Goal: Task Accomplishment & Management: Complete application form

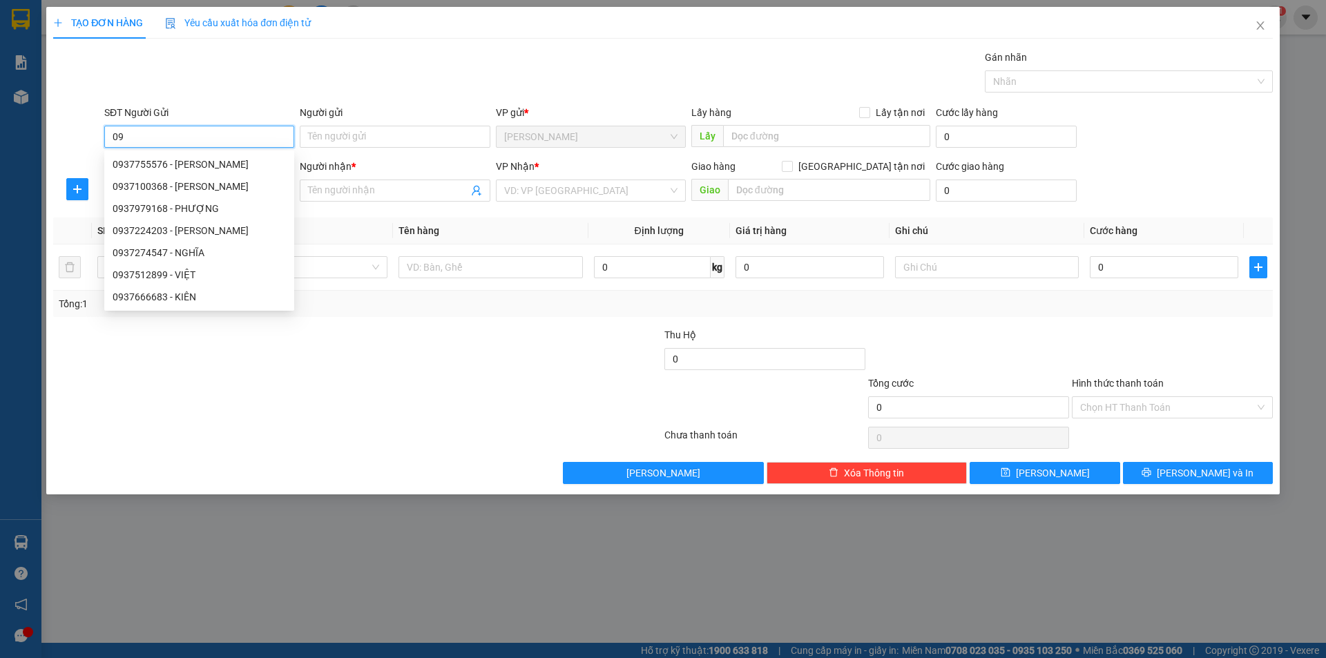
type input "0"
click at [390, 431] on div at bounding box center [357, 438] width 611 height 28
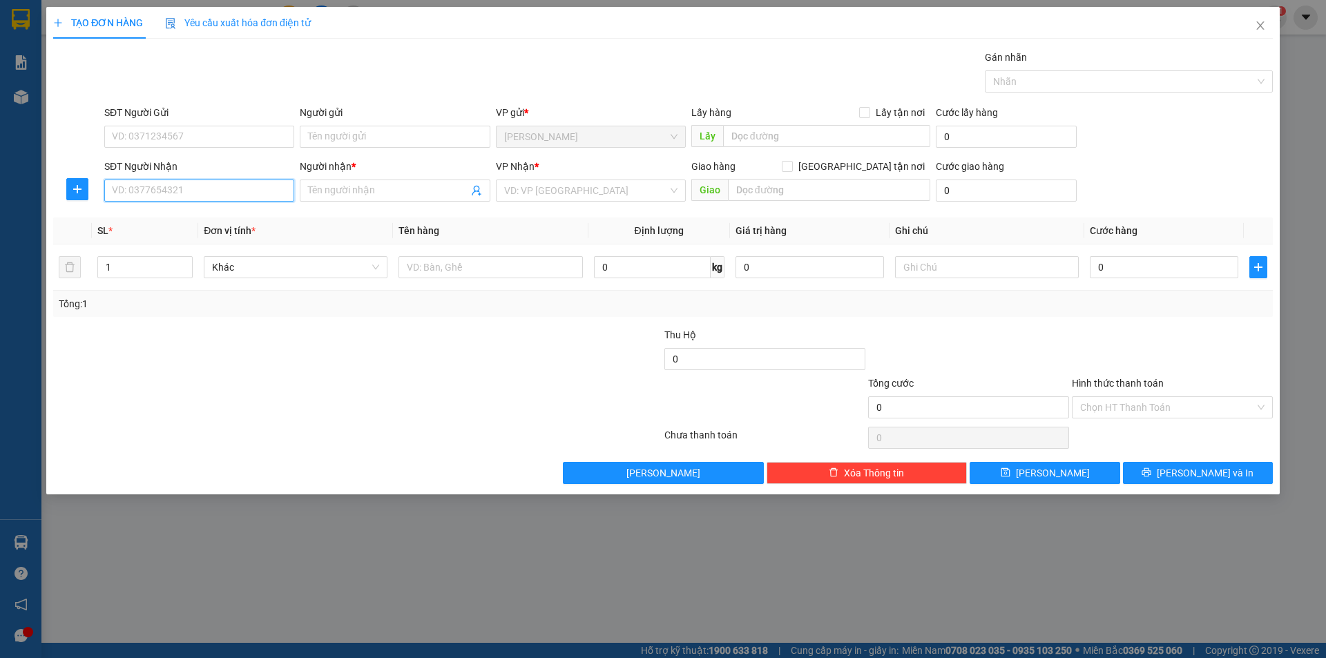
click at [260, 197] on input "SĐT Người Nhận" at bounding box center [199, 191] width 190 height 22
click at [217, 209] on div "0934920224 - KHOA" at bounding box center [199, 218] width 190 height 22
type input "0934920224"
type input "KHOA"
type input "0934920224"
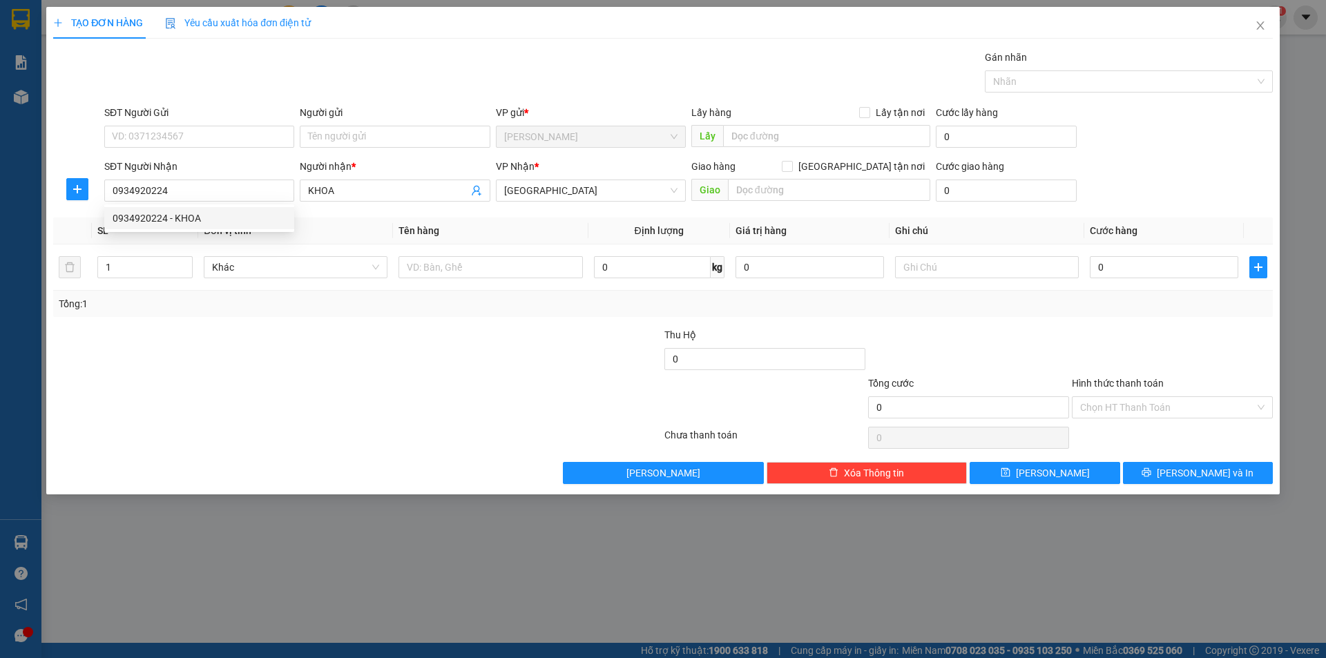
drag, startPoint x: 217, startPoint y: 320, endPoint x: 283, endPoint y: 220, distance: 119.1
click at [225, 307] on div "Transit Pickup Surcharge Ids Transit Deliver Surcharge Ids Transit Deliver Surc…" at bounding box center [662, 267] width 1219 height 434
click at [361, 128] on input "Người gửi" at bounding box center [395, 137] width 190 height 22
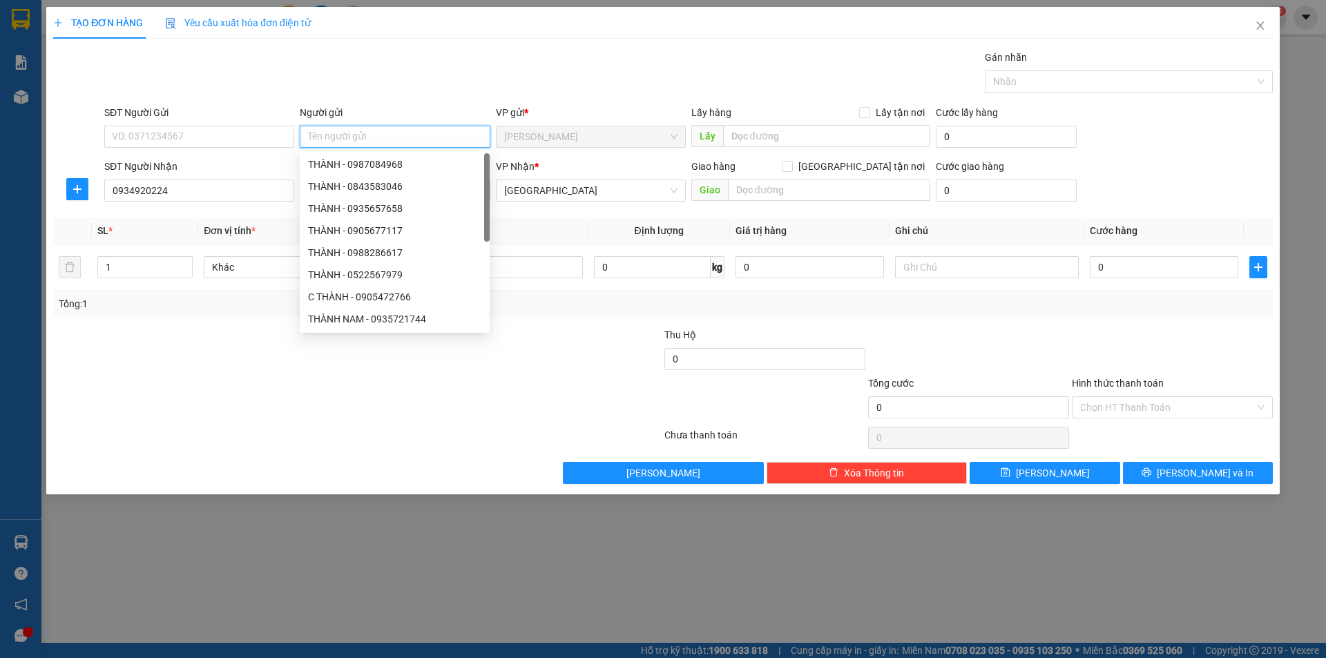
click at [402, 138] on input "Người gửi" at bounding box center [395, 137] width 190 height 22
type input "QUÝ"
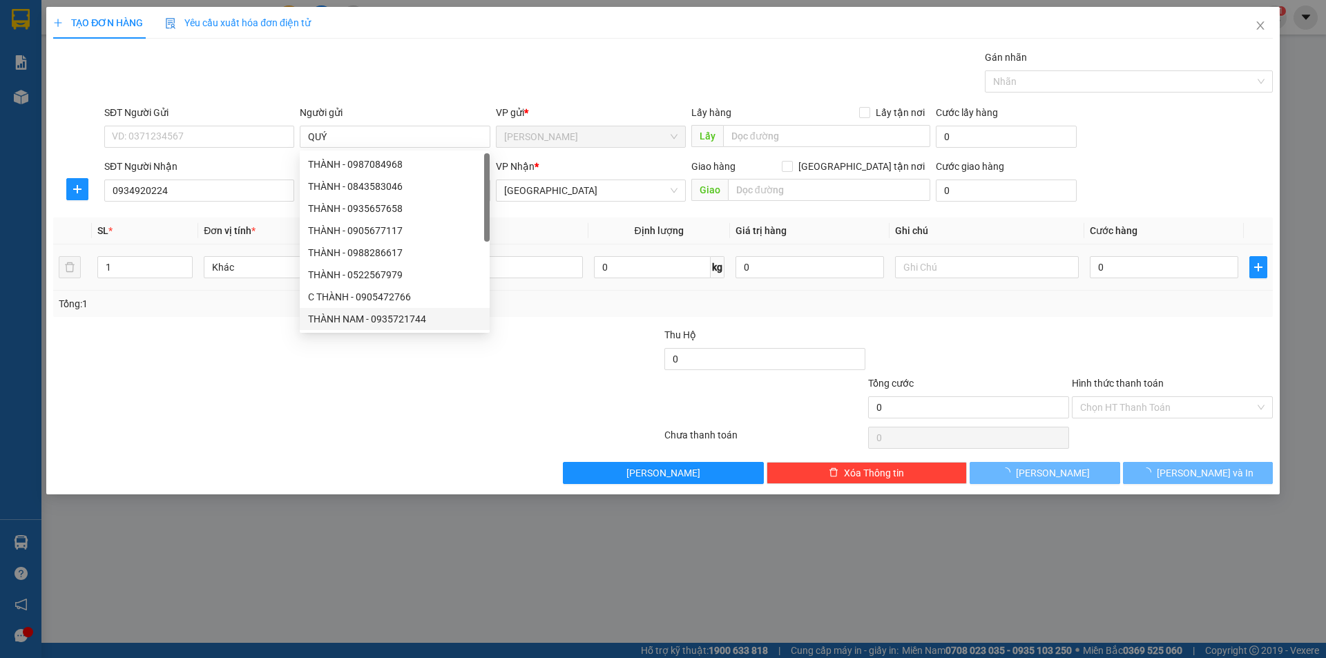
drag, startPoint x: 338, startPoint y: 388, endPoint x: 534, endPoint y: 278, distance: 224.7
click at [354, 389] on div at bounding box center [255, 400] width 407 height 48
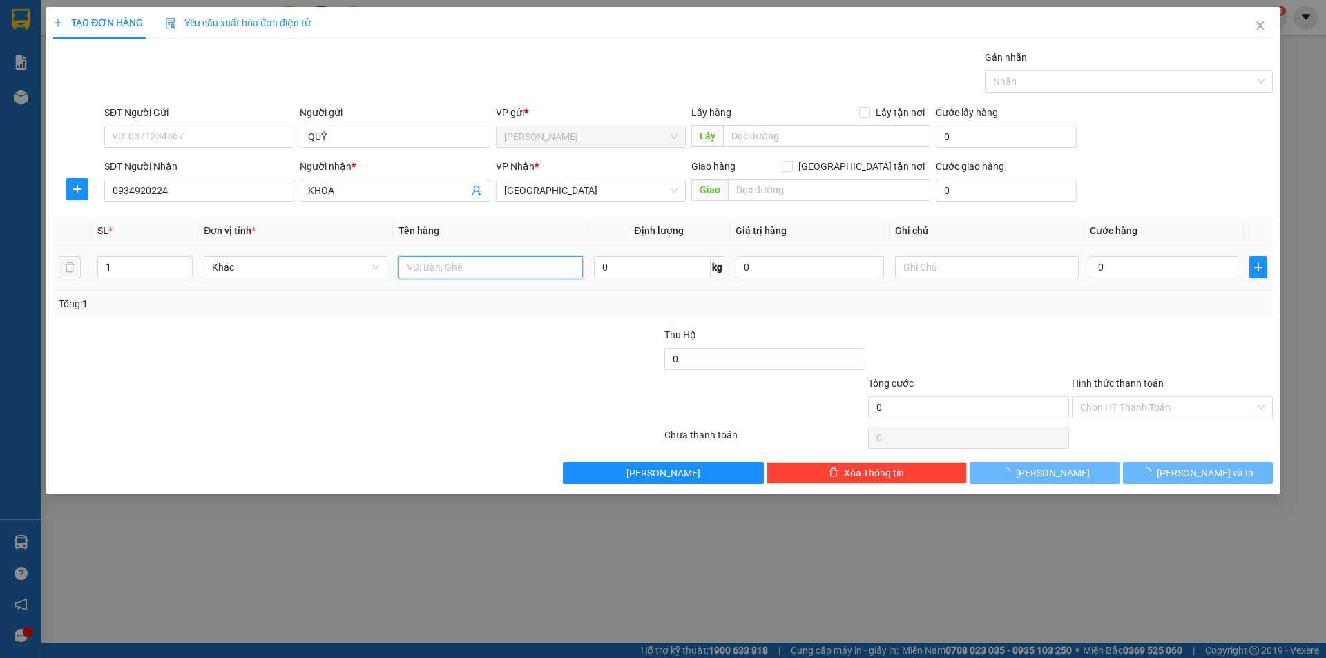
click at [479, 268] on input "text" at bounding box center [490, 267] width 184 height 22
type input "T"
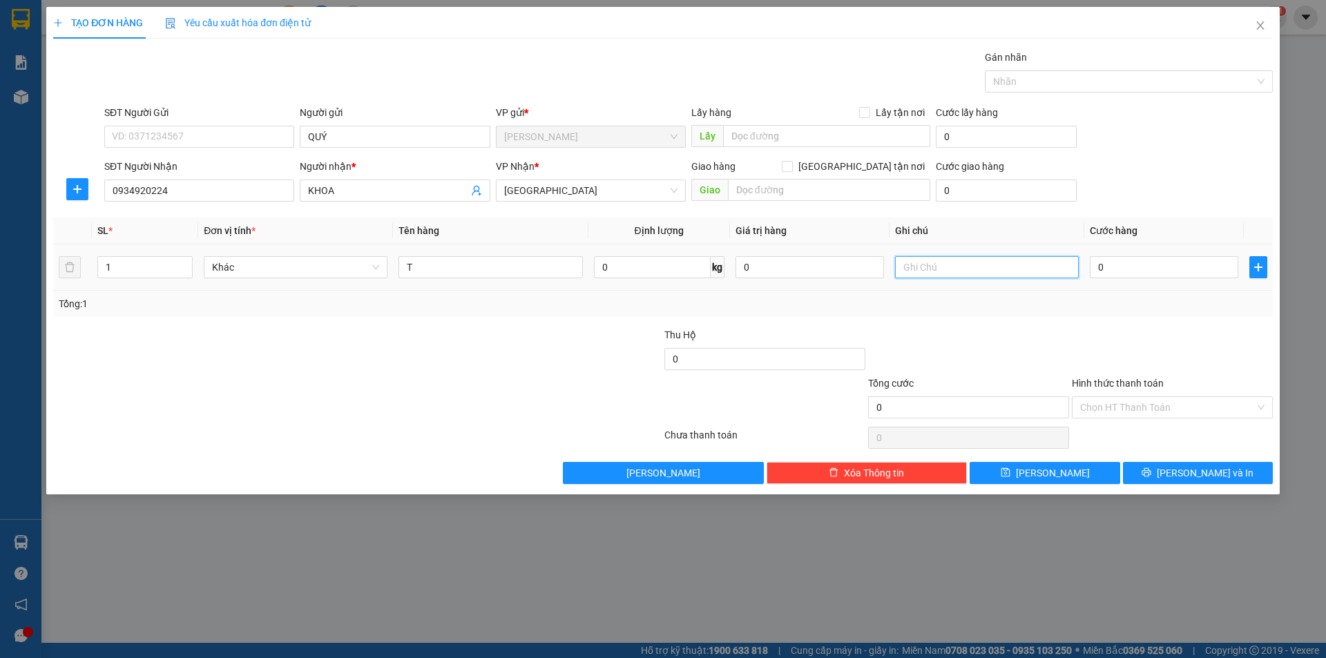
click at [902, 265] on input "text" at bounding box center [987, 267] width 184 height 22
type input "R/60"
click at [1124, 395] on div "Hình thức thanh toán" at bounding box center [1172, 386] width 201 height 21
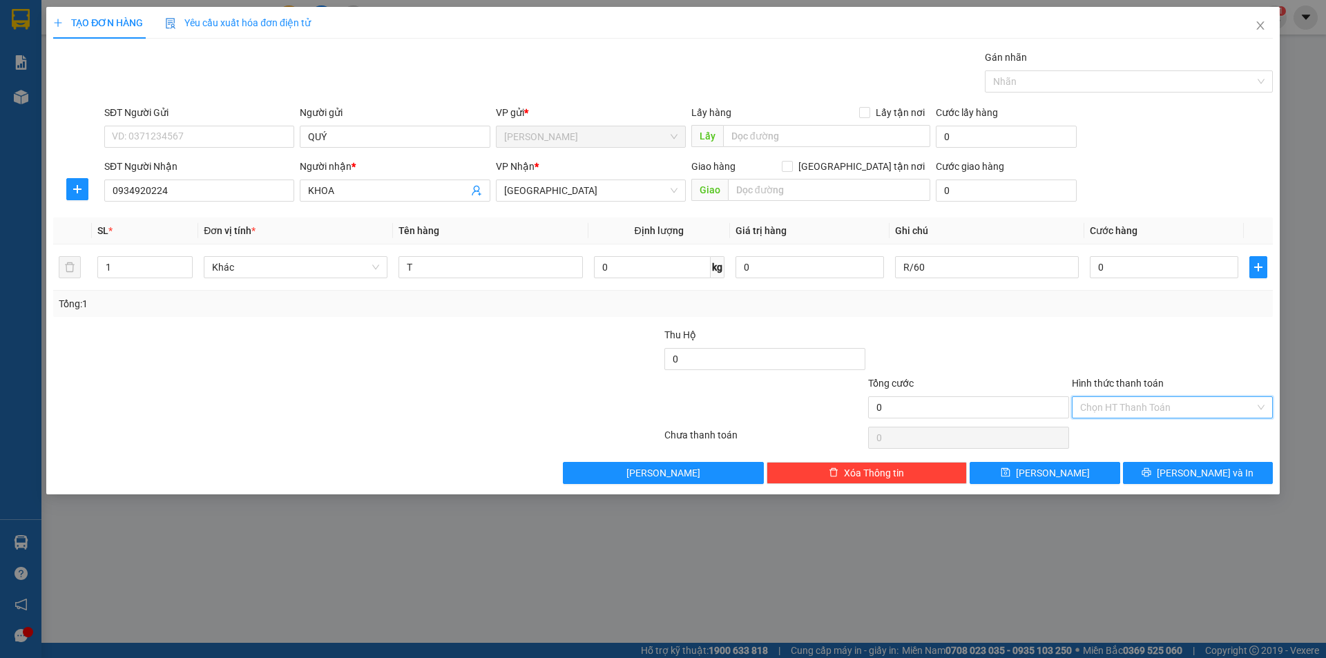
click at [1121, 405] on input "Hình thức thanh toán" at bounding box center [1167, 407] width 175 height 21
click at [1118, 456] on div "Miễn phí" at bounding box center [1172, 456] width 184 height 15
click at [1149, 463] on button "[PERSON_NAME] và In" at bounding box center [1198, 473] width 150 height 22
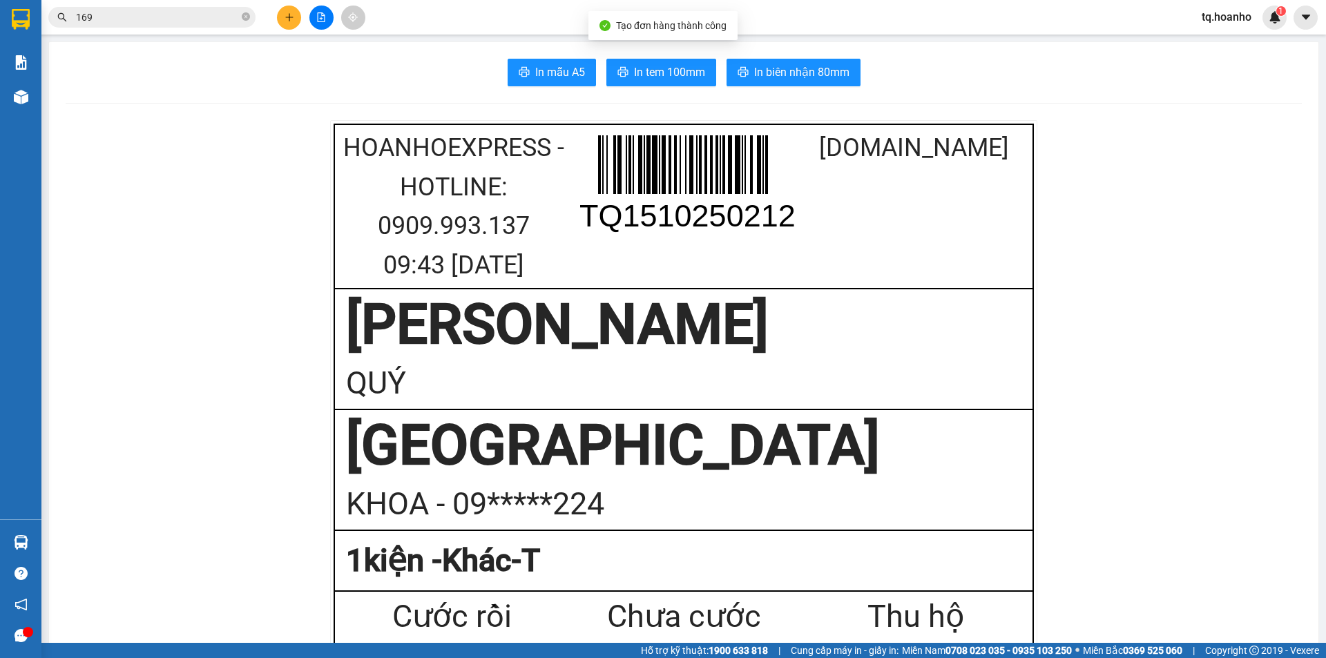
click at [676, 67] on span "In tem 100mm" at bounding box center [669, 72] width 71 height 17
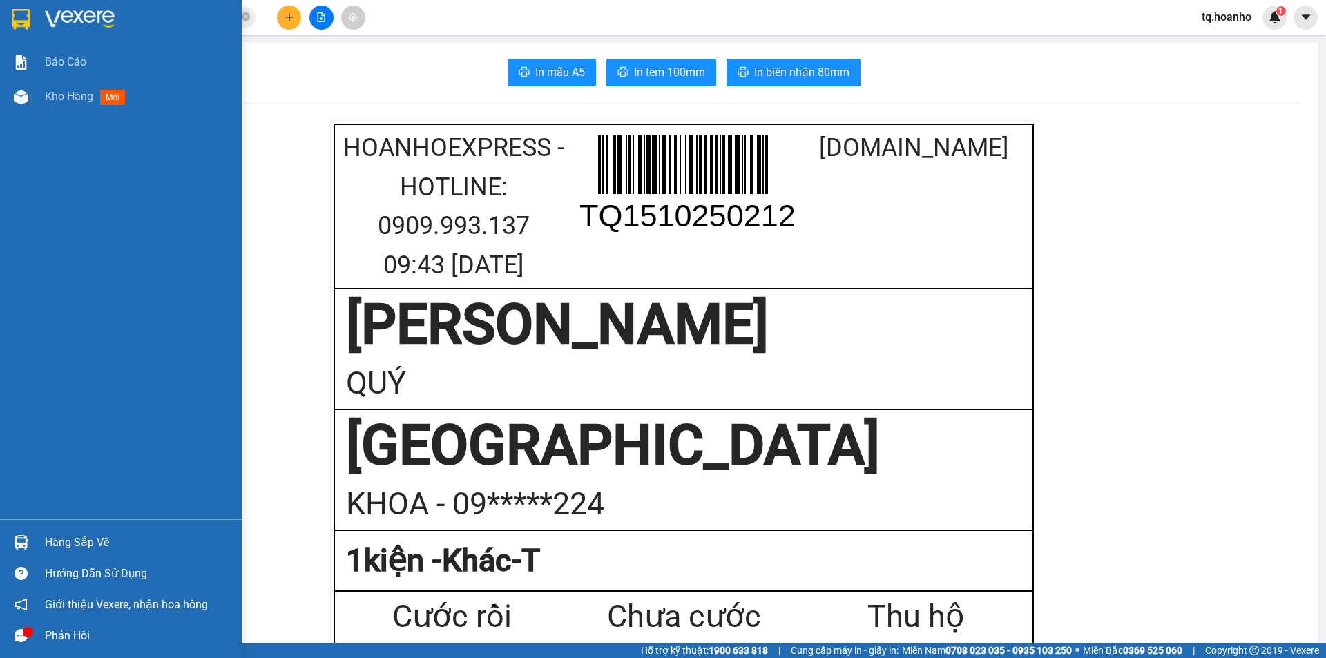
click at [0, 639] on div "Phản hồi" at bounding box center [121, 635] width 242 height 31
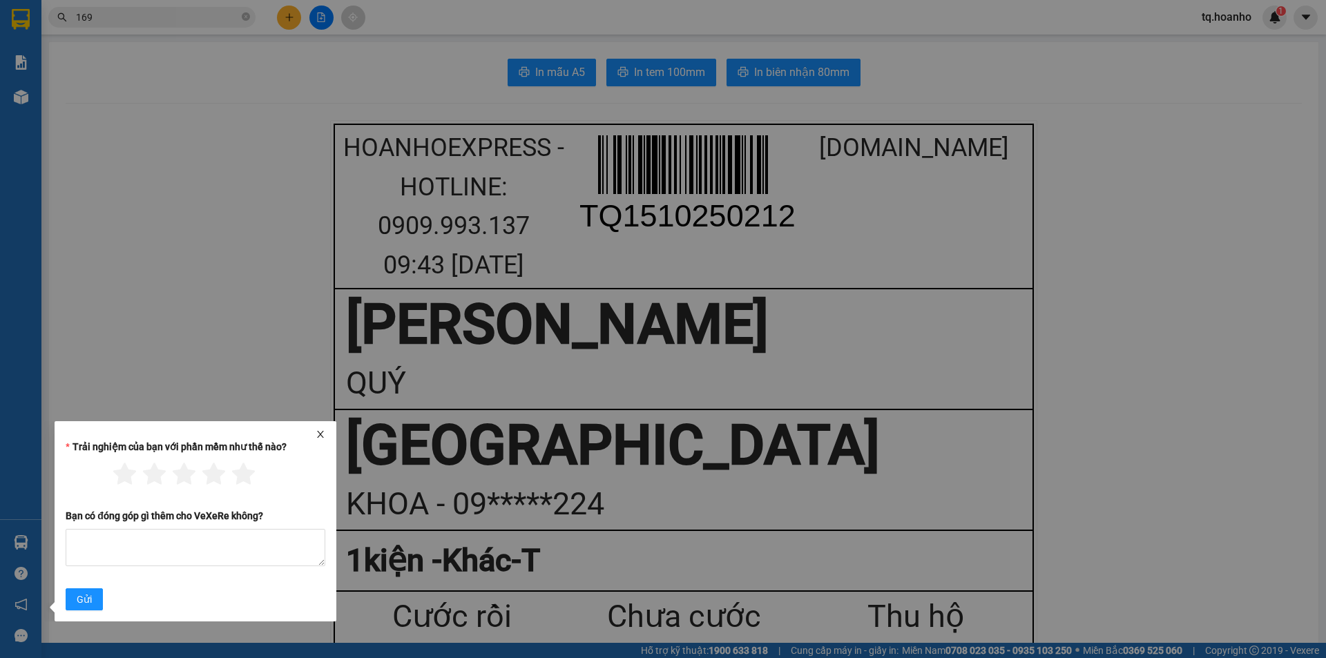
drag, startPoint x: 177, startPoint y: 227, endPoint x: 166, endPoint y: 40, distance: 187.4
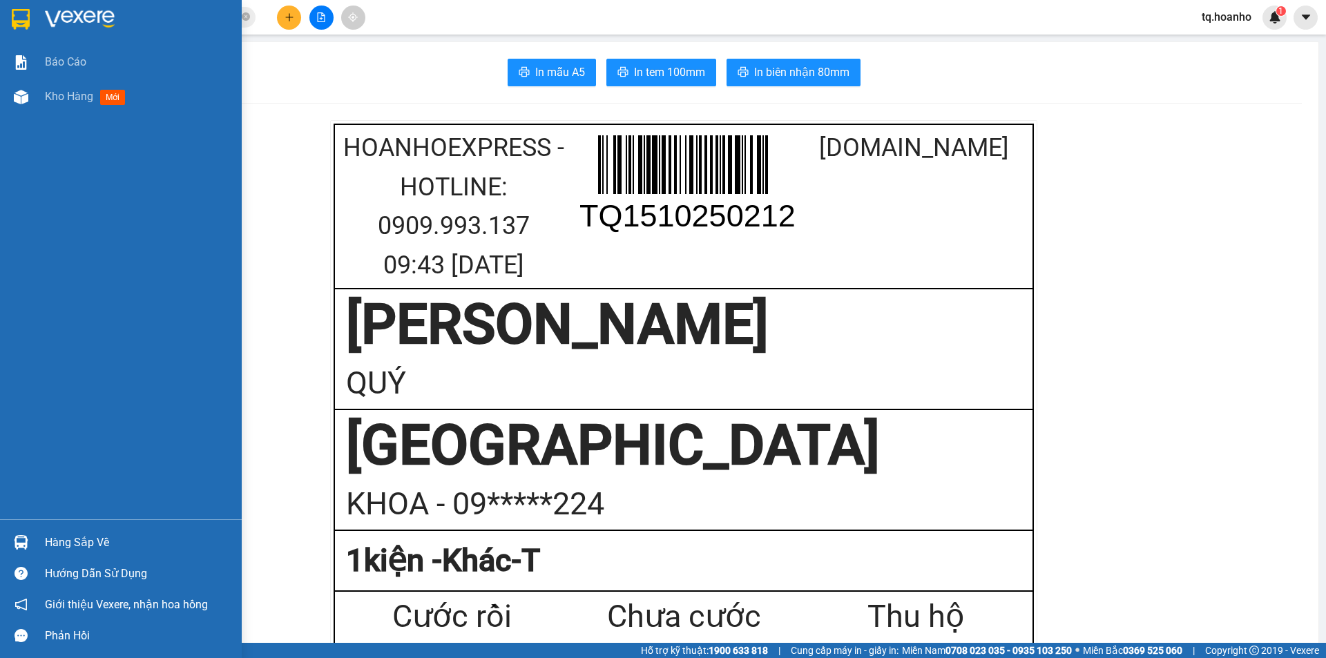
click at [64, 17] on img at bounding box center [80, 19] width 70 height 21
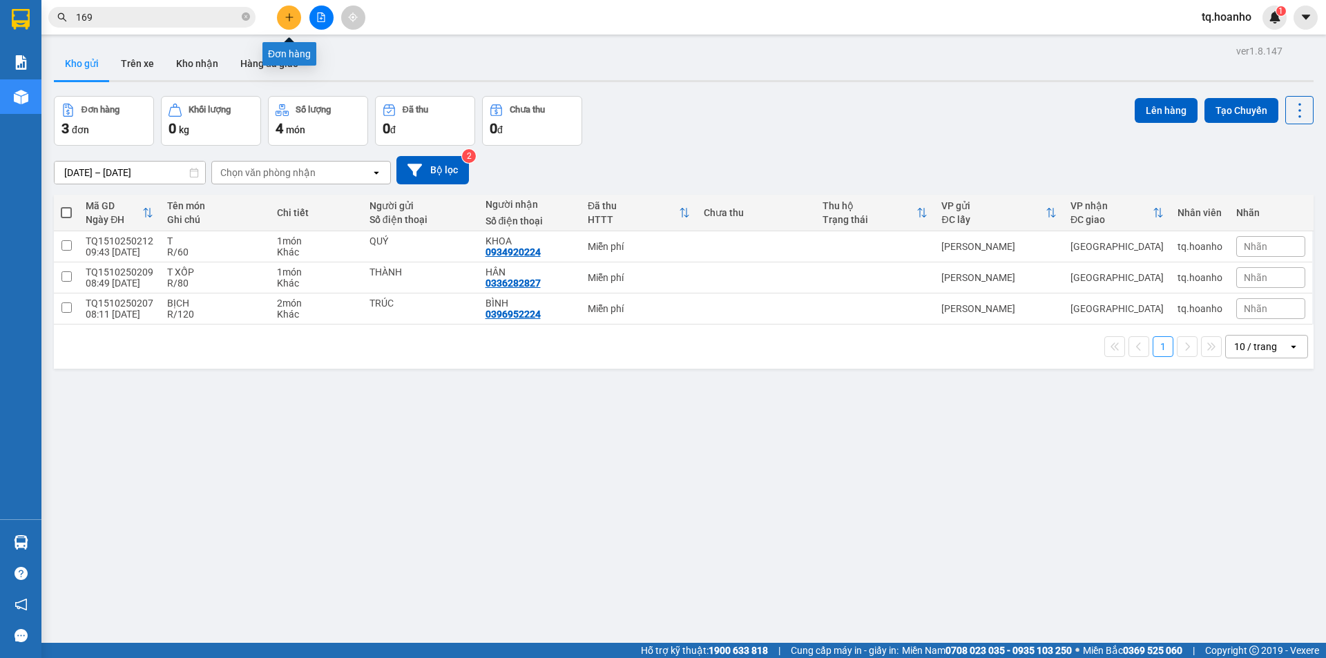
click at [289, 11] on button at bounding box center [289, 18] width 24 height 24
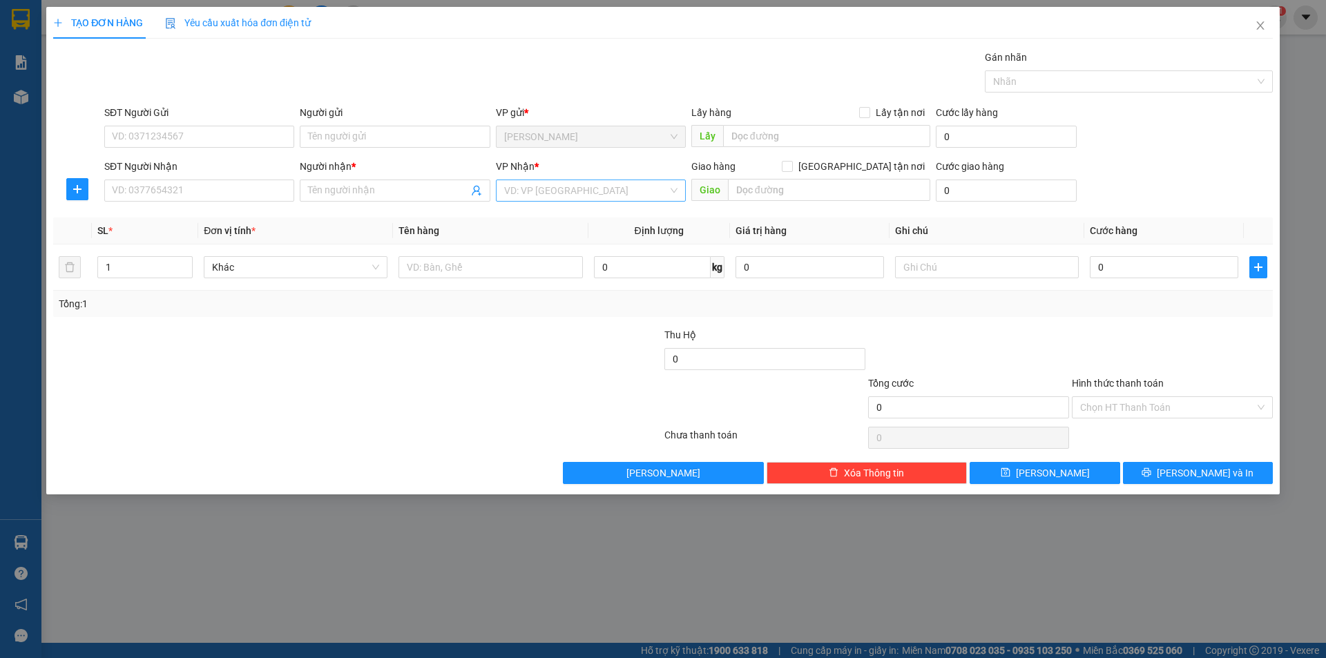
click at [541, 193] on input "search" at bounding box center [586, 190] width 164 height 21
drag, startPoint x: 536, startPoint y: 278, endPoint x: 482, endPoint y: 292, distance: 55.6
click at [528, 281] on div "[GEOGRAPHIC_DATA]" at bounding box center [590, 284] width 173 height 15
click at [461, 268] on input "text" at bounding box center [490, 267] width 184 height 22
type input "T XỐP"
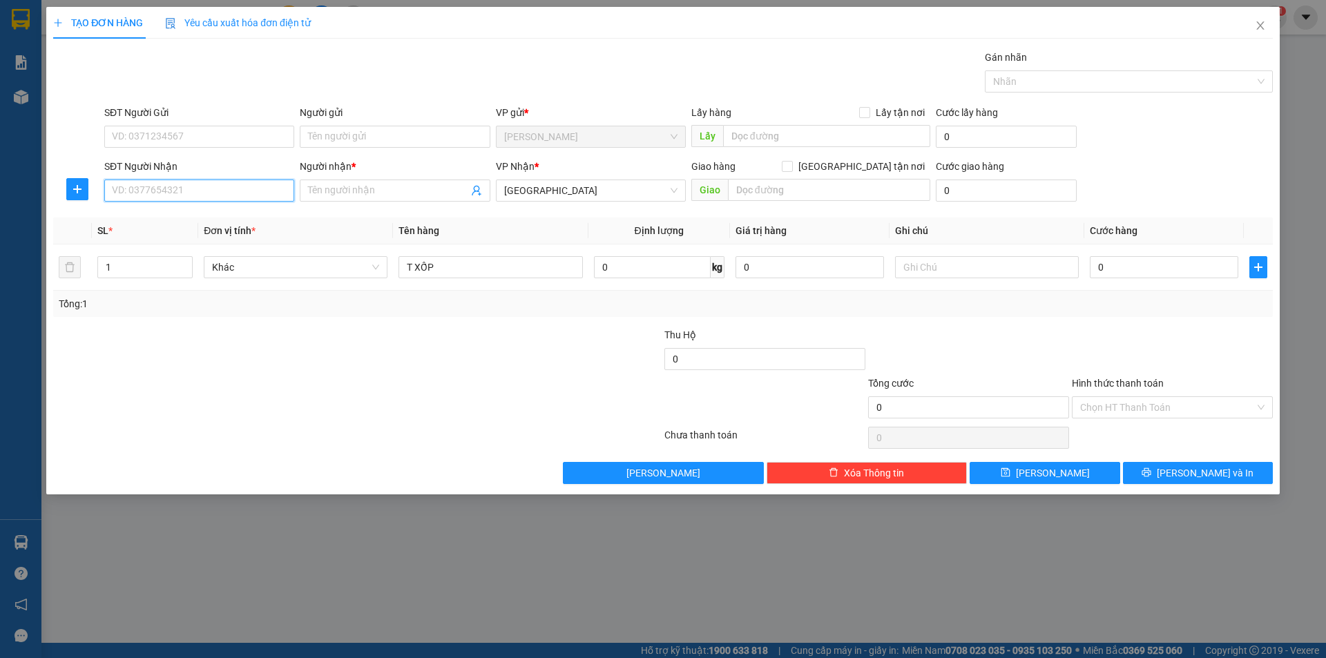
click at [255, 182] on input "SĐT Người Nhận" at bounding box center [199, 191] width 190 height 22
click at [190, 219] on div "0972880080 - ĐĂNG" at bounding box center [199, 218] width 173 height 15
type input "0972880080"
type input "ĐĂNG"
type input "0972880080"
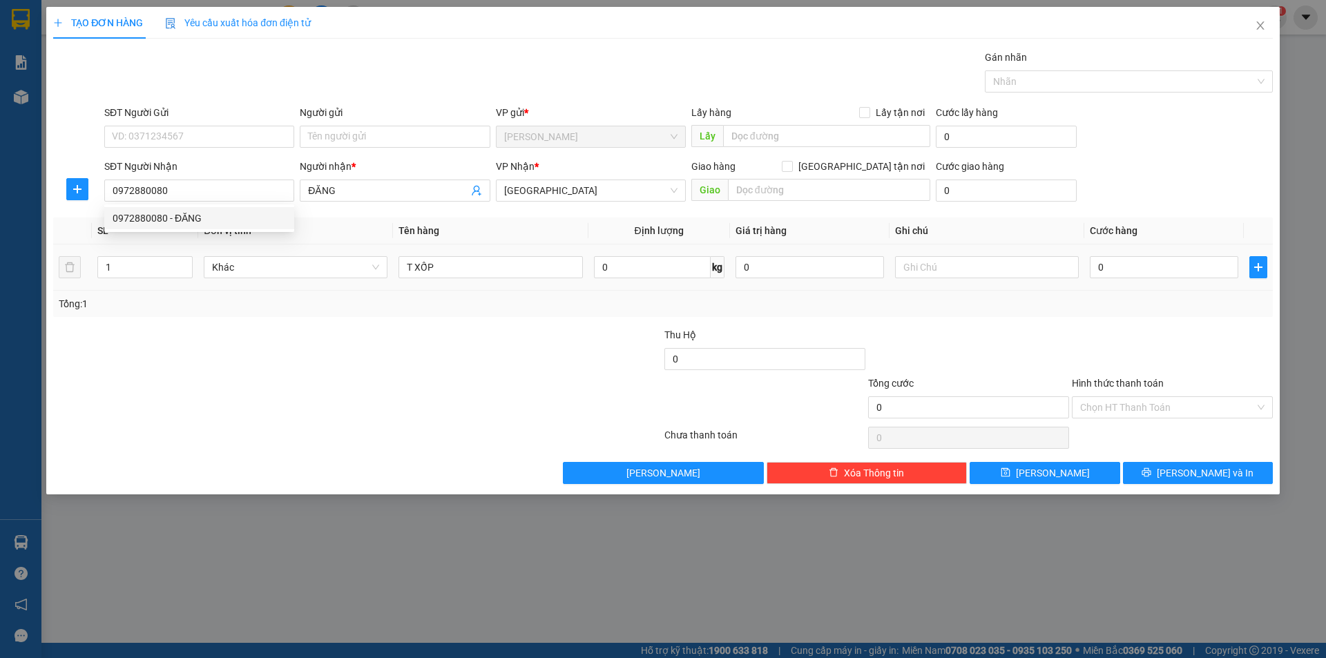
drag, startPoint x: 268, startPoint y: 354, endPoint x: 355, endPoint y: 251, distance: 134.7
click at [286, 334] on div at bounding box center [255, 351] width 407 height 48
click at [398, 125] on div "Người gửi" at bounding box center [395, 115] width 190 height 21
click at [414, 147] on input "Người gửi" at bounding box center [395, 137] width 190 height 22
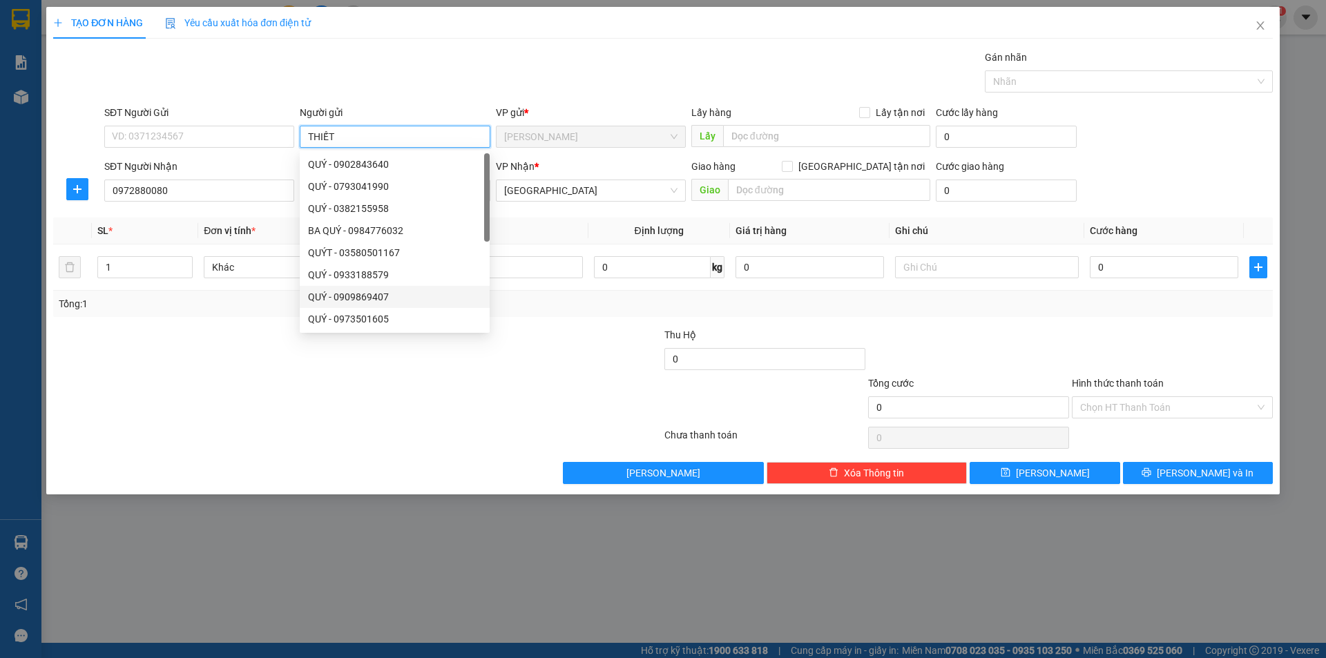
type input "THIẾT"
drag, startPoint x: 238, startPoint y: 443, endPoint x: 331, endPoint y: 356, distance: 127.5
click at [239, 438] on div at bounding box center [357, 438] width 611 height 28
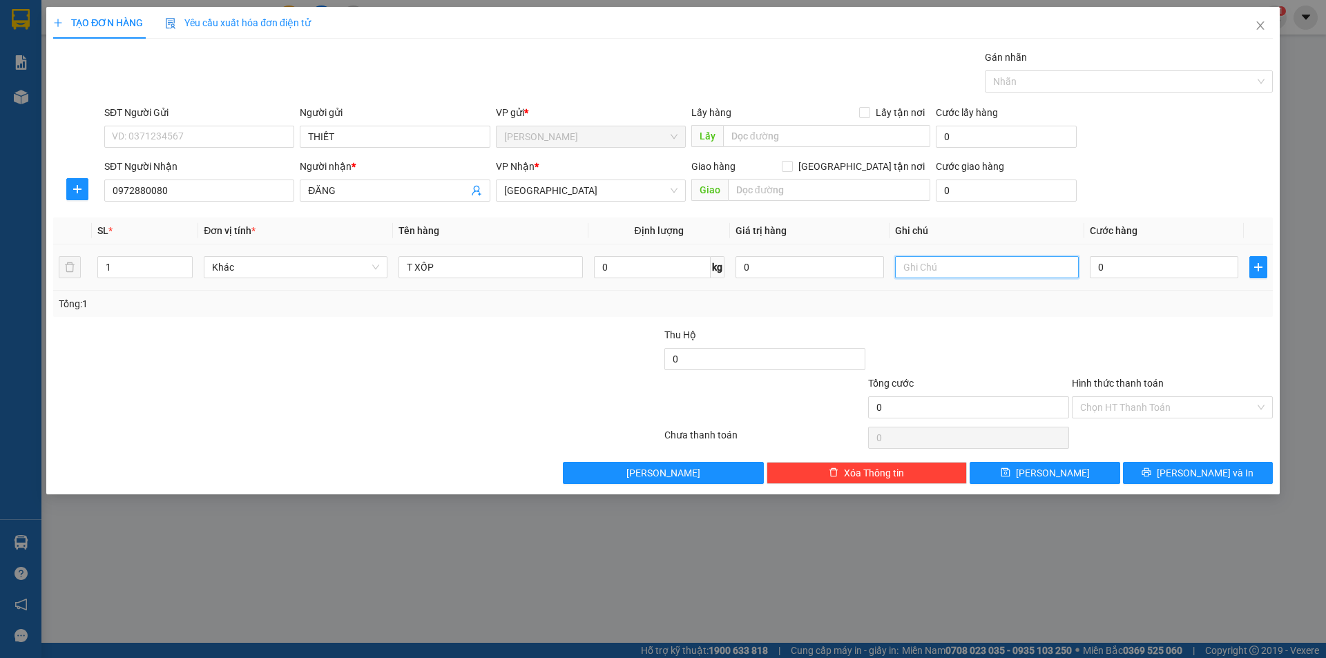
click at [900, 261] on input "text" at bounding box center [987, 267] width 184 height 22
click at [915, 269] on input "text" at bounding box center [987, 267] width 184 height 22
type input "R/100"
drag, startPoint x: 1148, startPoint y: 423, endPoint x: 1148, endPoint y: 410, distance: 13.1
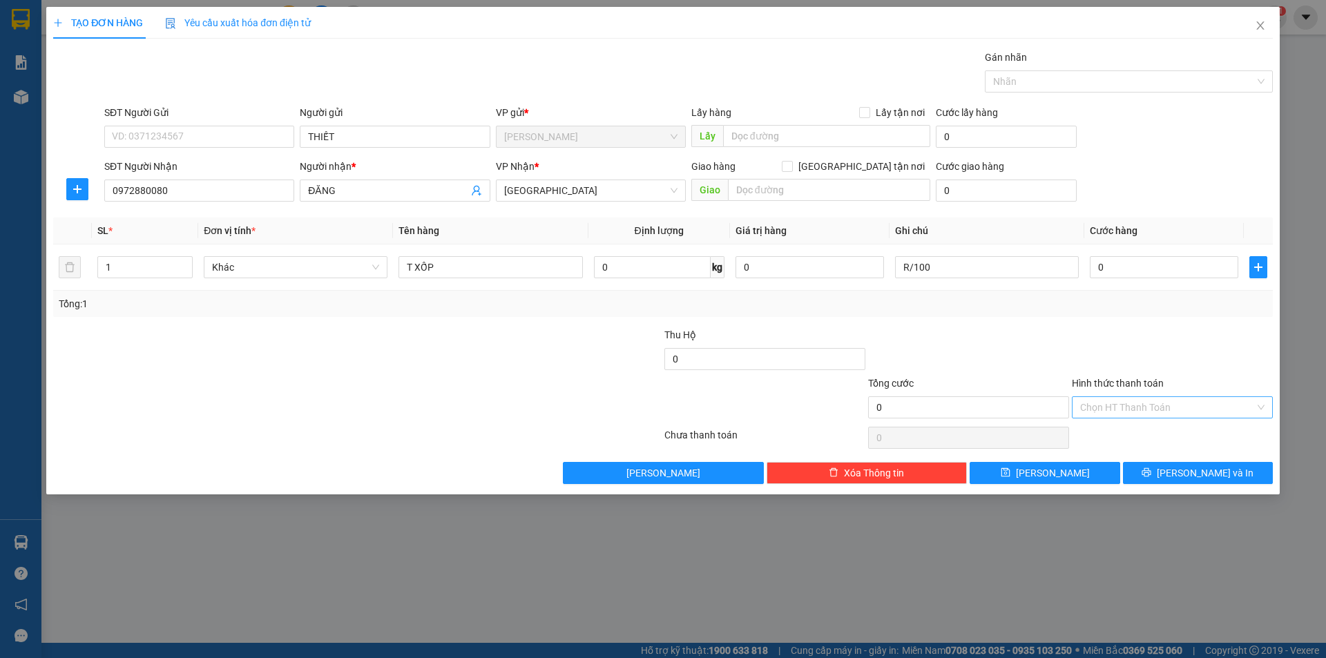
click at [1148, 422] on div "Transit Pickup Surcharge Ids Transit Deliver Surcharge Ids Transit Deliver Surc…" at bounding box center [662, 267] width 1219 height 434
click at [1148, 410] on input "Hình thức thanh toán" at bounding box center [1167, 407] width 175 height 21
drag, startPoint x: 1128, startPoint y: 468, endPoint x: 1128, endPoint y: 458, distance: 10.4
click at [1128, 458] on div "Tại văn phòng Miễn phí Công nợ người nhận" at bounding box center [1172, 457] width 201 height 66
click at [1128, 458] on div "Miễn phí" at bounding box center [1172, 456] width 184 height 15
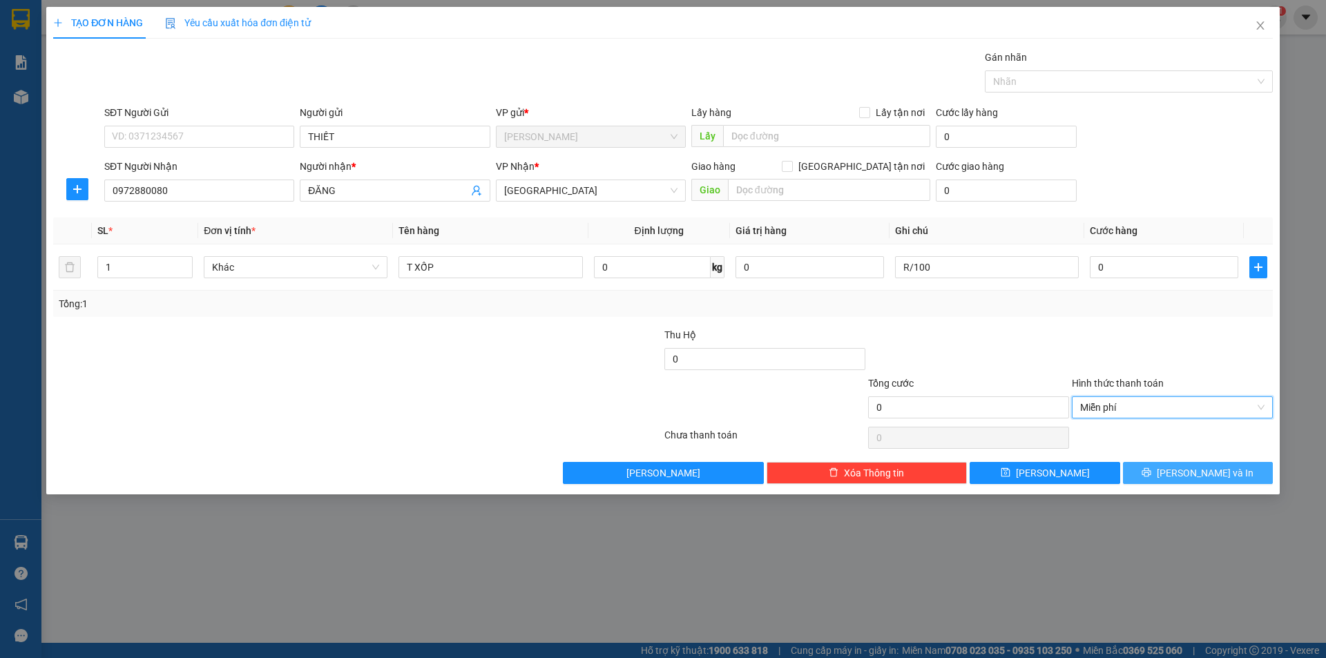
click at [1144, 470] on button "[PERSON_NAME] và In" at bounding box center [1198, 473] width 150 height 22
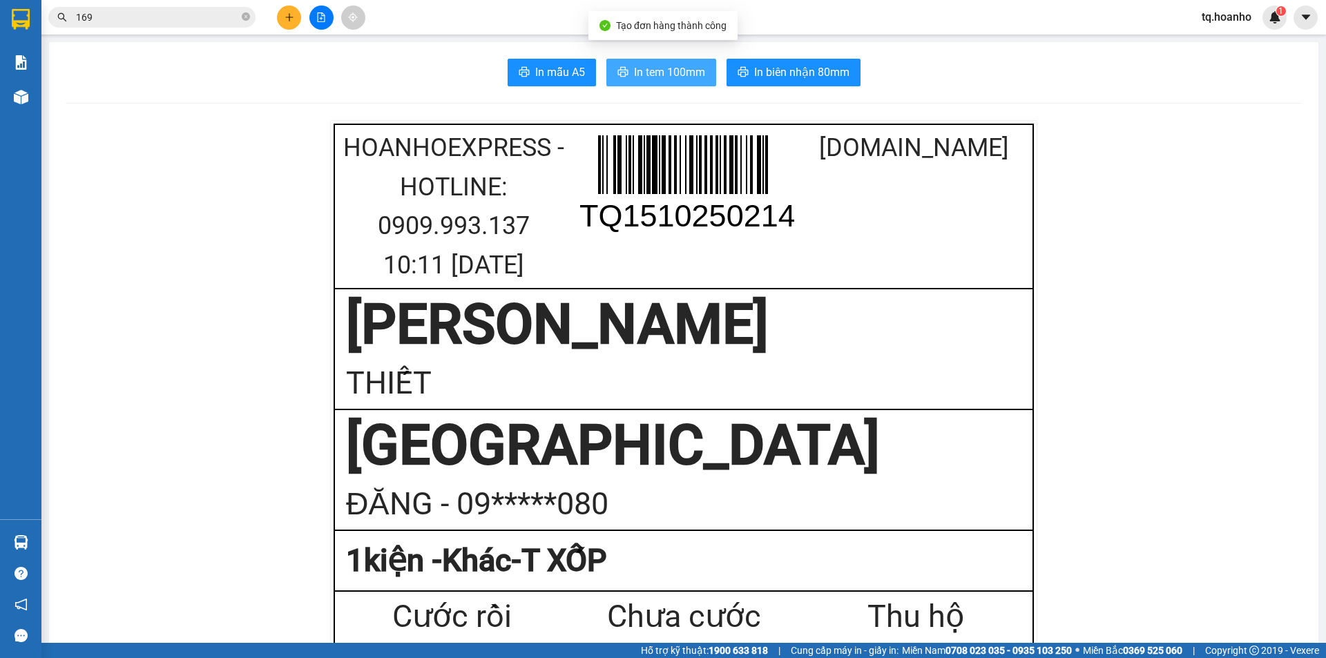
click at [657, 81] on span "In tem 100mm" at bounding box center [669, 72] width 71 height 17
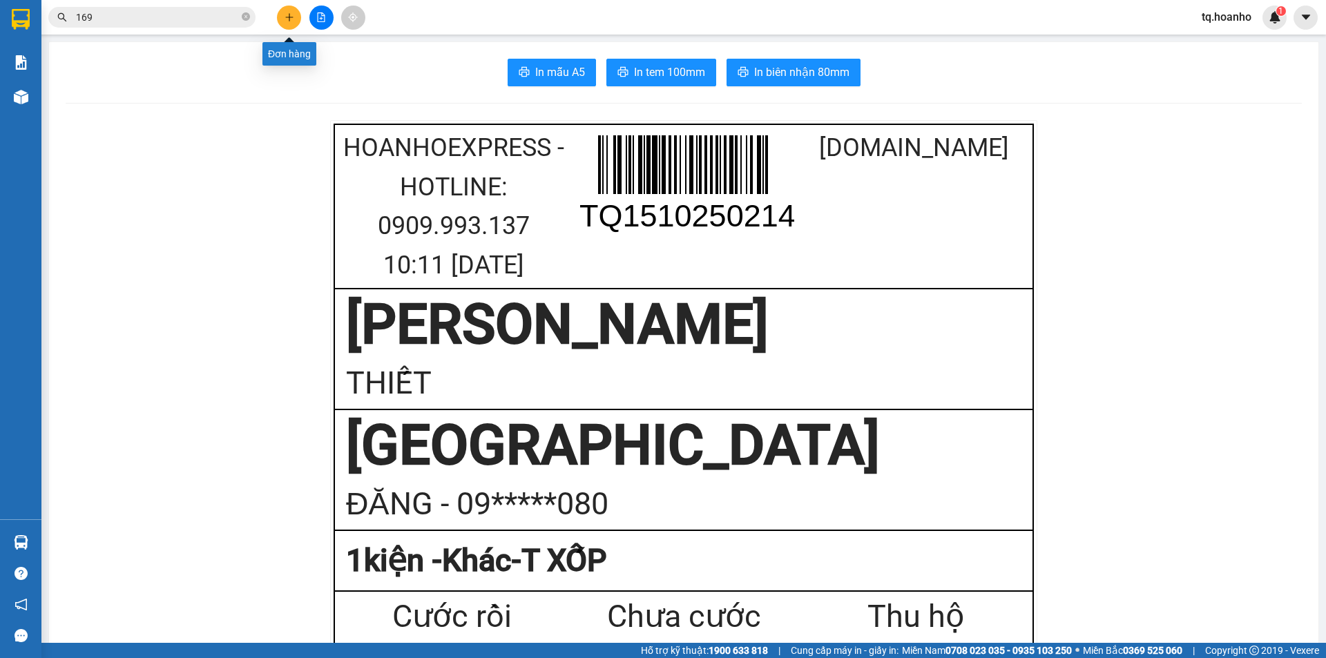
click at [289, 24] on button at bounding box center [289, 18] width 24 height 24
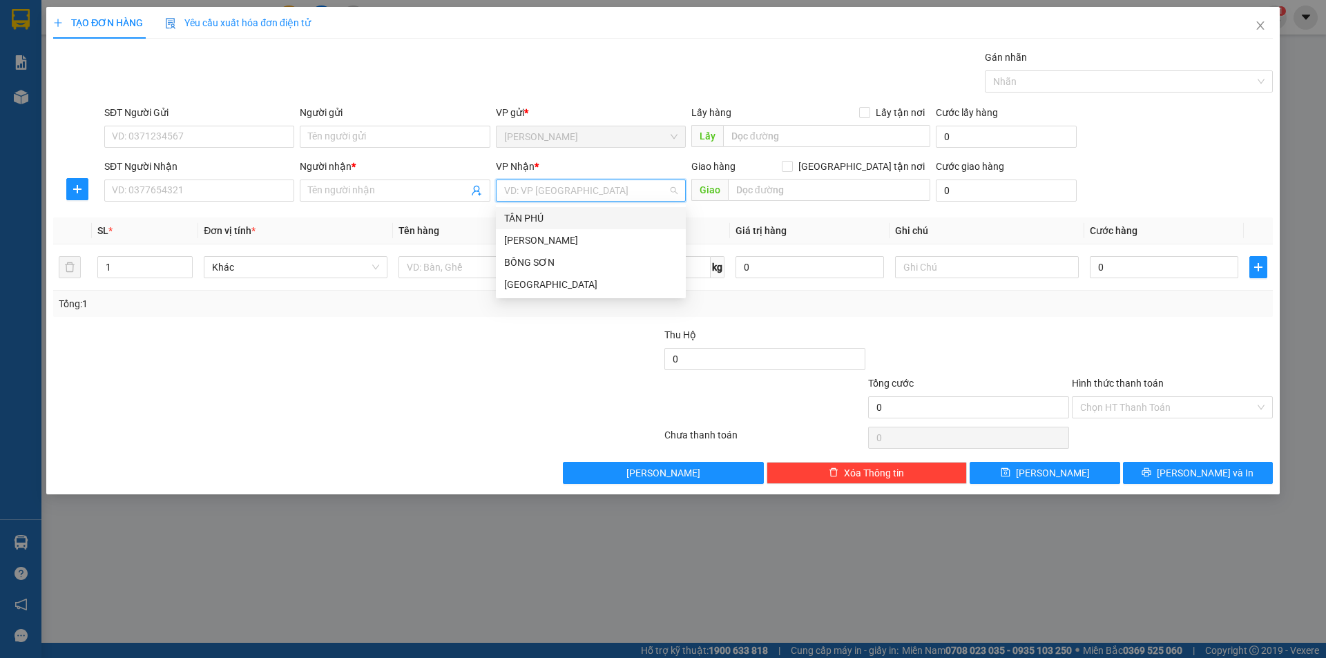
click at [554, 182] on input "search" at bounding box center [586, 190] width 164 height 21
click at [536, 282] on div "[GEOGRAPHIC_DATA]" at bounding box center [590, 284] width 173 height 15
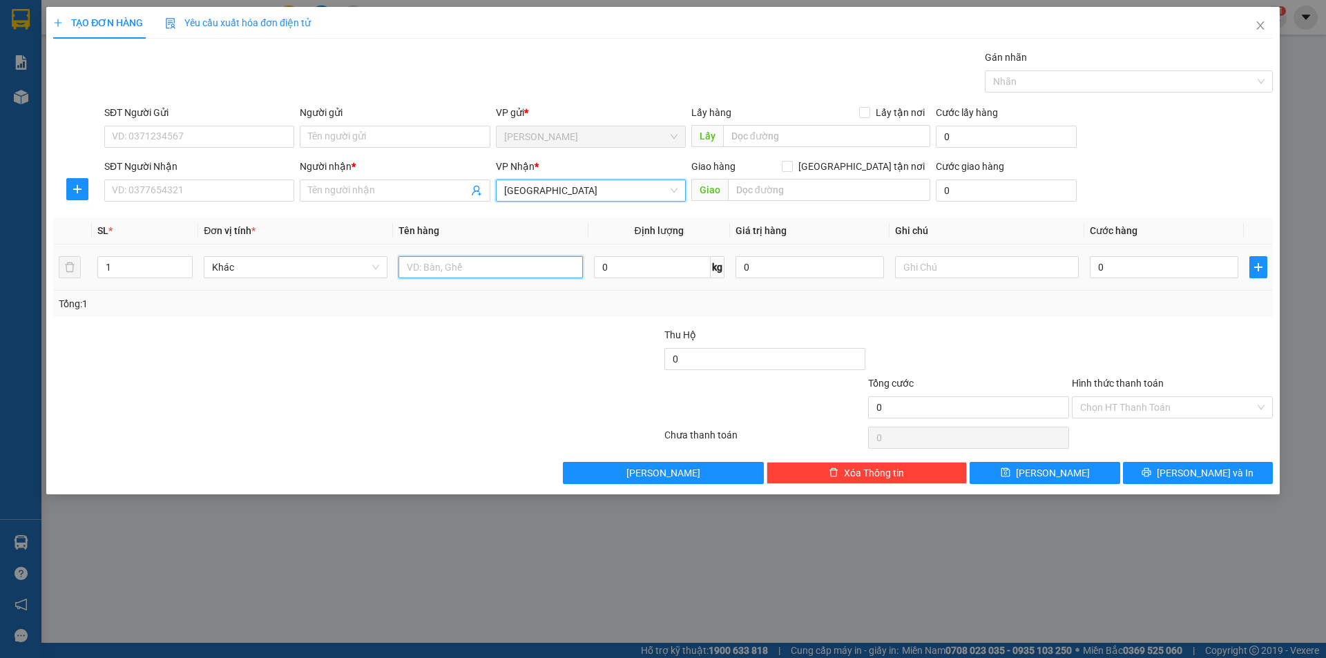
click at [437, 271] on input "text" at bounding box center [490, 267] width 184 height 22
type input "BÀ A"
drag, startPoint x: 448, startPoint y: 276, endPoint x: 340, endPoint y: 301, distance: 111.2
click at [341, 301] on div "SL * Đơn vị tính * Tên hàng Định lượng Giá trị hàng Ghi chú Cước hàng 1 Khác BÀ…" at bounding box center [662, 266] width 1219 height 99
type input "T"
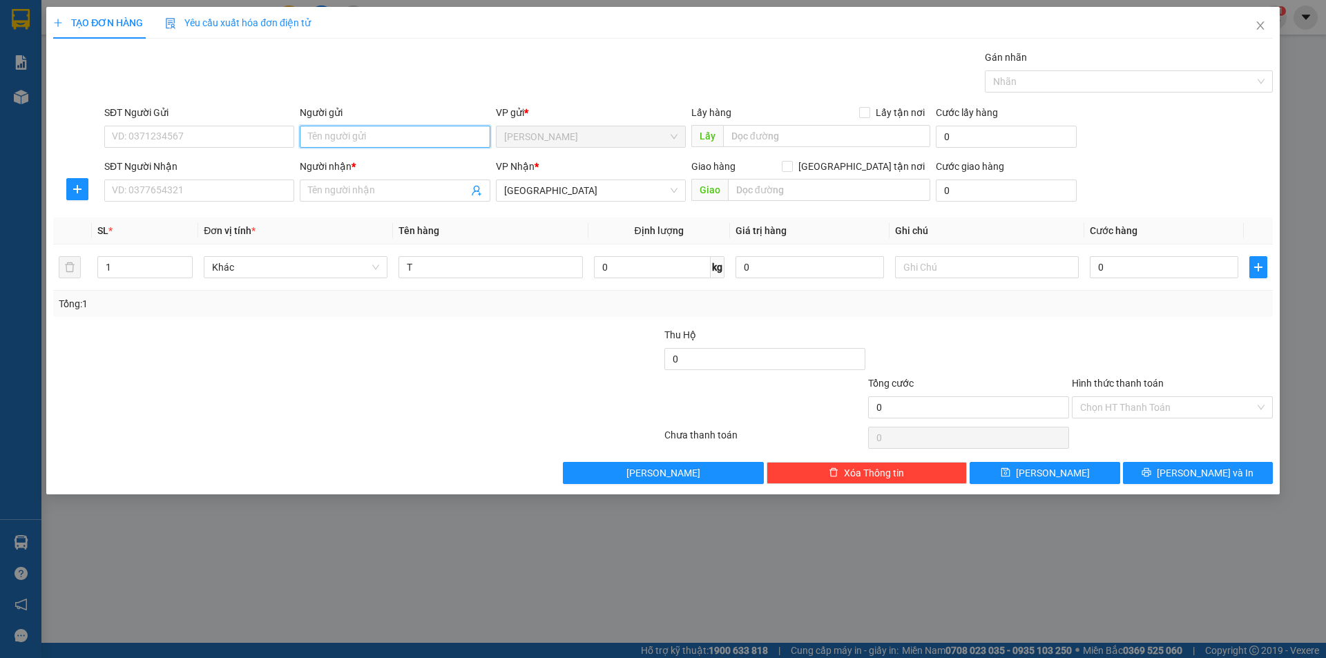
click at [451, 126] on input "Người gửi" at bounding box center [395, 137] width 190 height 22
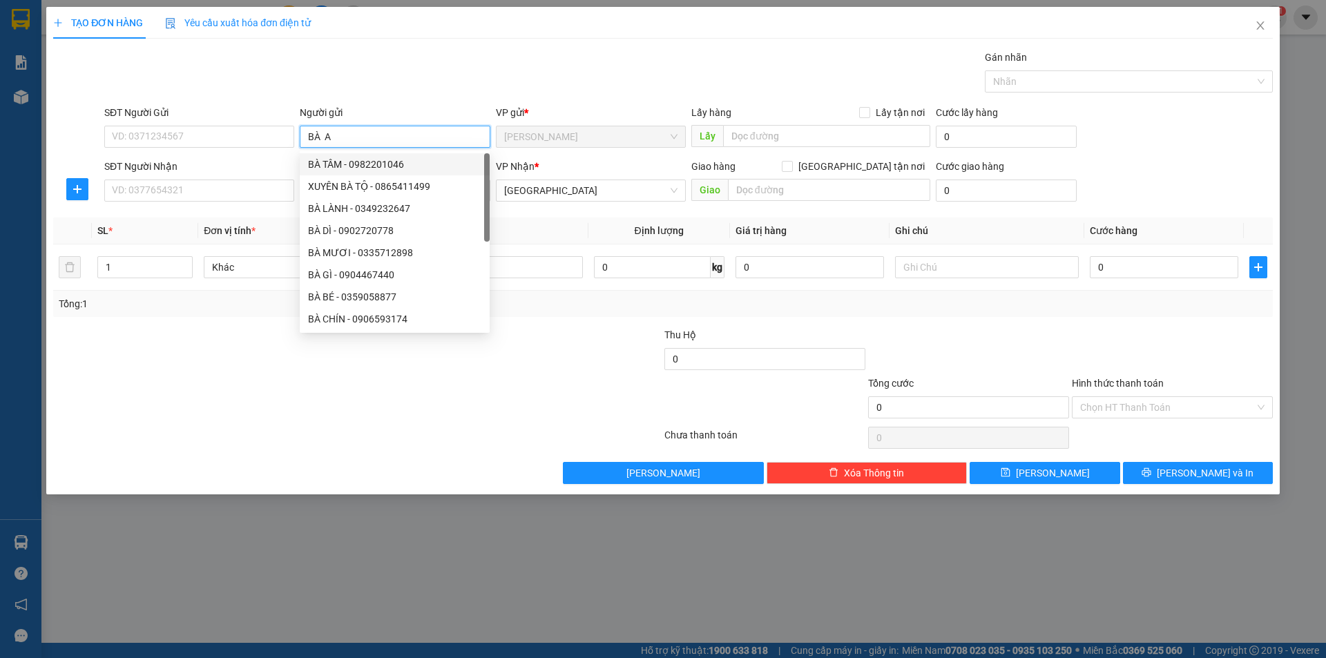
type input "BÀ A"
click at [145, 443] on div at bounding box center [357, 438] width 611 height 28
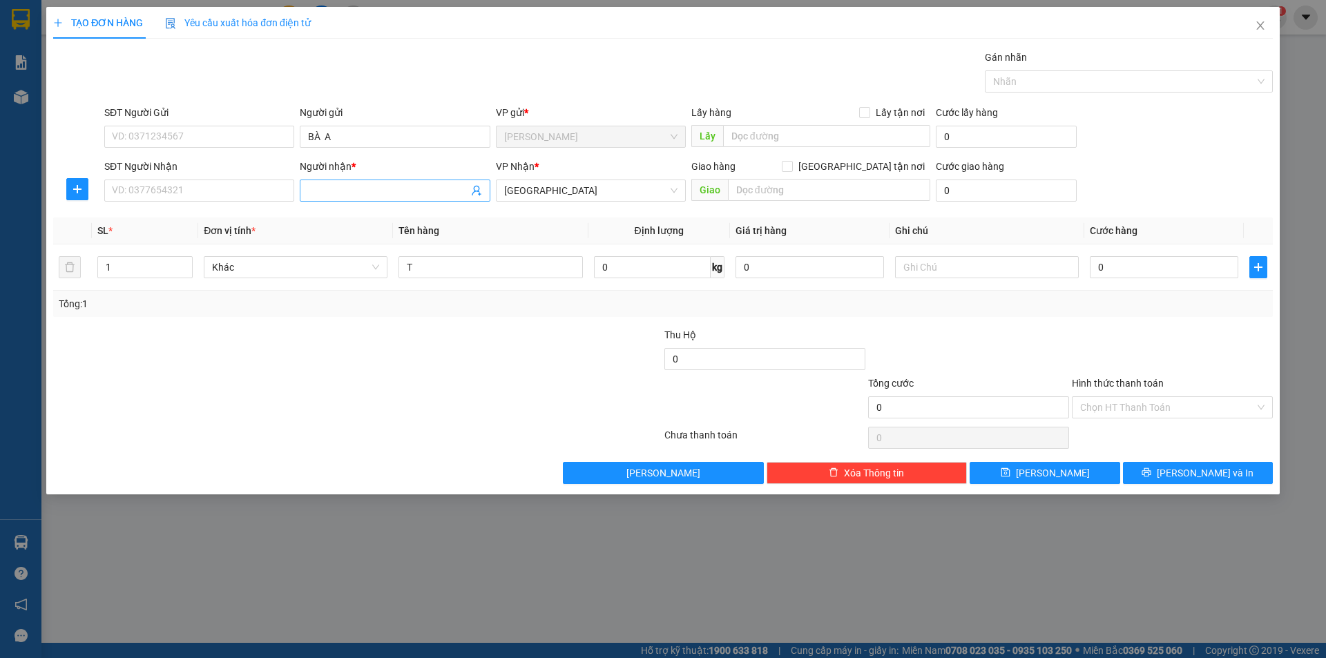
click at [340, 188] on input "Người nhận *" at bounding box center [387, 190] width 159 height 15
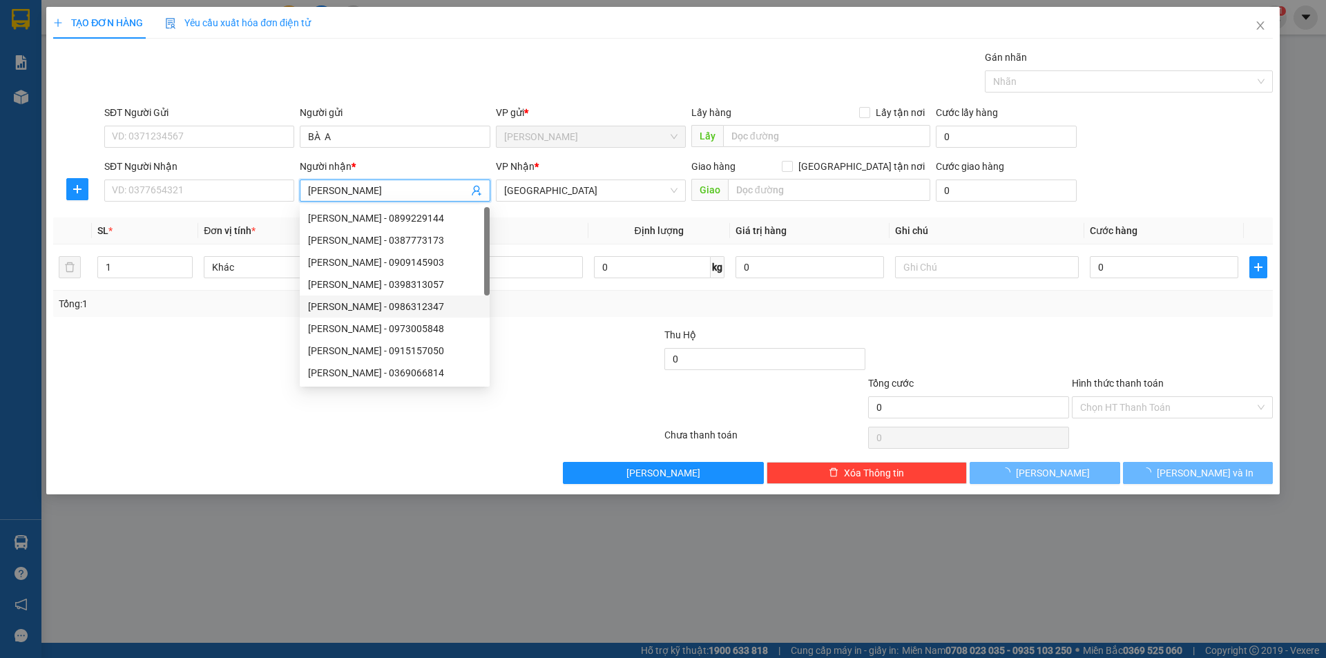
type input "[PERSON_NAME]"
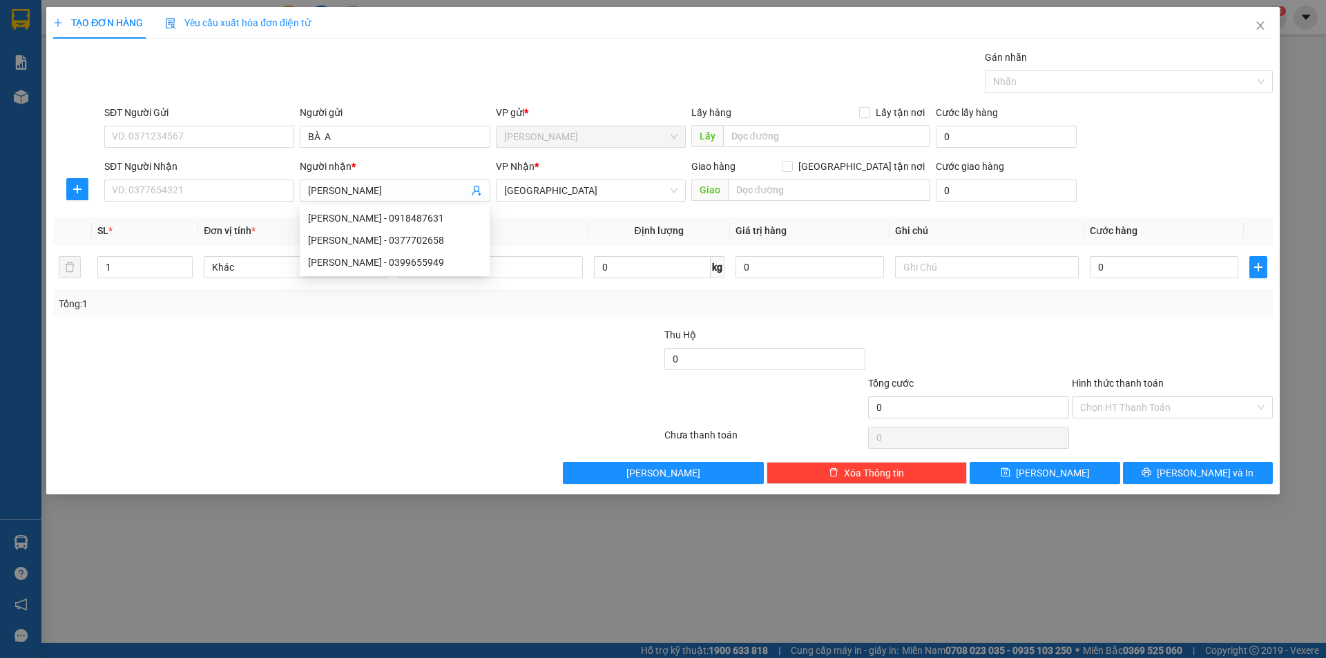
drag, startPoint x: 447, startPoint y: 467, endPoint x: 524, endPoint y: 342, distance: 147.2
click at [455, 462] on div "TẠO ĐƠN HÀNG Yêu cầu xuất hóa đơn điện tử Transit Pickup Surcharge Ids Transit …" at bounding box center [662, 250] width 1233 height 487
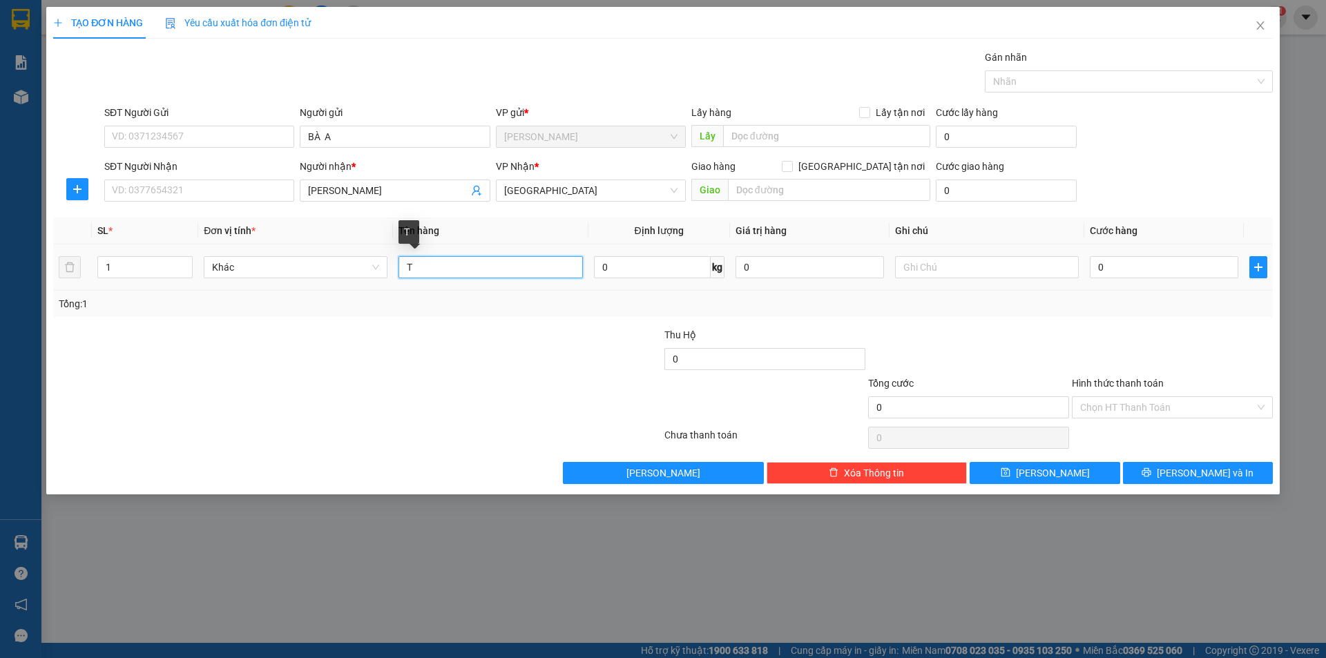
click at [510, 258] on input "T" at bounding box center [490, 267] width 184 height 22
click at [1050, 275] on input "text" at bounding box center [987, 267] width 184 height 22
type input "C"
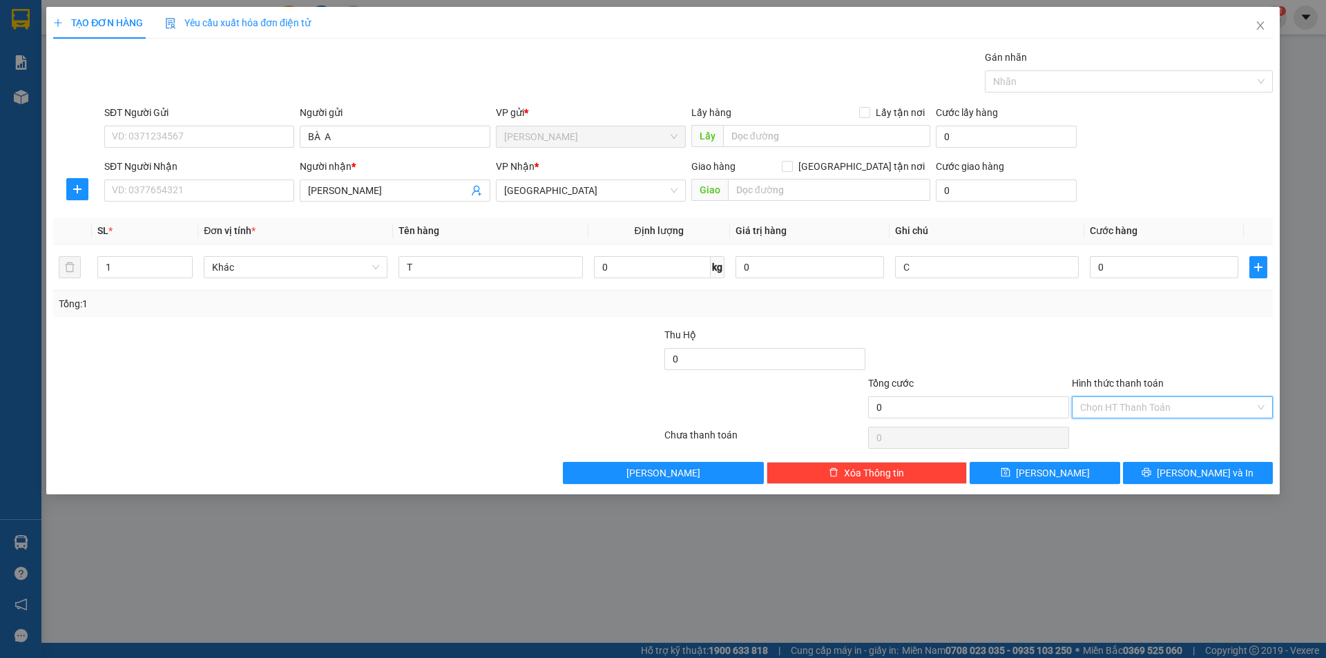
click at [1106, 414] on input "Hình thức thanh toán" at bounding box center [1167, 407] width 175 height 21
drag, startPoint x: 1107, startPoint y: 436, endPoint x: 1106, endPoint y: 449, distance: 13.2
click at [1107, 449] on div "Tại văn phòng Miễn phí Công nợ người nhận" at bounding box center [1172, 457] width 201 height 66
click at [1106, 452] on div "Miễn phí" at bounding box center [1172, 456] width 184 height 15
click at [1156, 472] on button "[PERSON_NAME] và In" at bounding box center [1198, 473] width 150 height 22
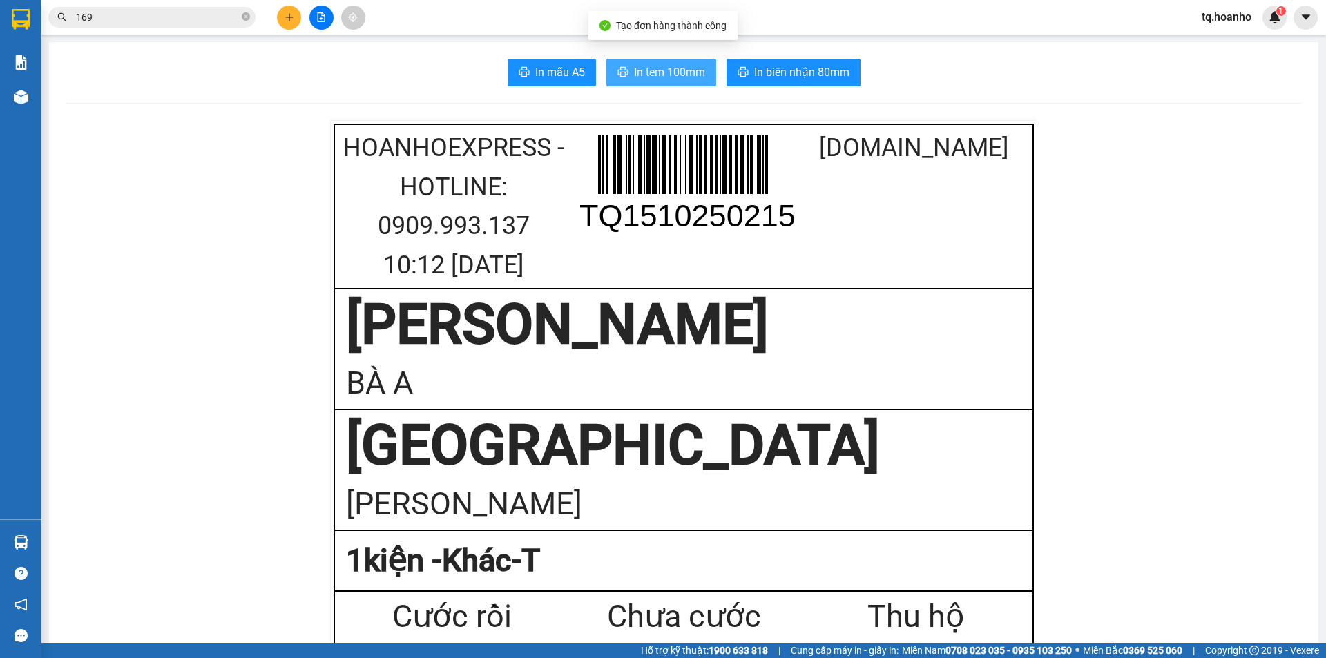
click at [694, 84] on button "In tem 100mm" at bounding box center [661, 73] width 110 height 28
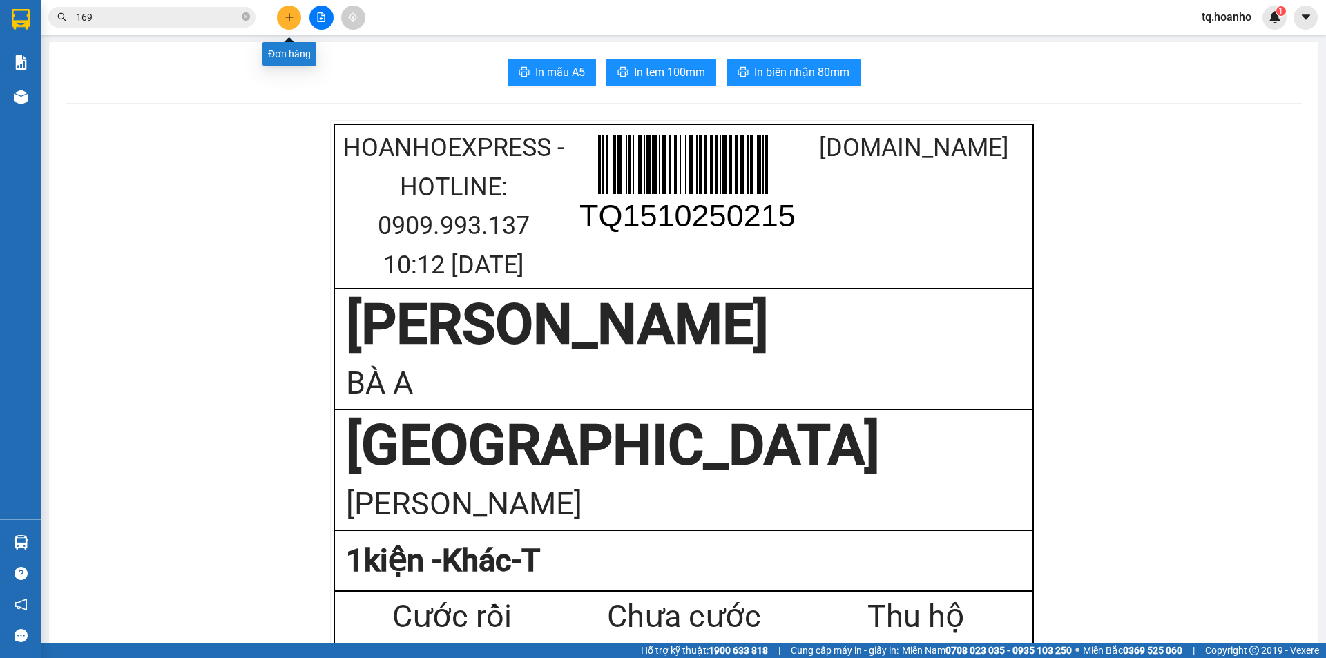
click at [288, 17] on icon "plus" at bounding box center [289, 17] width 8 height 1
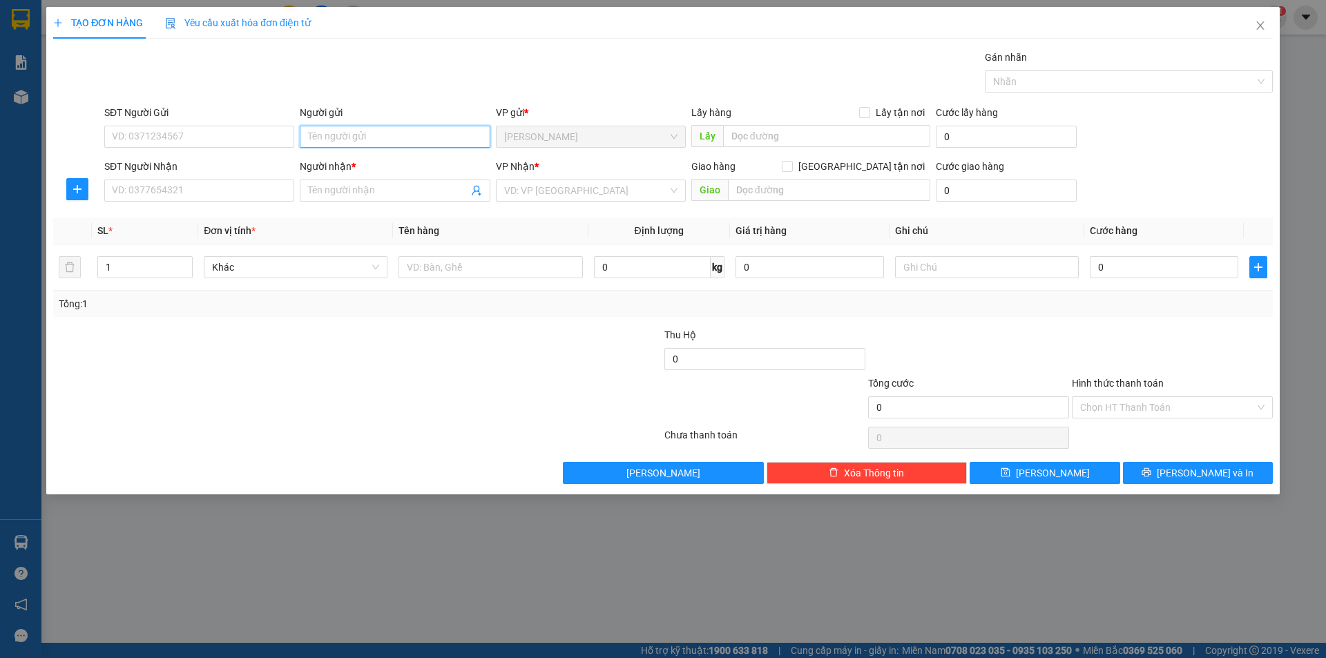
click at [373, 142] on input "Người gửi" at bounding box center [395, 137] width 190 height 22
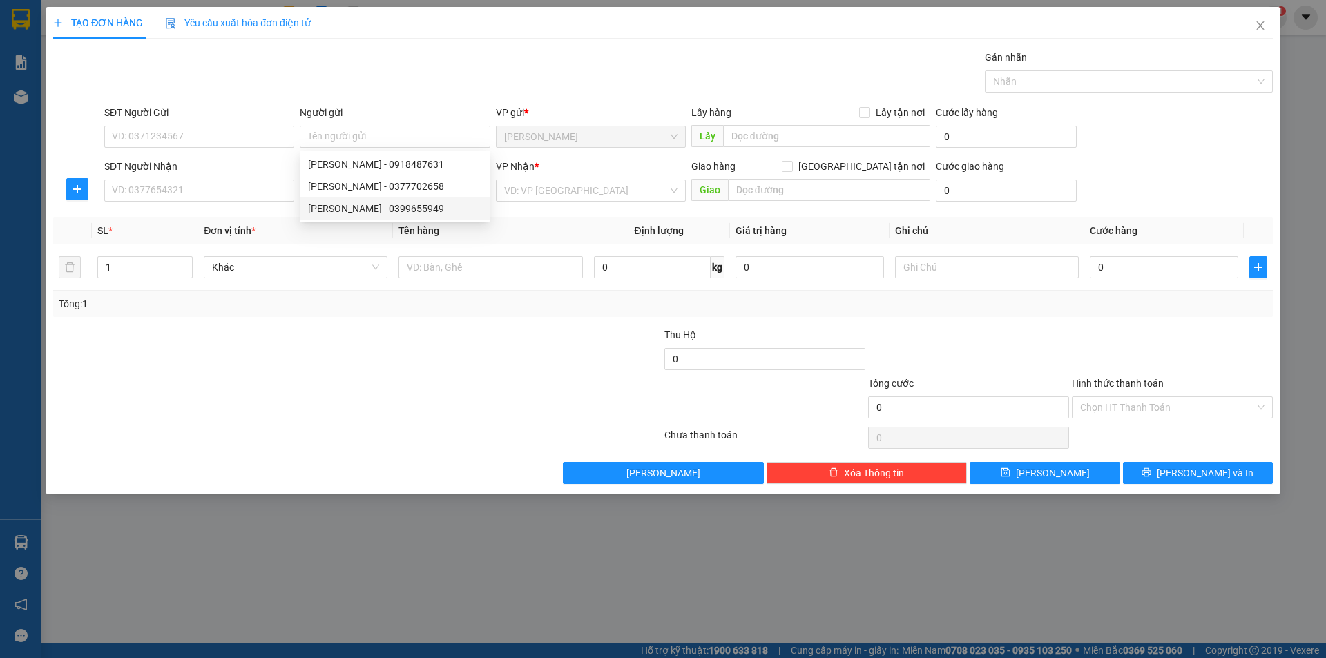
drag, startPoint x: 215, startPoint y: 408, endPoint x: 236, endPoint y: 343, distance: 68.3
click at [231, 362] on form "Thu Hộ 0 Tổng cước 0 Hình thức thanh toán Chọn HT Thanh Toán" at bounding box center [662, 375] width 1219 height 97
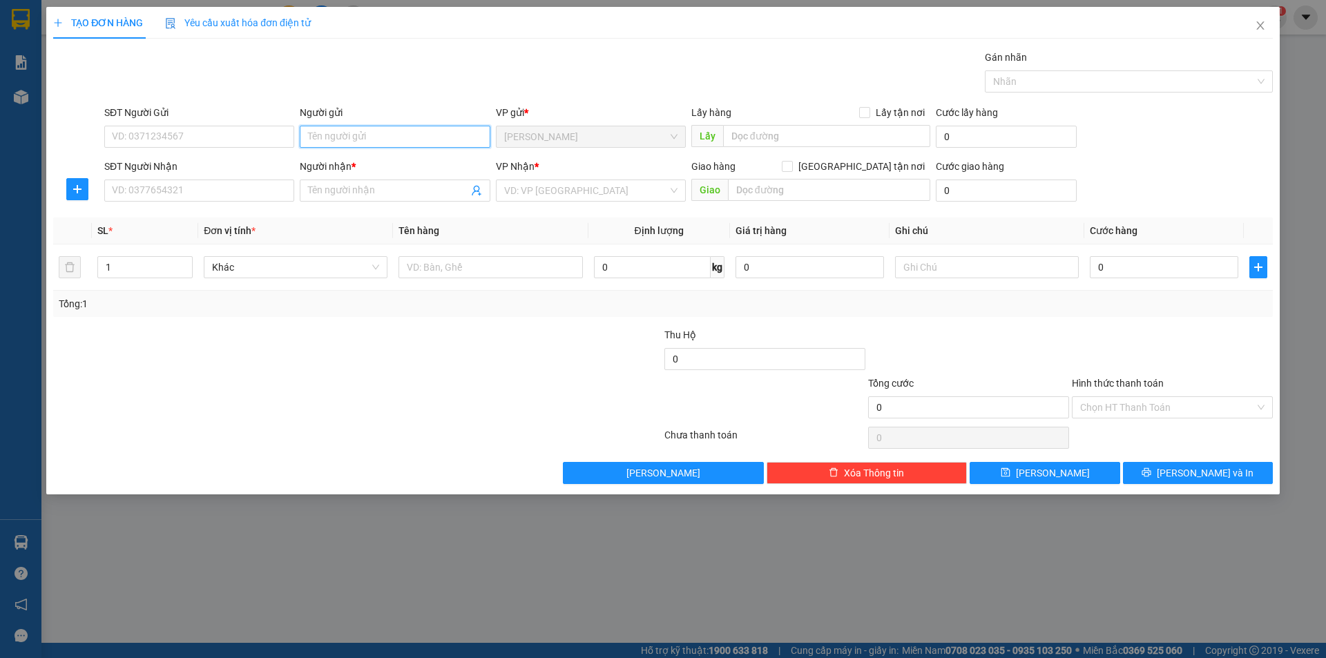
click at [322, 133] on input "Người gửi" at bounding box center [395, 137] width 190 height 22
type input "GÒN"
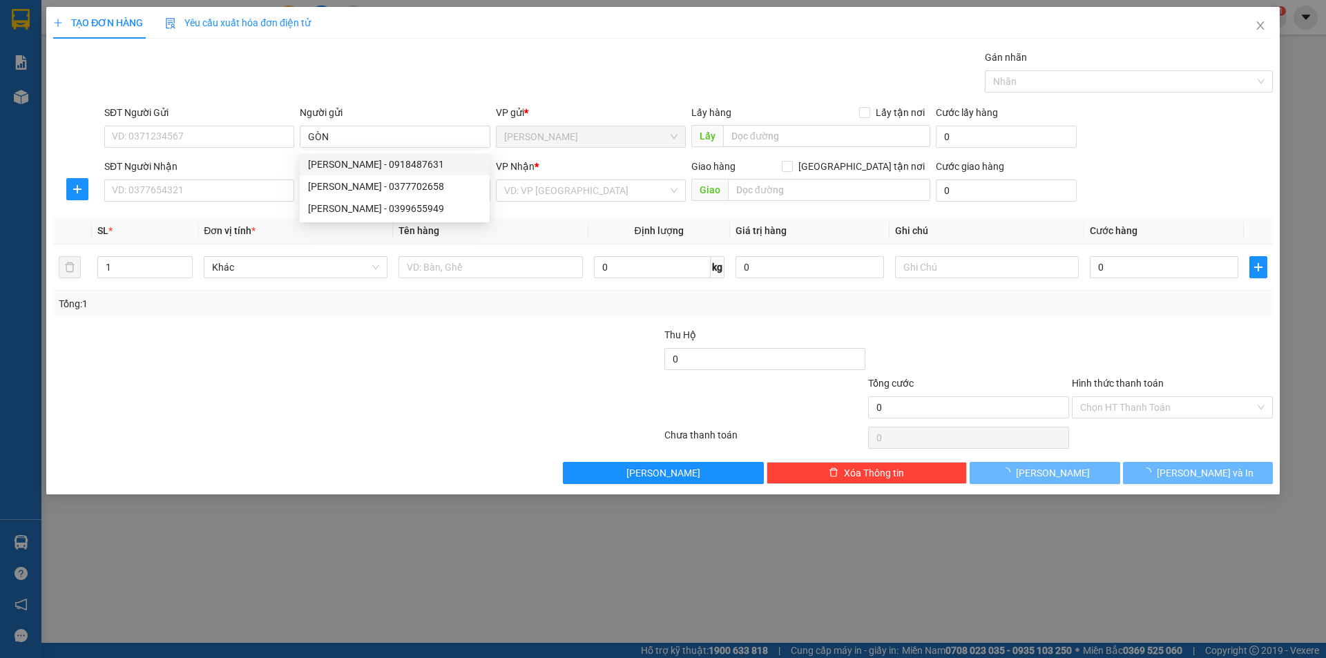
drag, startPoint x: 208, startPoint y: 536, endPoint x: 212, endPoint y: 524, distance: 13.1
click at [211, 533] on div "TẠO ĐƠN HÀNG Yêu cầu xuất hóa đơn điện tử Transit Pickup Surcharge Ids Transit …" at bounding box center [663, 329] width 1326 height 658
click at [323, 188] on input "Người nhận *" at bounding box center [387, 190] width 159 height 15
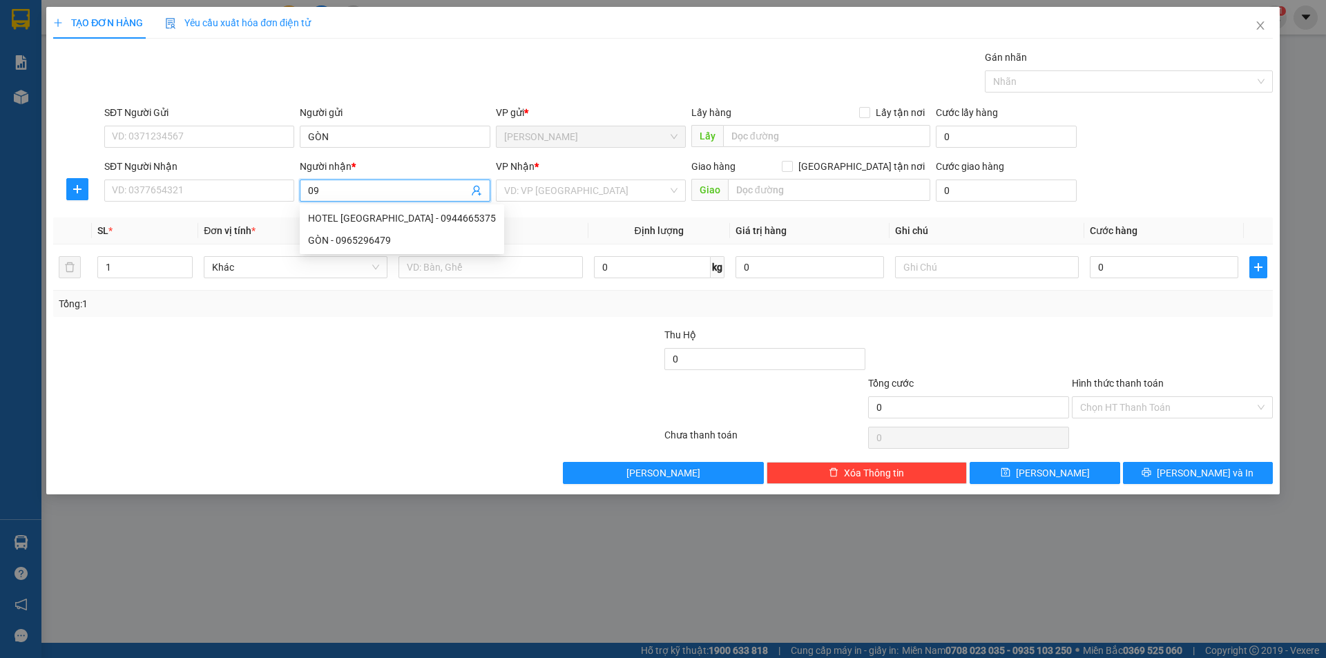
type input "0"
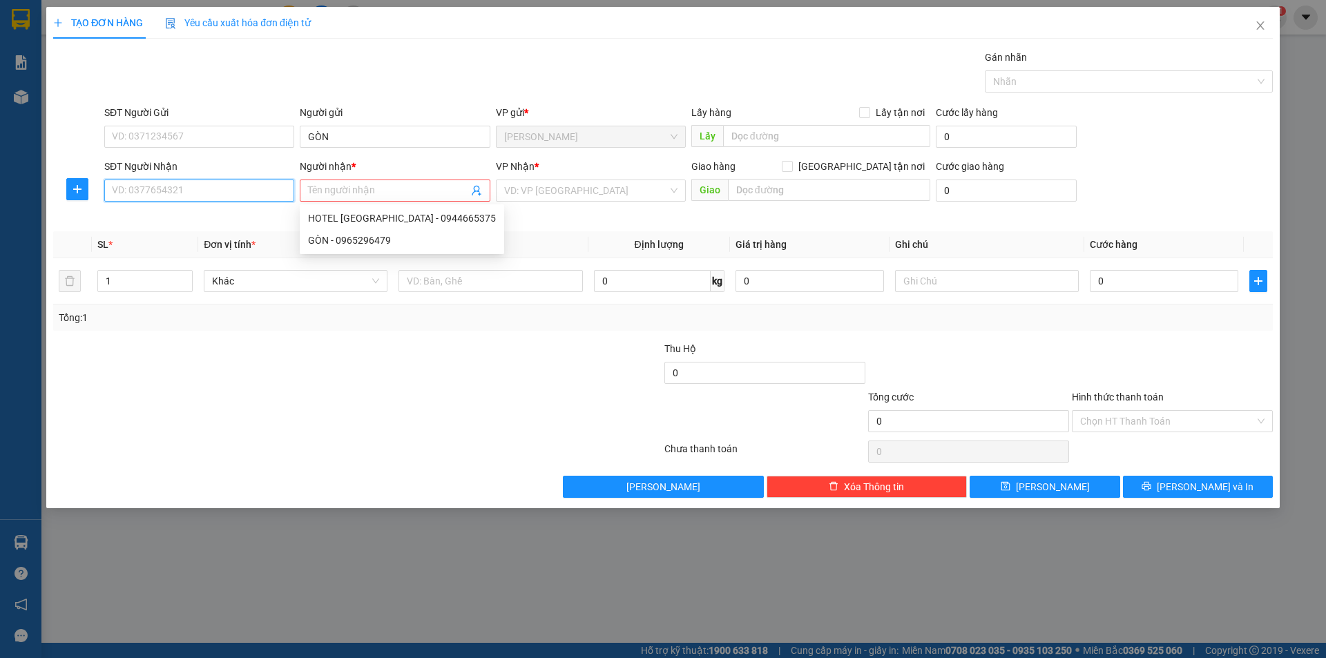
click at [283, 191] on input "SĐT Người Nhận" at bounding box center [199, 191] width 190 height 22
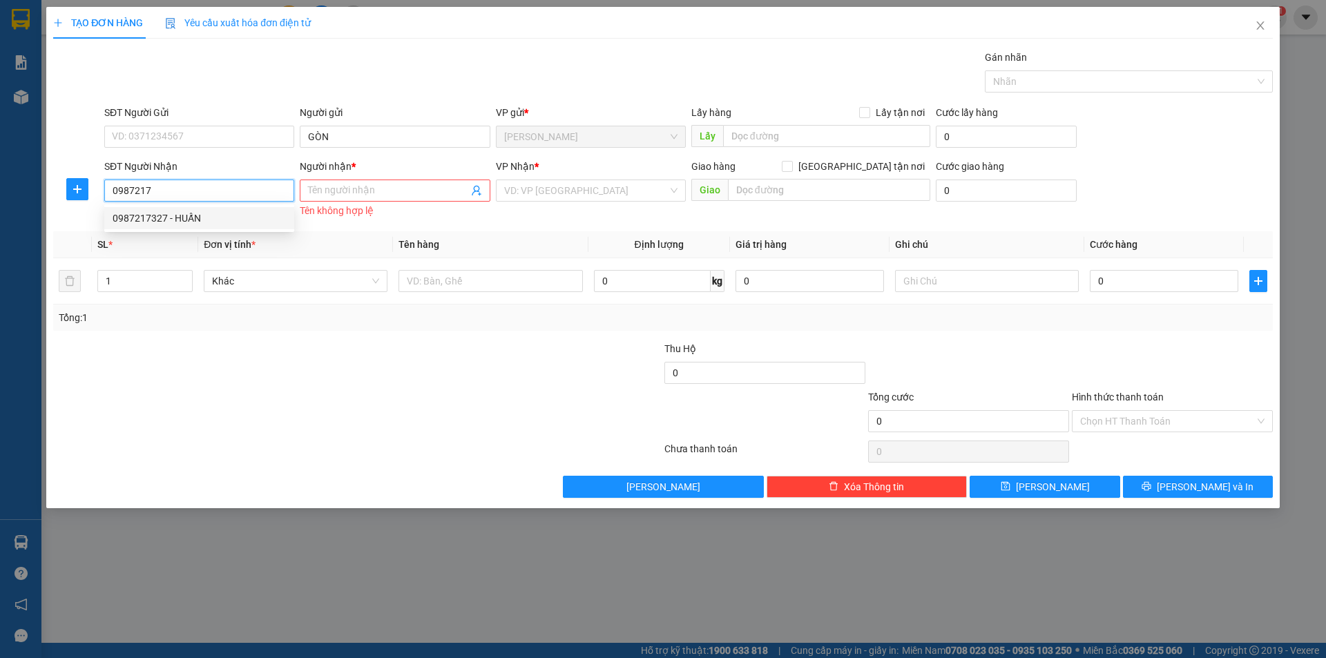
click at [250, 213] on div "0987217327 - HUẤN" at bounding box center [199, 218] width 173 height 15
type input "0987217327"
type input "HUẤN"
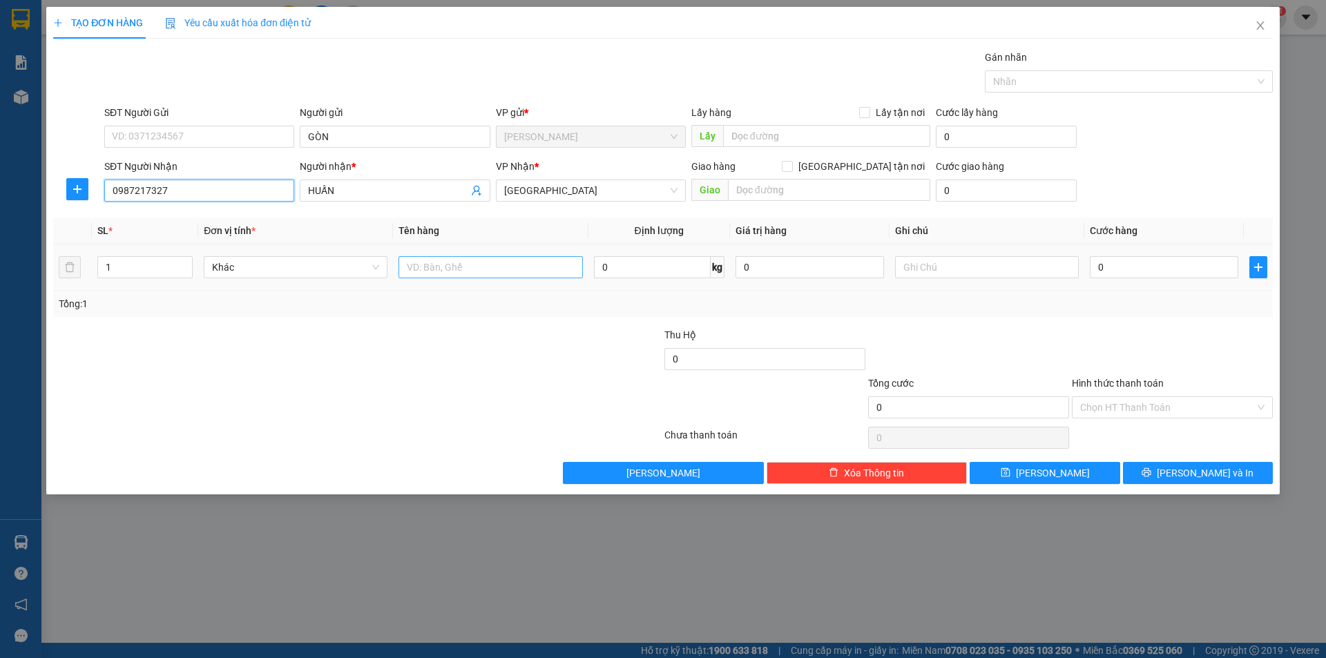
type input "0987217327"
click at [441, 269] on input "text" at bounding box center [490, 267] width 184 height 22
type input "MÀN HÌNH"
click at [927, 258] on input "text" at bounding box center [987, 267] width 184 height 22
type input "R/70"
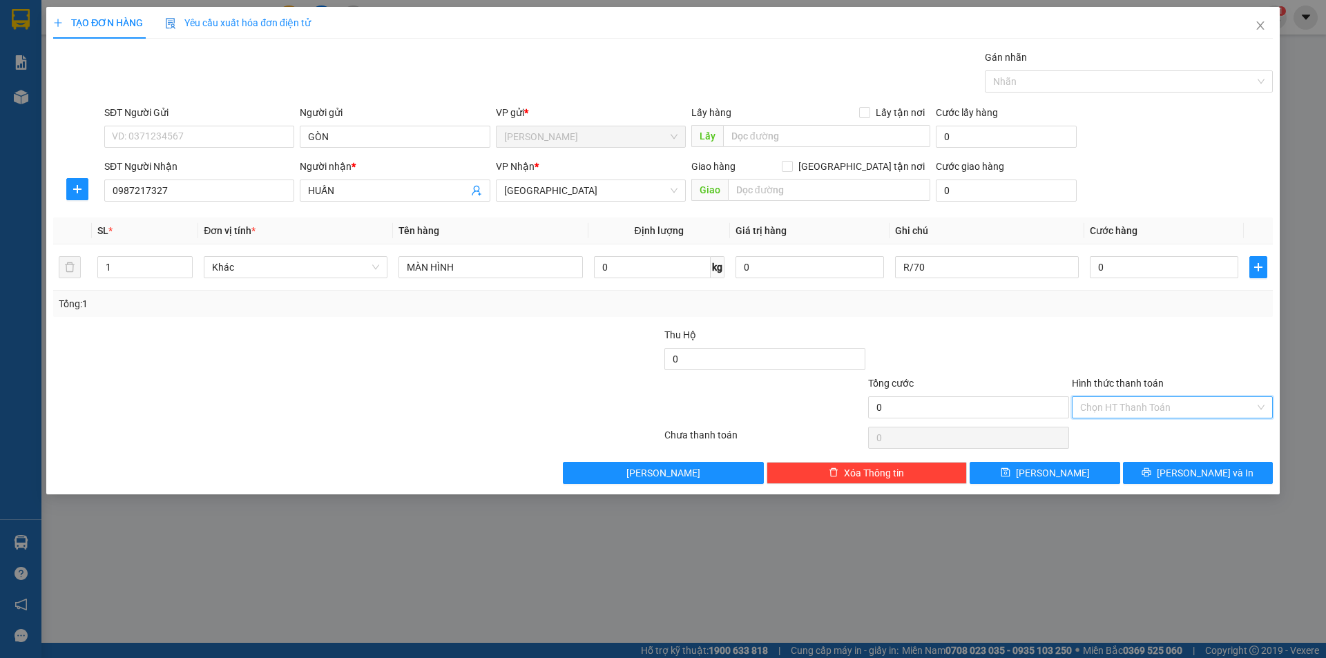
click at [1170, 409] on input "Hình thức thanh toán" at bounding box center [1167, 407] width 175 height 21
click at [1129, 461] on div "Miễn phí" at bounding box center [1172, 456] width 184 height 15
click at [1147, 467] on button "[PERSON_NAME] và In" at bounding box center [1198, 473] width 150 height 22
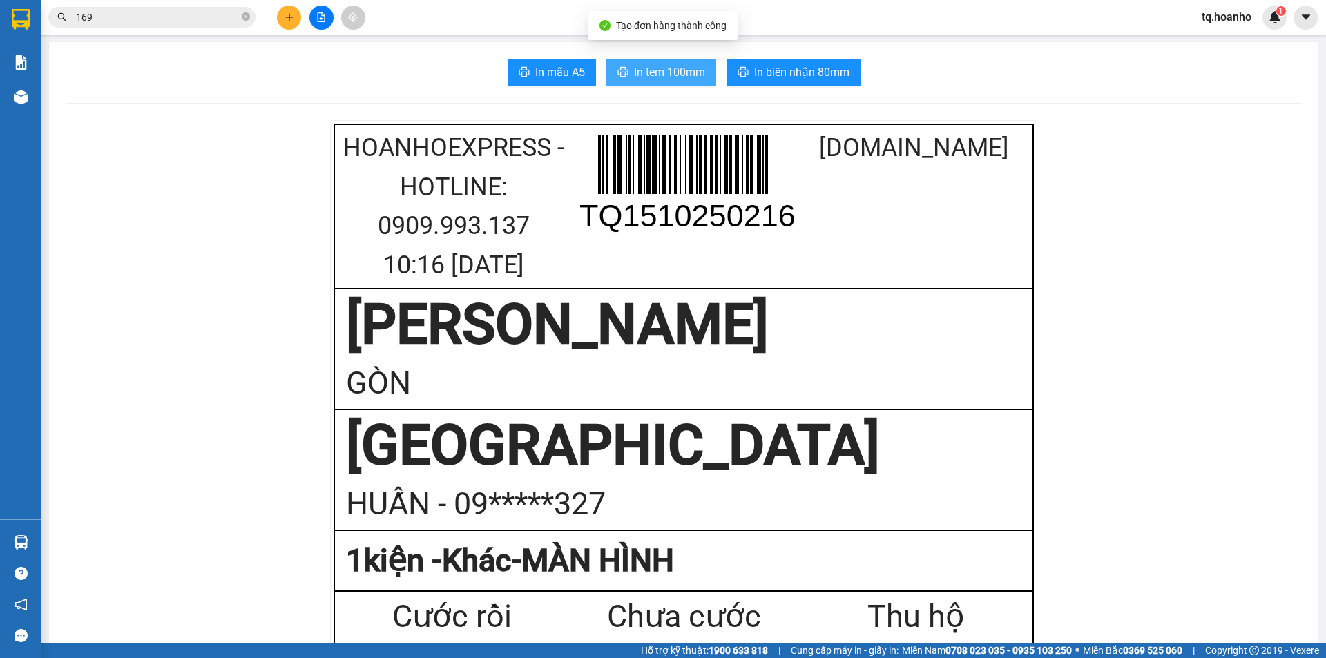
click at [691, 68] on span "In tem 100mm" at bounding box center [669, 72] width 71 height 17
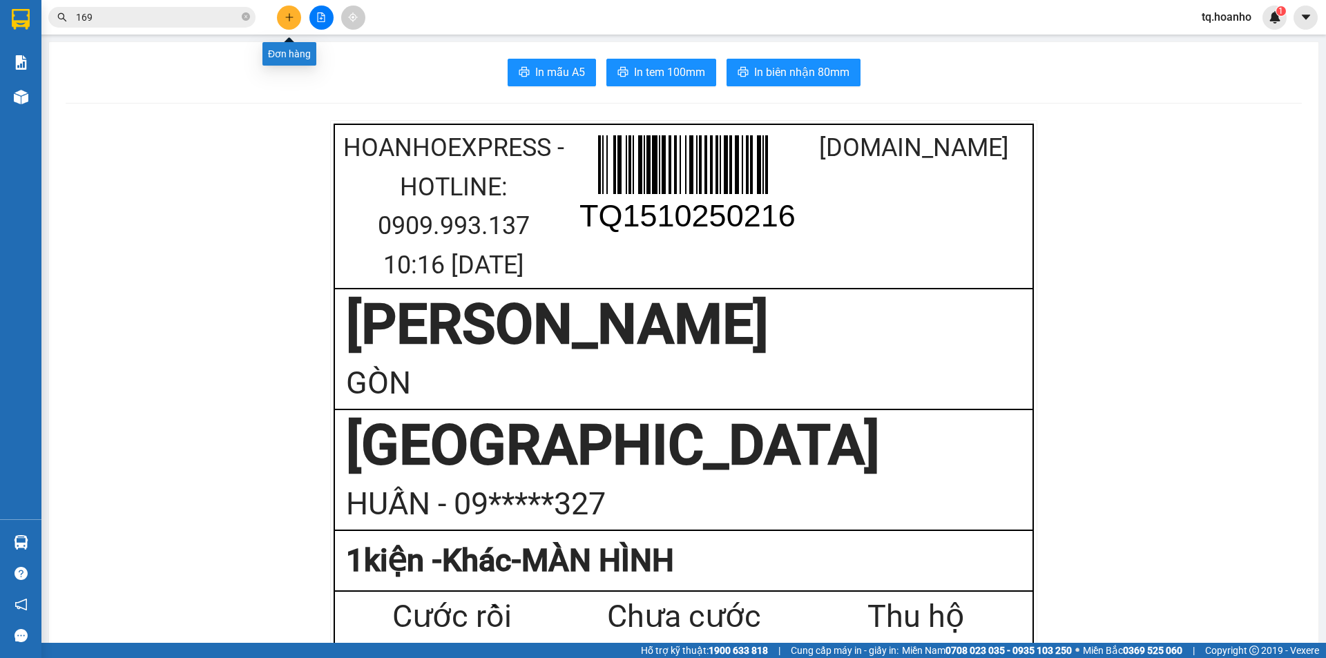
click at [285, 20] on icon "plus" at bounding box center [289, 17] width 10 height 10
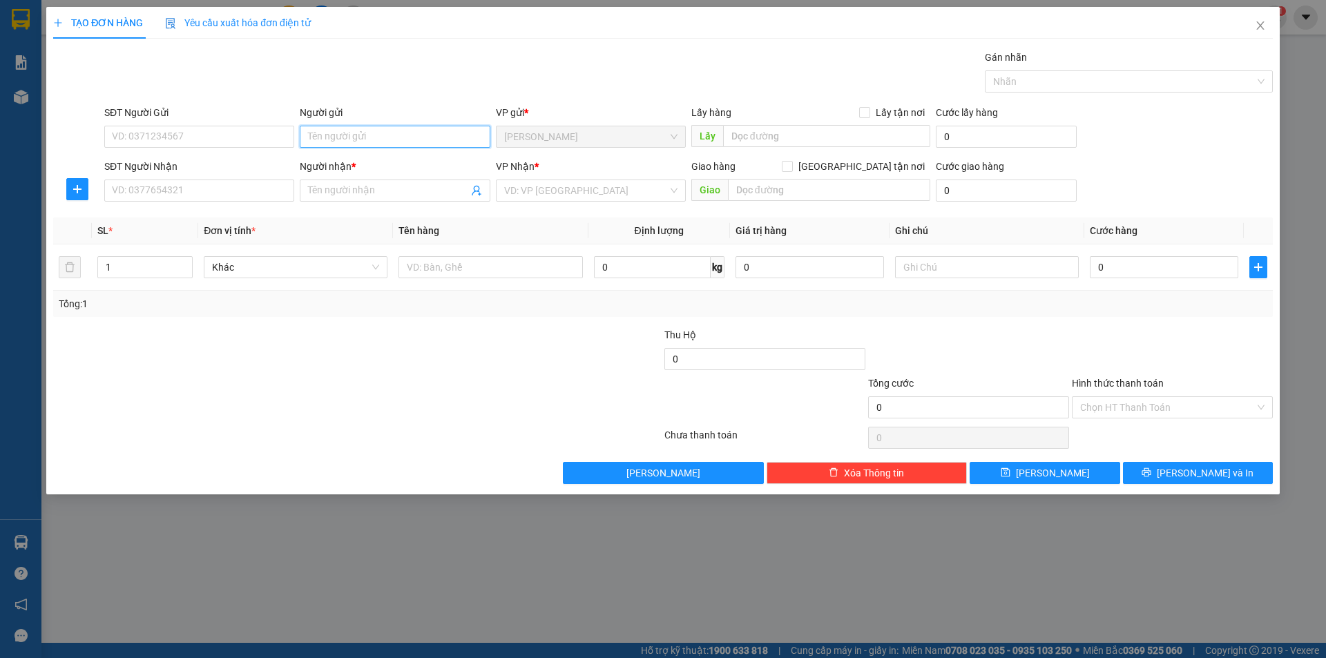
click at [413, 139] on input "Người gửi" at bounding box center [395, 137] width 190 height 22
type input "VƯƠNG"
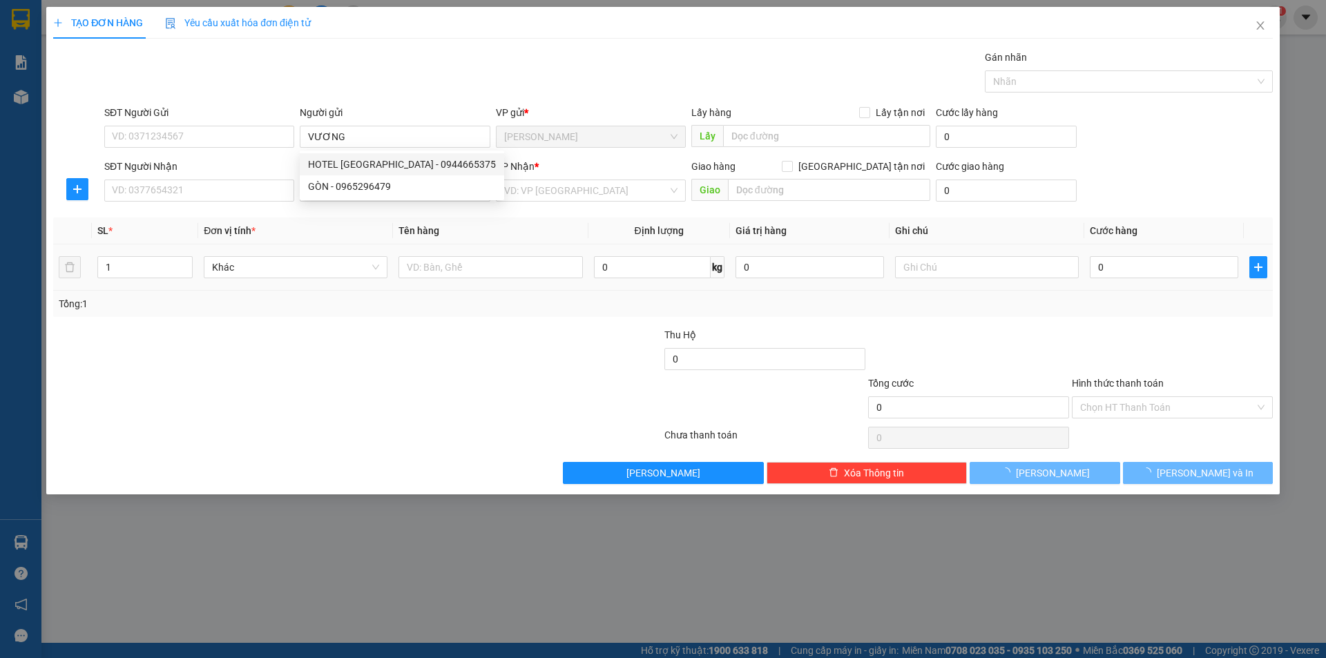
drag, startPoint x: 380, startPoint y: 559, endPoint x: 650, endPoint y: 287, distance: 383.7
click at [401, 528] on div "TẠO ĐƠN HÀNG Yêu cầu xuất hóa đơn điện tử Transit Pickup Surcharge Ids Transit …" at bounding box center [663, 329] width 1326 height 658
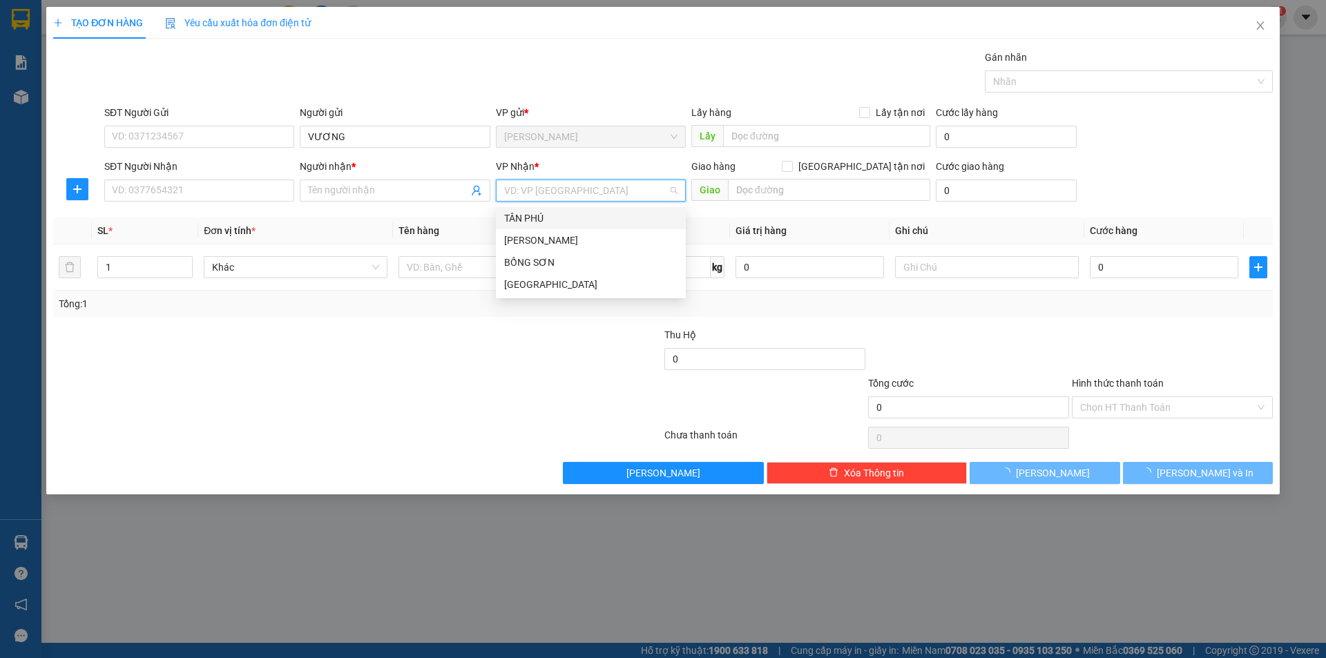
click at [565, 195] on input "search" at bounding box center [586, 190] width 164 height 21
click at [517, 289] on div "[GEOGRAPHIC_DATA]" at bounding box center [590, 284] width 173 height 15
click at [387, 187] on input "Người nhận *" at bounding box center [387, 190] width 159 height 15
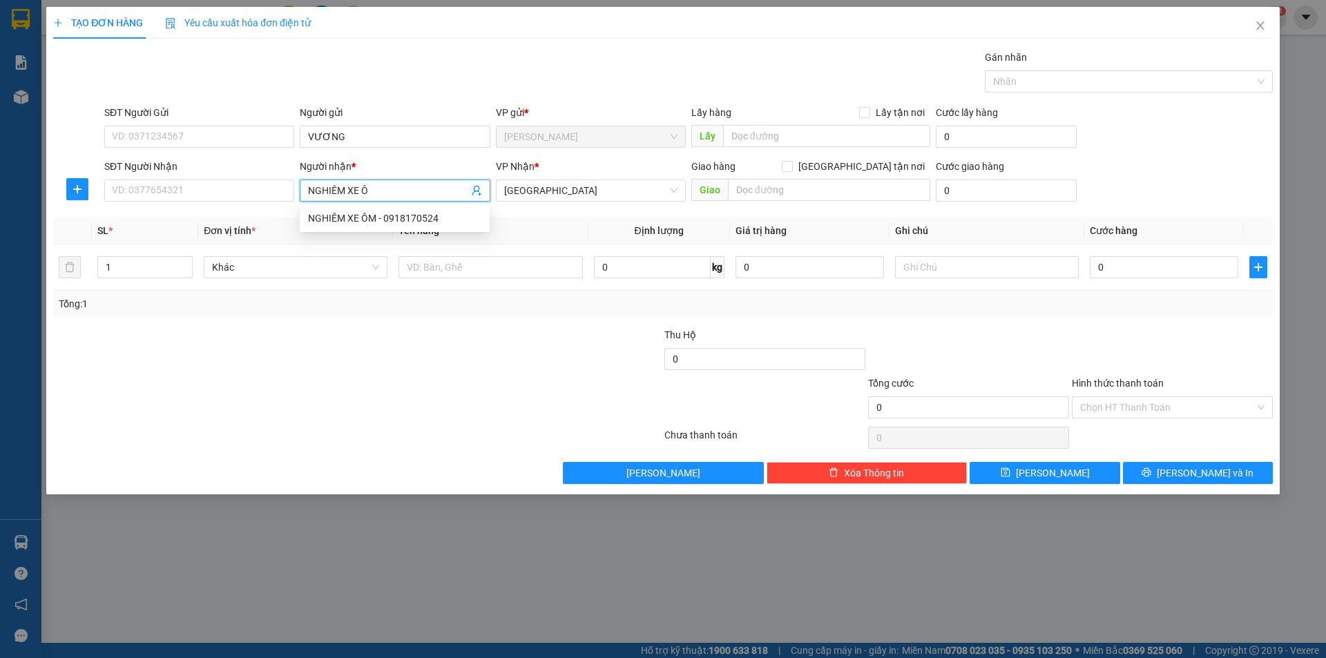
type input "NGHIÊM XE ÔM"
click at [395, 213] on div "NGHIÊM XE ÔM - 0918170524" at bounding box center [394, 218] width 173 height 15
type input "0918170524"
type input "NGHIÊM XE ÔM"
drag, startPoint x: 376, startPoint y: 304, endPoint x: 369, endPoint y: 322, distance: 19.0
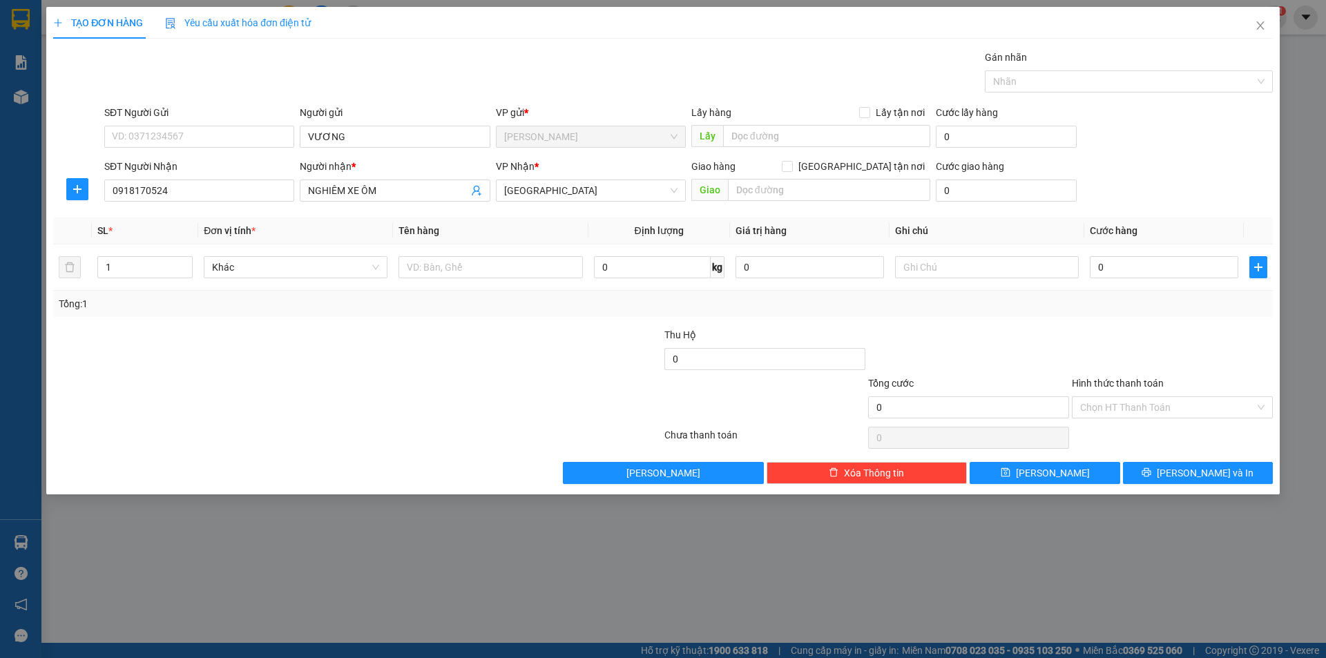
click at [369, 322] on div "Transit Pickup Surcharge Ids Transit Deliver Surcharge Ids Transit Deliver Surc…" at bounding box center [662, 267] width 1219 height 434
type input "2"
click at [182, 261] on span "up" at bounding box center [185, 264] width 8 height 8
drag, startPoint x: 304, startPoint y: 434, endPoint x: 367, endPoint y: 331, distance: 120.5
click at [298, 425] on div at bounding box center [357, 438] width 611 height 28
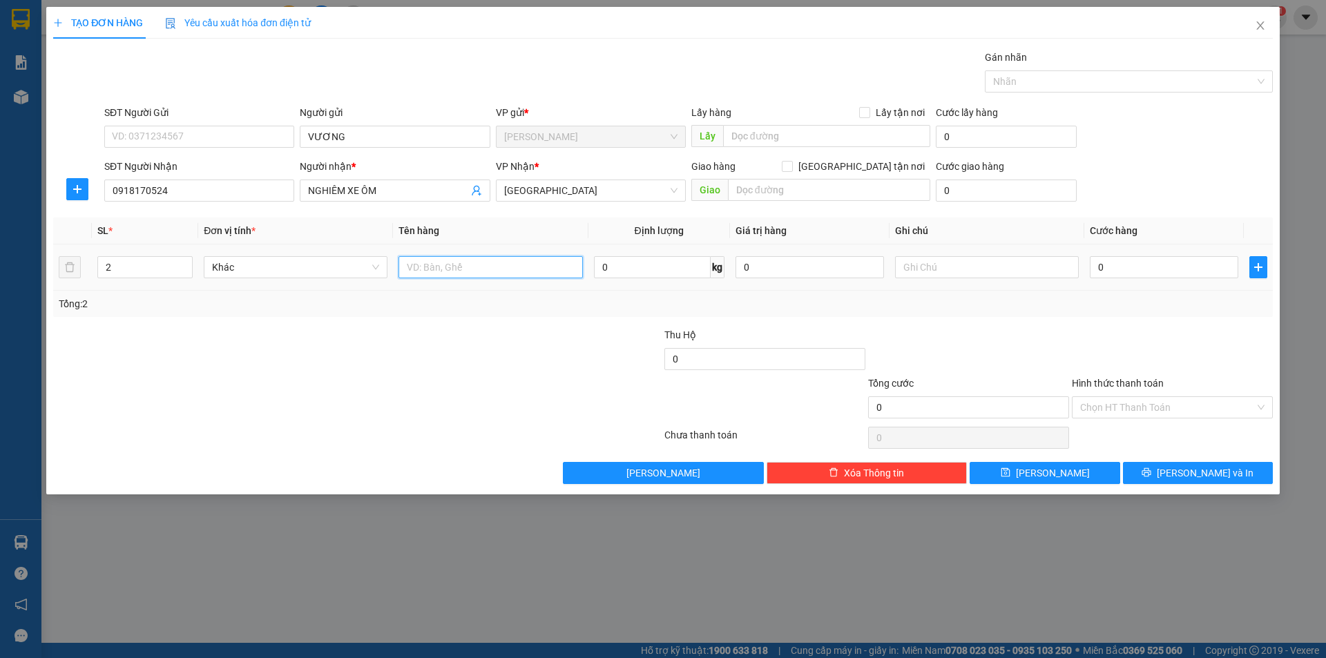
click at [446, 268] on input "text" at bounding box center [490, 267] width 184 height 22
type input "HEO DẦU"
click at [923, 254] on div at bounding box center [987, 267] width 184 height 28
click at [924, 260] on input "text" at bounding box center [987, 267] width 184 height 22
type input "R/150"
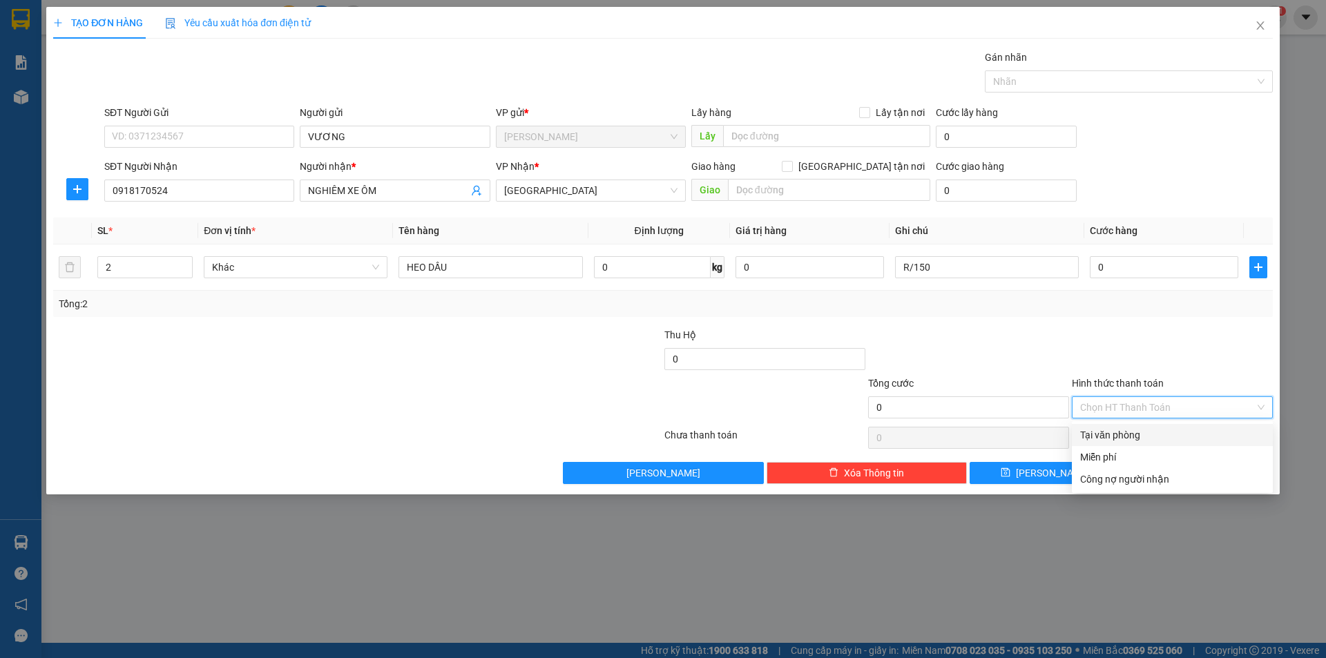
click at [1157, 413] on input "Hình thức thanh toán" at bounding box center [1167, 407] width 175 height 21
click at [1134, 460] on div "Miễn phí" at bounding box center [1172, 456] width 184 height 15
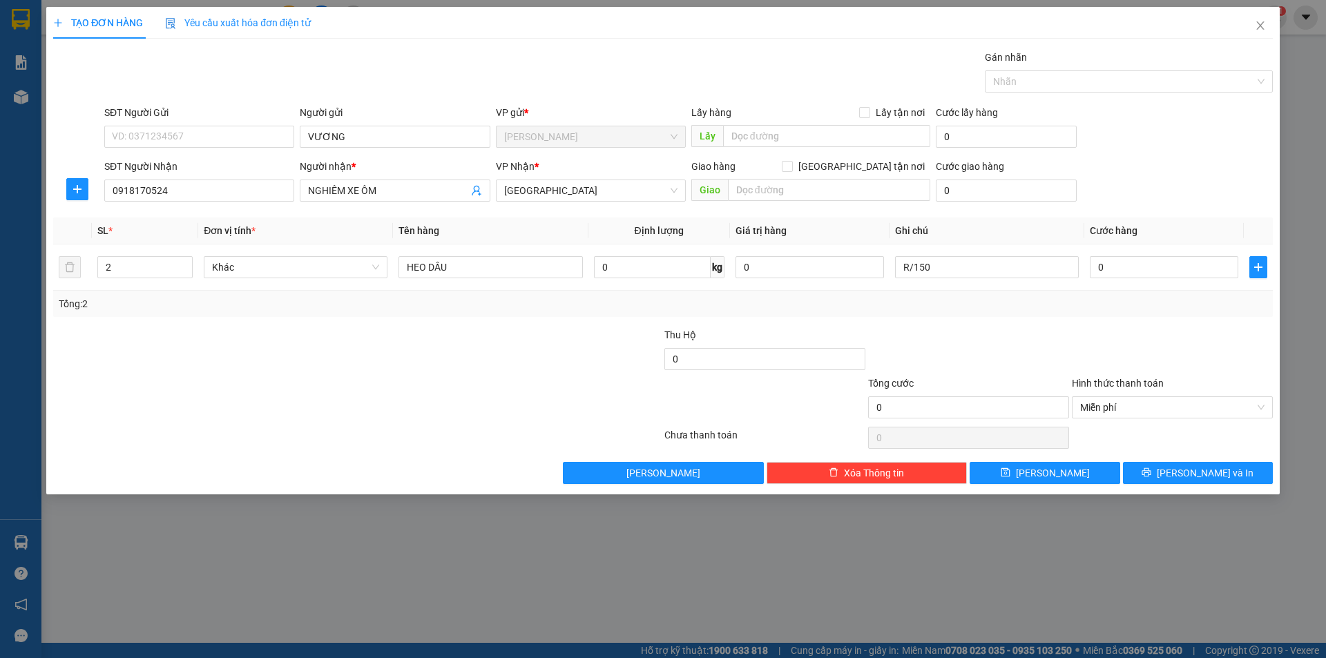
click at [1154, 461] on div "Transit Pickup Surcharge Ids Transit Deliver Surcharge Ids Transit Deliver Surc…" at bounding box center [662, 267] width 1219 height 434
drag, startPoint x: 1159, startPoint y: 461, endPoint x: 1151, endPoint y: 481, distance: 21.4
click at [1159, 461] on div "Transit Pickup Surcharge Ids Transit Deliver Surcharge Ids Transit Deliver Surc…" at bounding box center [662, 267] width 1219 height 434
click at [1143, 470] on button "[PERSON_NAME] và In" at bounding box center [1198, 473] width 150 height 22
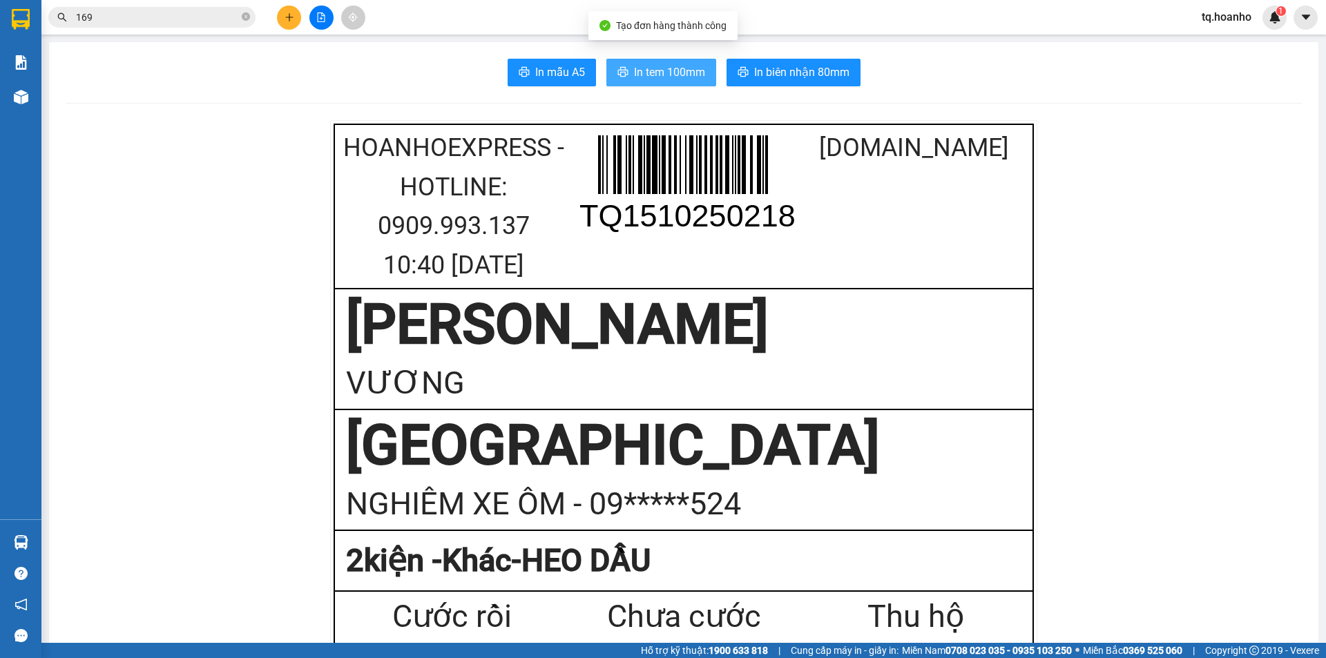
click at [684, 84] on button "In tem 100mm" at bounding box center [661, 73] width 110 height 28
click at [156, 17] on input "169" at bounding box center [157, 17] width 163 height 15
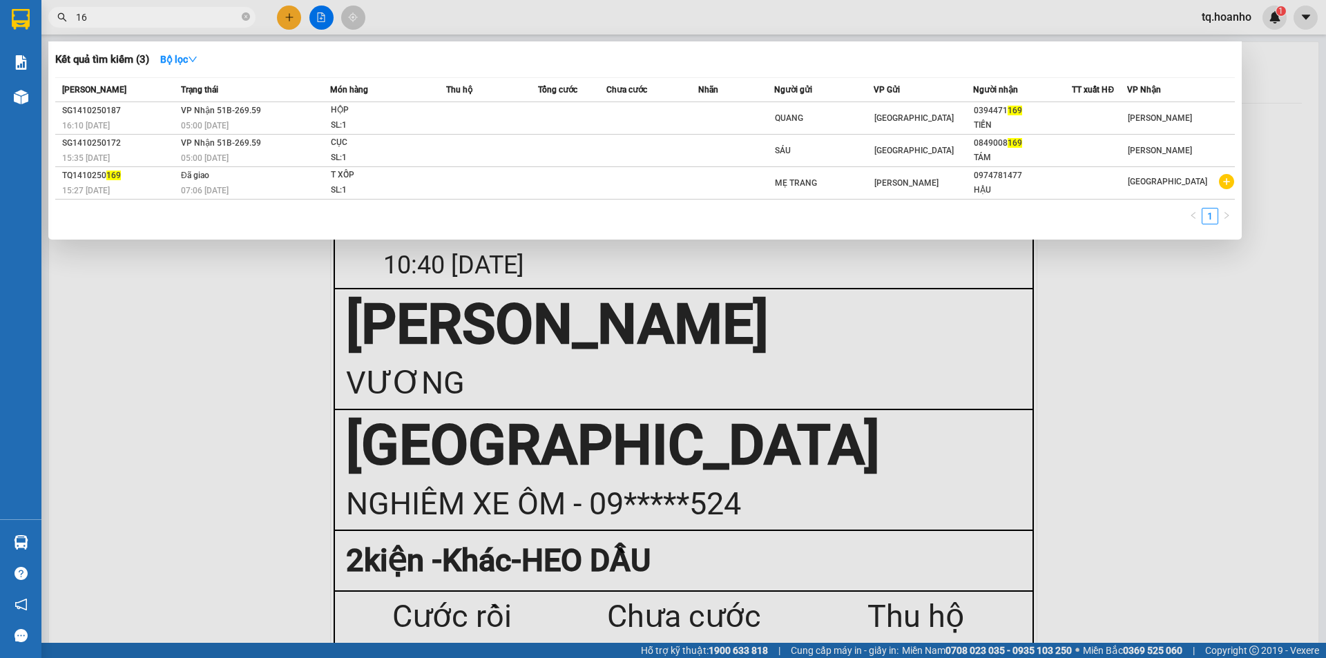
type input "1"
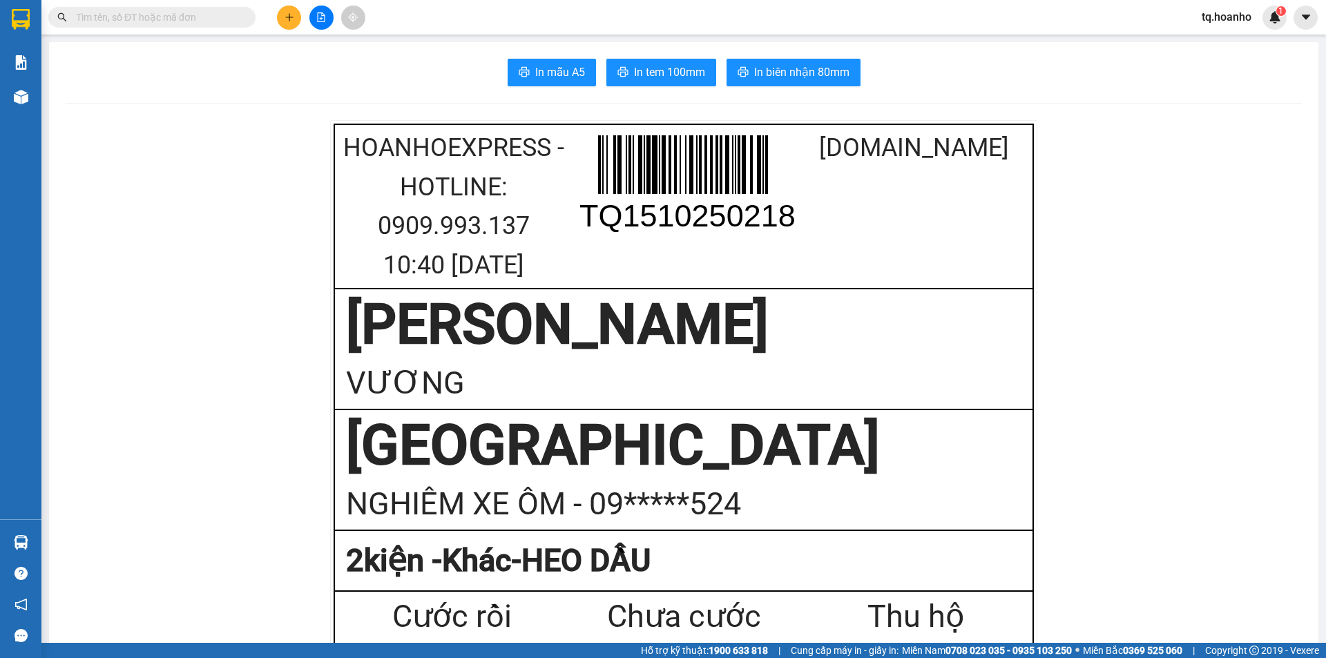
click at [293, 16] on icon "plus" at bounding box center [289, 17] width 10 height 10
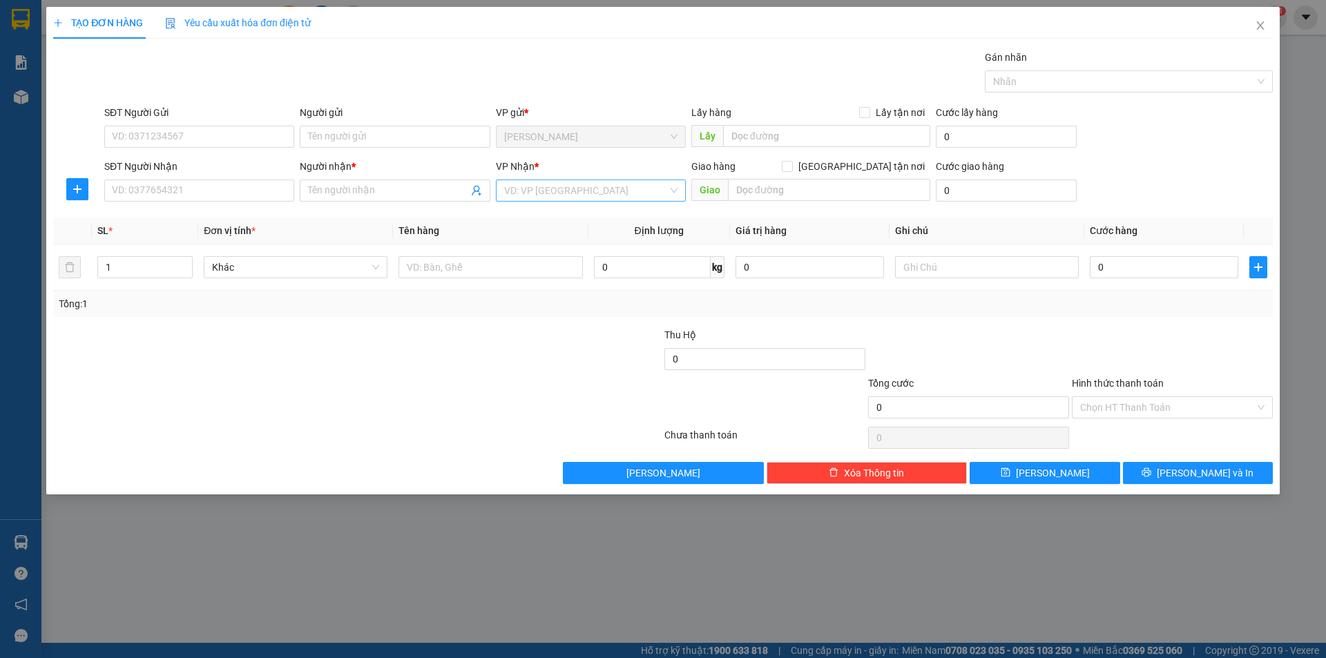
click at [560, 198] on input "search" at bounding box center [586, 190] width 164 height 21
drag, startPoint x: 544, startPoint y: 283, endPoint x: 471, endPoint y: 284, distance: 73.2
click at [541, 283] on div "[GEOGRAPHIC_DATA]" at bounding box center [590, 284] width 173 height 15
click at [465, 267] on input "text" at bounding box center [490, 267] width 184 height 22
type input "T XỐP"
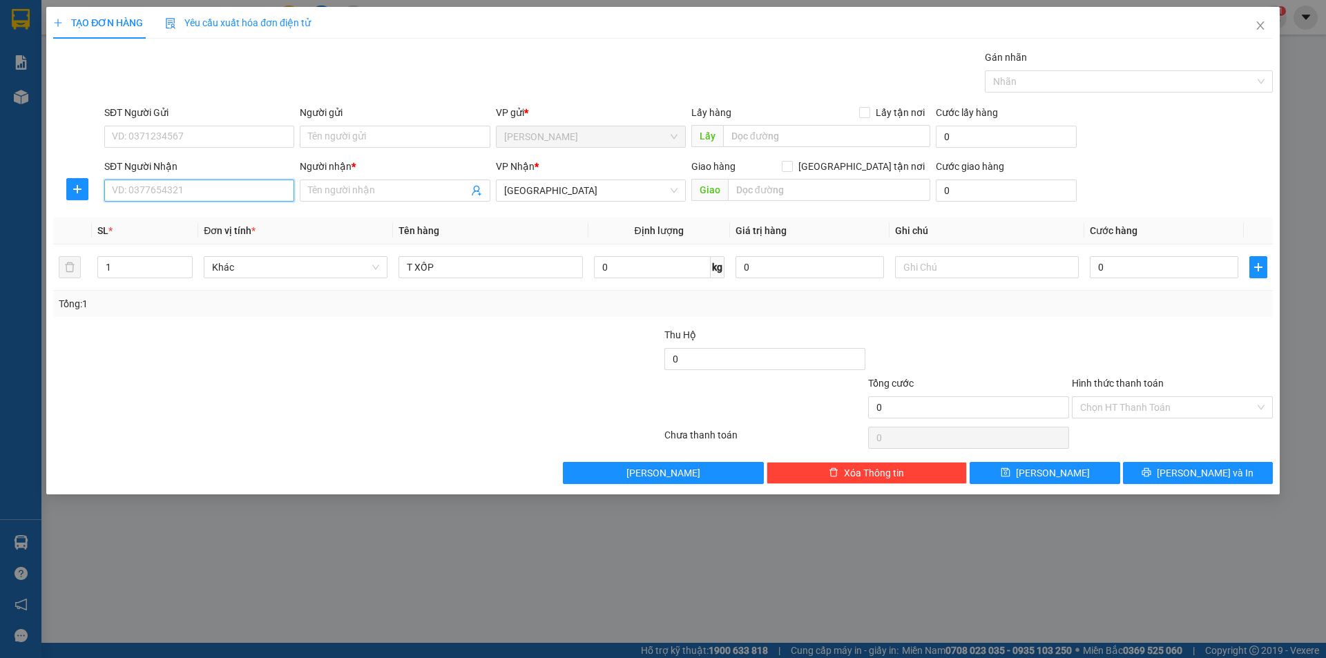
click at [211, 199] on input "SĐT Người Nhận" at bounding box center [199, 191] width 190 height 22
click at [229, 218] on div "0935477579 - HẬU" at bounding box center [199, 218] width 173 height 15
type input "0935477579"
type input "HẬU"
type input "0935477579"
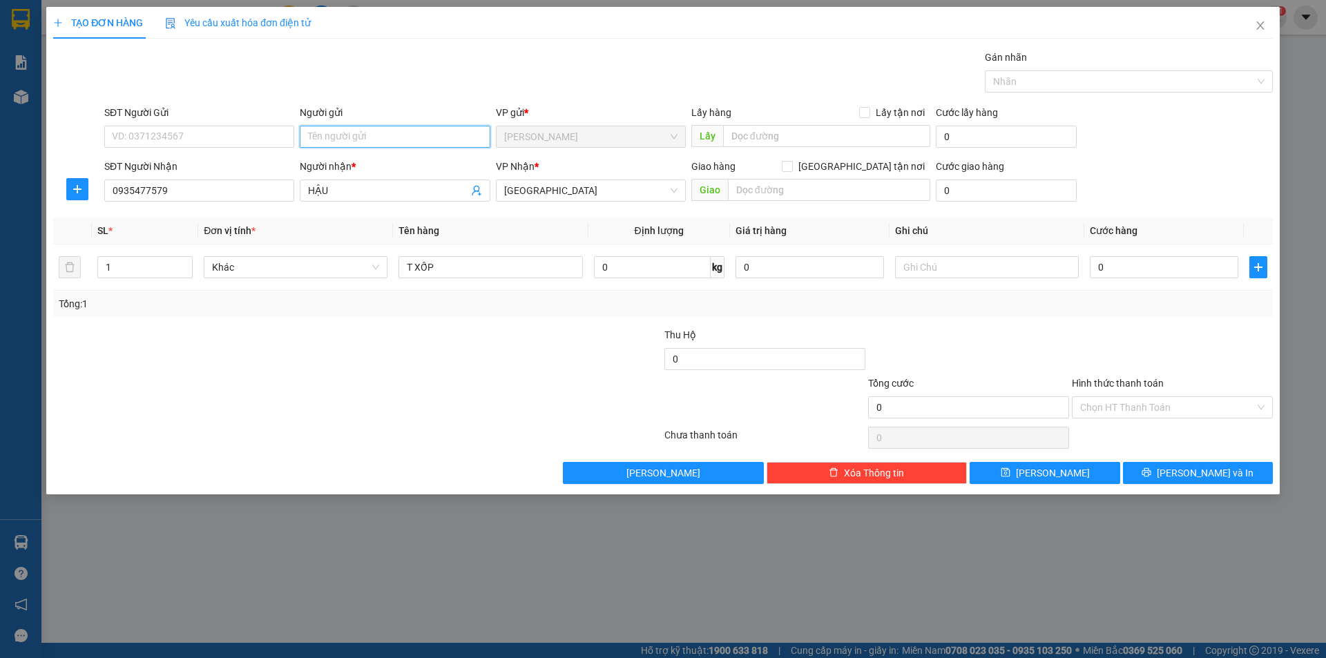
click at [342, 134] on input "Người gửi" at bounding box center [395, 137] width 190 height 22
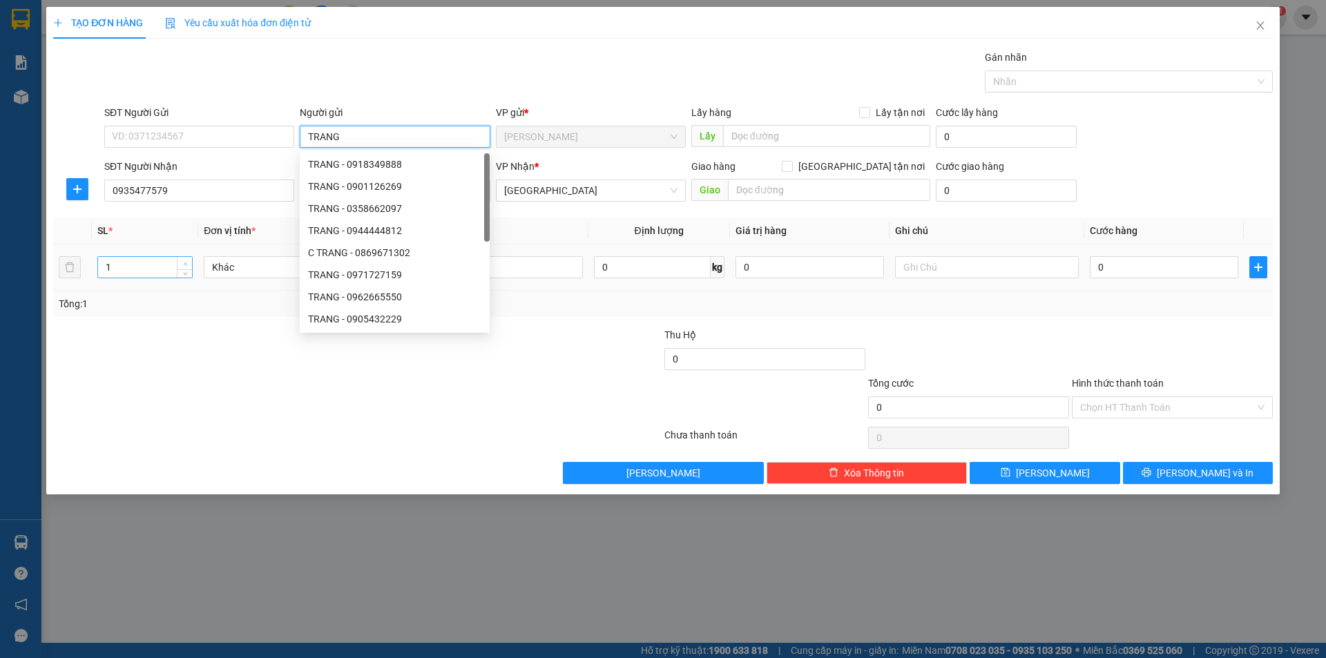
type input "TRANG"
type input "2"
drag, startPoint x: 184, startPoint y: 262, endPoint x: 179, endPoint y: 291, distance: 29.4
click at [184, 267] on span "up" at bounding box center [185, 263] width 8 height 8
drag, startPoint x: 165, startPoint y: 380, endPoint x: 373, endPoint y: 319, distance: 216.7
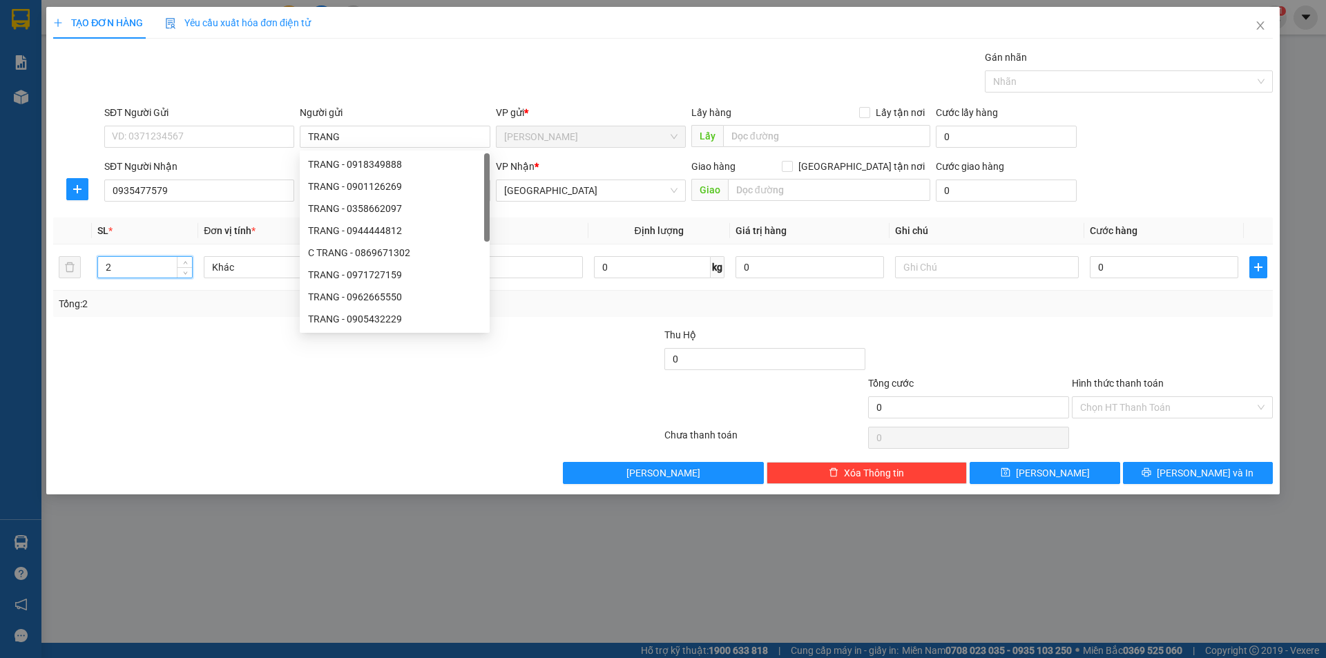
click at [168, 379] on div at bounding box center [255, 400] width 407 height 48
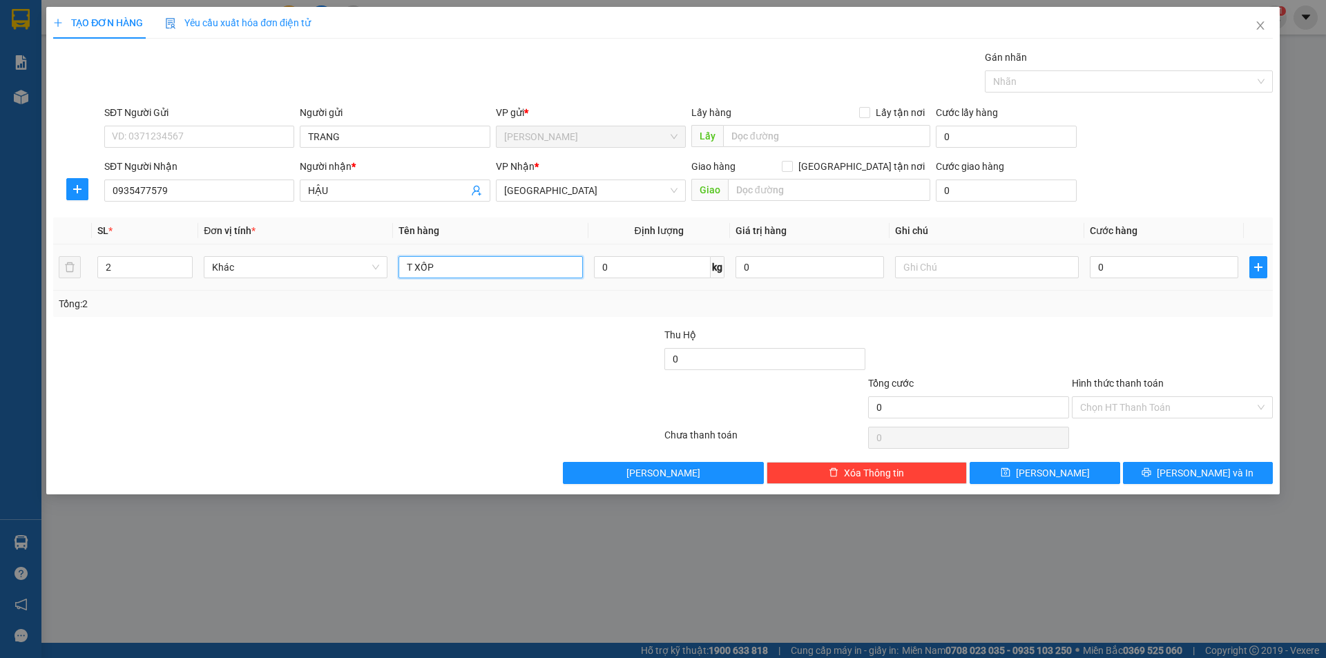
click at [539, 259] on input "T XỐP" at bounding box center [490, 267] width 184 height 22
type input "T XỐP+BỊCH"
click at [927, 271] on input "text" at bounding box center [987, 267] width 184 height 22
type input "R/100 GIAO"
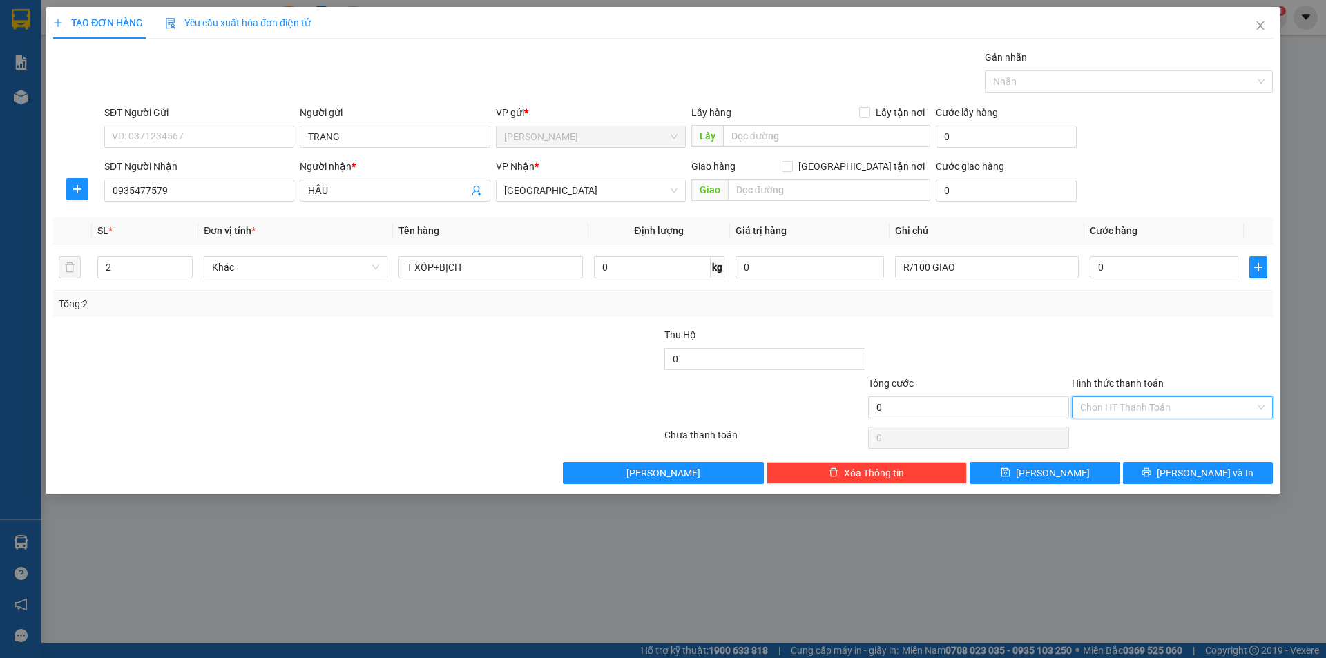
click at [1116, 409] on input "Hình thức thanh toán" at bounding box center [1167, 407] width 175 height 21
click at [1150, 458] on div "Miễn phí" at bounding box center [1172, 456] width 184 height 15
click at [1161, 467] on button "[PERSON_NAME] và In" at bounding box center [1198, 473] width 150 height 22
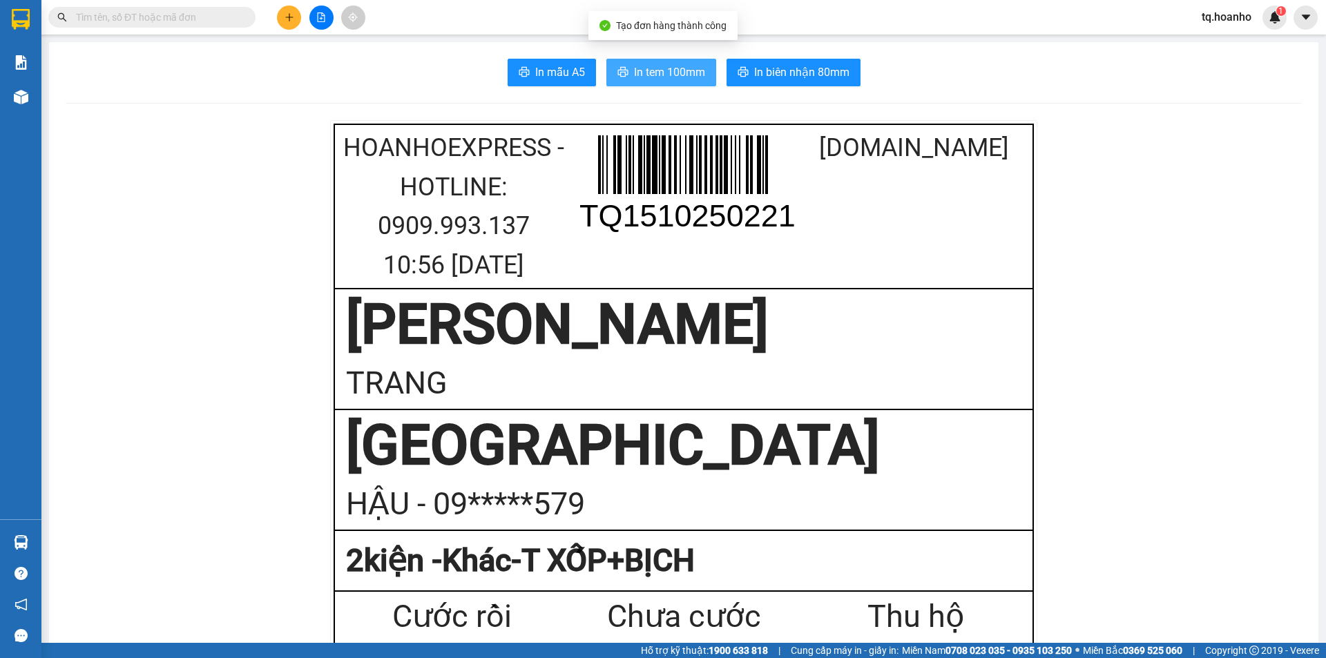
click at [640, 81] on span "In tem 100mm" at bounding box center [669, 72] width 71 height 17
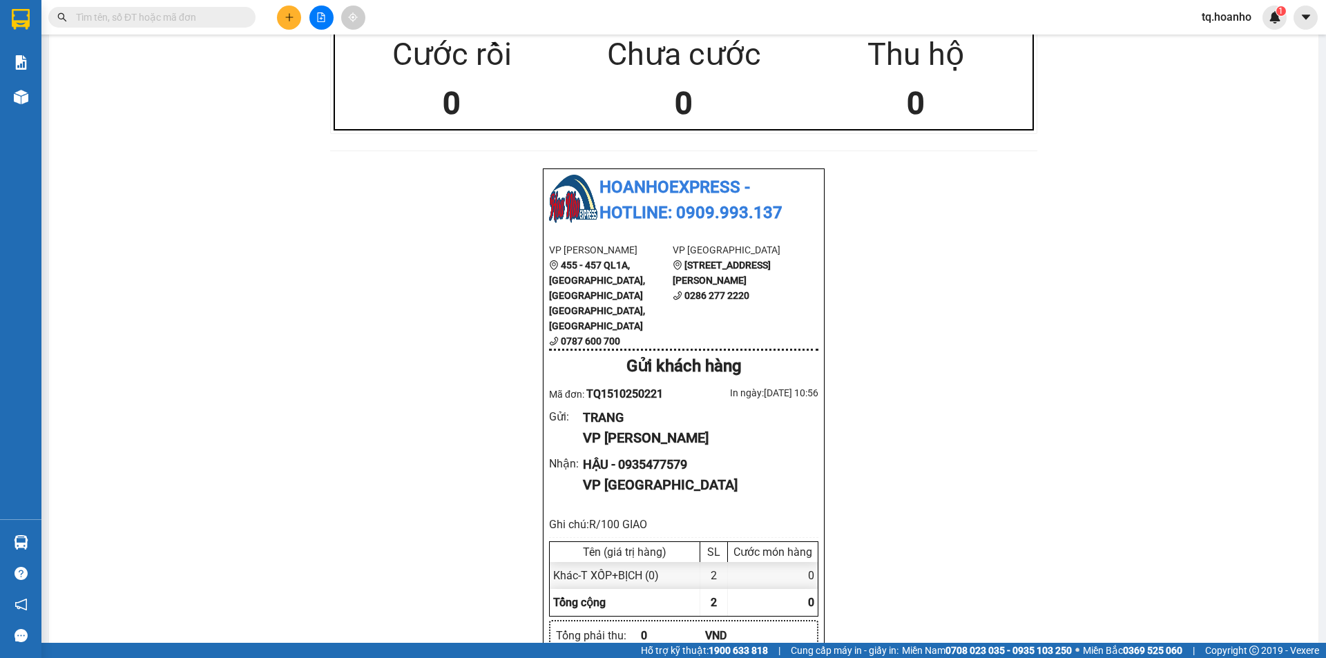
click at [929, 454] on div "HoaNhoExpress - Hotline: 0909.993.137 10:56 [DATE] TQ1510250221 [DOMAIN_NAME] T…" at bounding box center [684, 385] width 1236 height 1655
click at [290, 13] on icon "plus" at bounding box center [289, 17] width 10 height 10
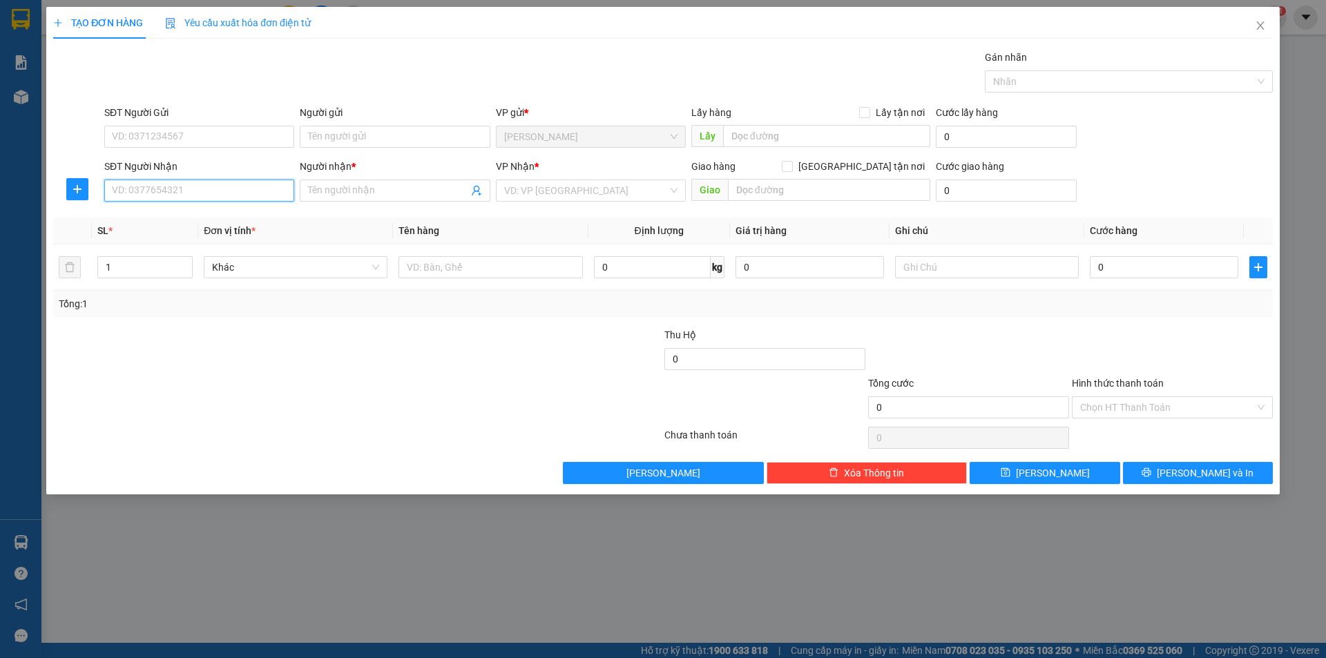
click at [255, 201] on input "SĐT Người Nhận" at bounding box center [199, 191] width 190 height 22
click at [188, 189] on input "07821933339" at bounding box center [199, 191] width 190 height 22
click at [180, 217] on div "0782193339 - SỸ" at bounding box center [199, 218] width 173 height 15
type input "0782193339"
type input "SỸ"
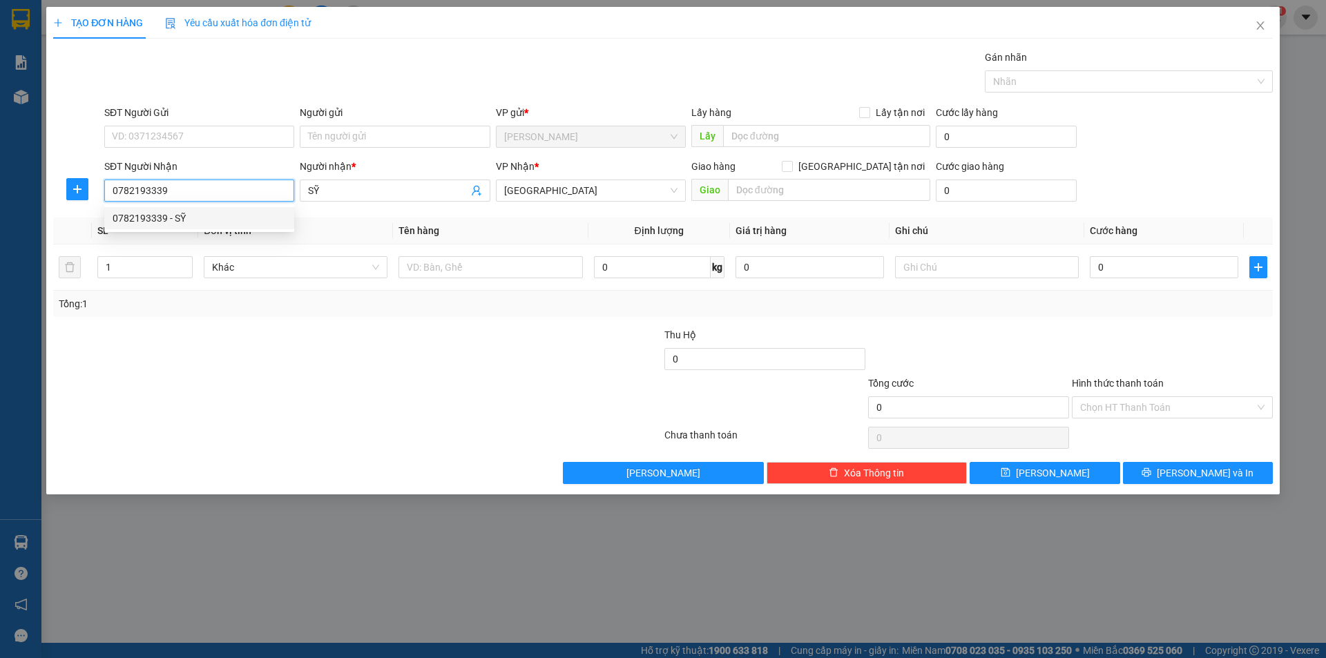
type input "0782193339"
click at [203, 385] on div at bounding box center [255, 400] width 407 height 48
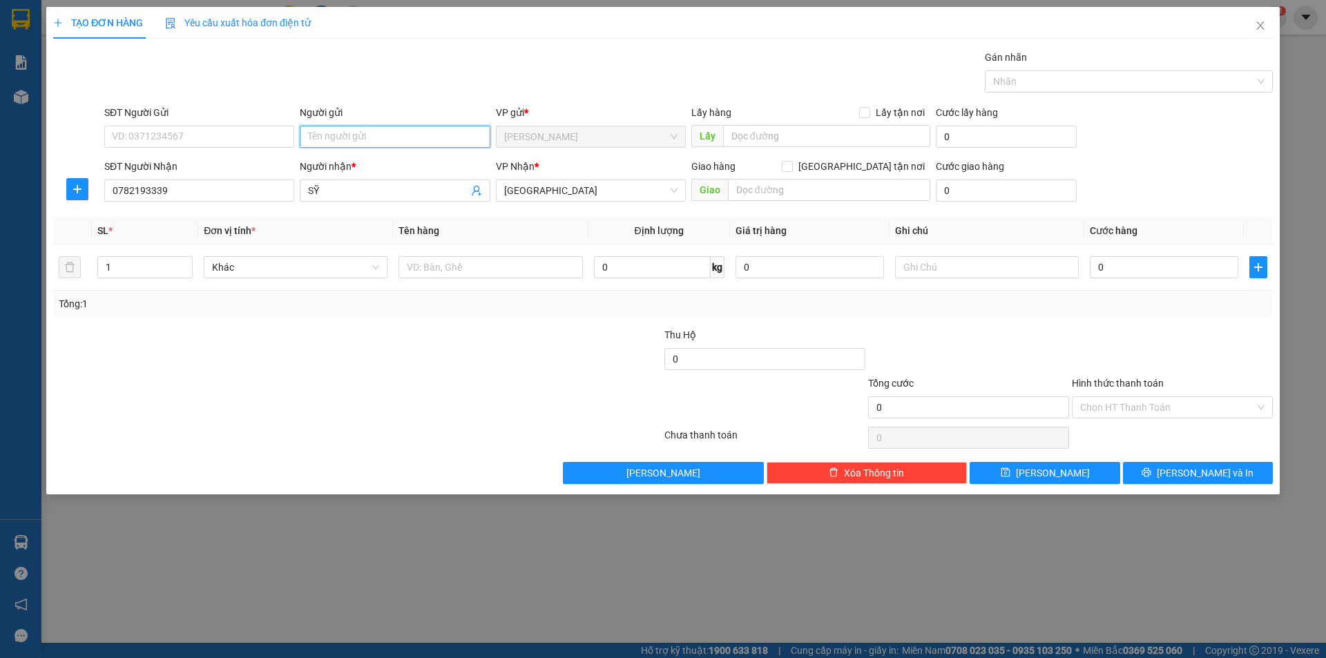
click at [434, 135] on input "Người gửi" at bounding box center [395, 137] width 190 height 22
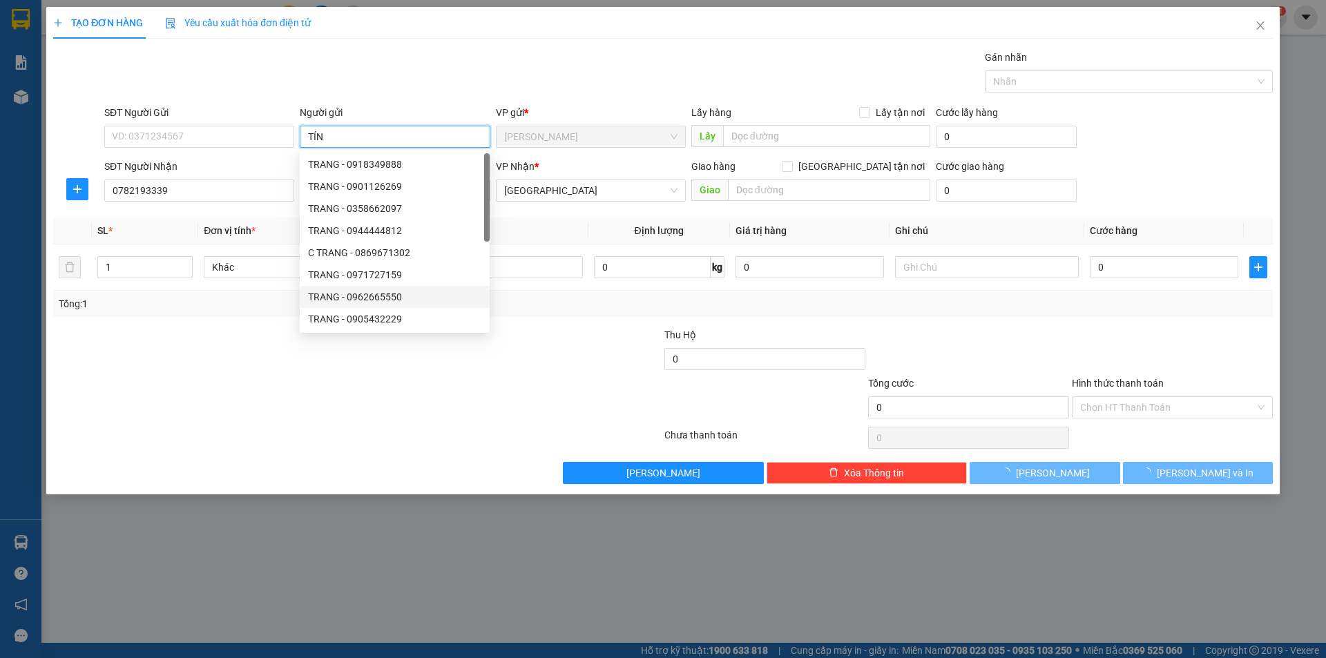
type input "TÍN"
drag, startPoint x: 238, startPoint y: 578, endPoint x: 366, endPoint y: 446, distance: 184.1
click at [294, 529] on div "TẠO ĐƠN HÀNG Yêu cầu xuất hóa đơn điện tử Transit Pickup Surcharge Ids Transit …" at bounding box center [663, 329] width 1326 height 658
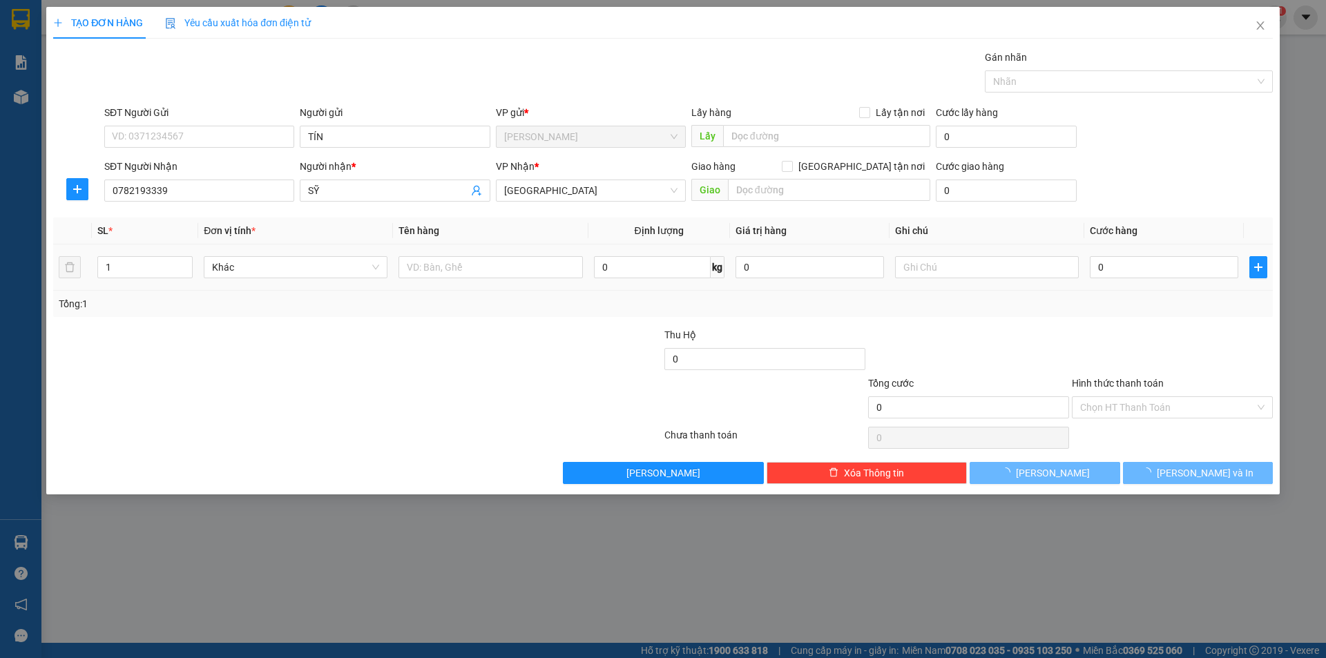
click at [474, 280] on div at bounding box center [490, 267] width 184 height 28
click at [476, 267] on input "text" at bounding box center [490, 267] width 184 height 22
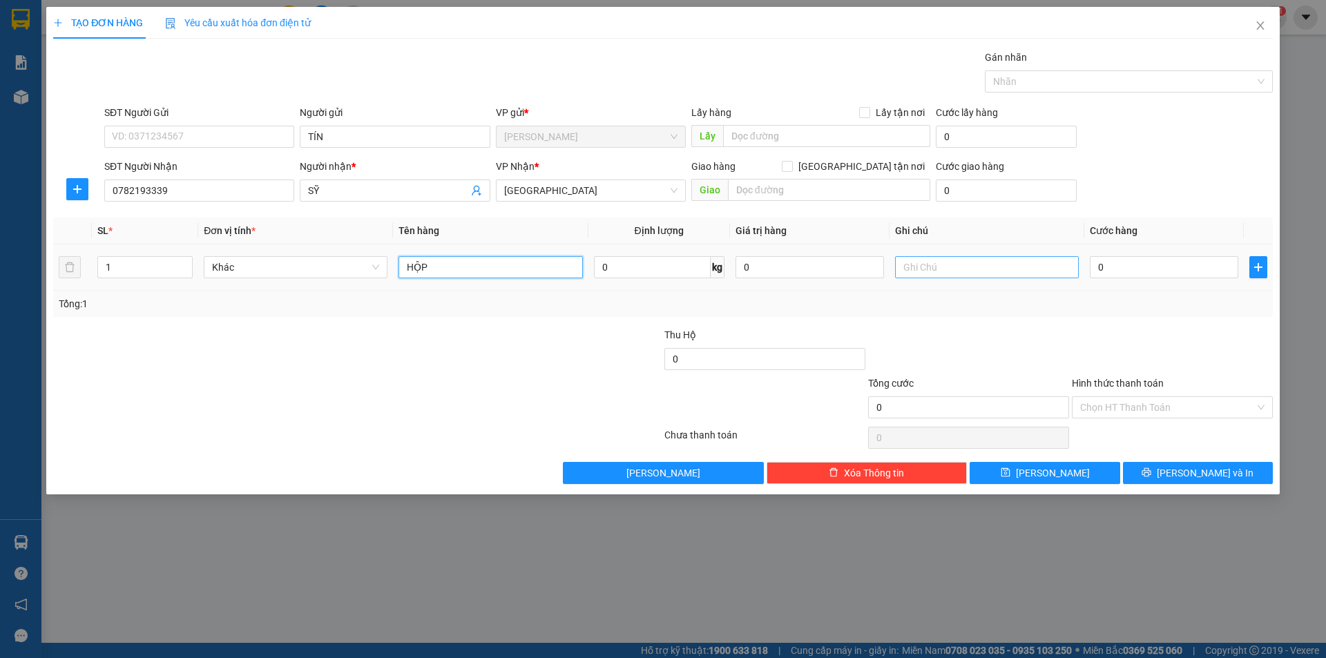
type input "HỘP"
click at [911, 264] on input "text" at bounding box center [987, 267] width 184 height 22
type input "R/30"
click at [1152, 402] on input "Hình thức thanh toán" at bounding box center [1167, 407] width 175 height 21
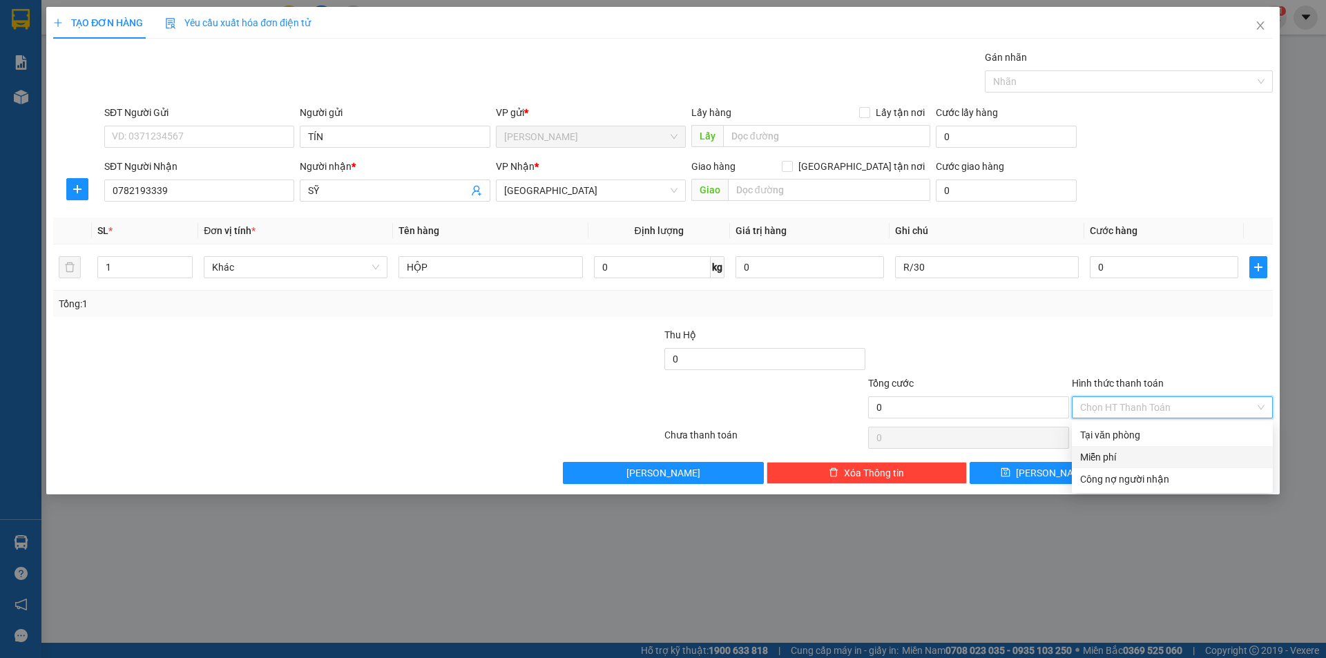
click at [1117, 453] on div "Miễn phí" at bounding box center [1172, 456] width 184 height 15
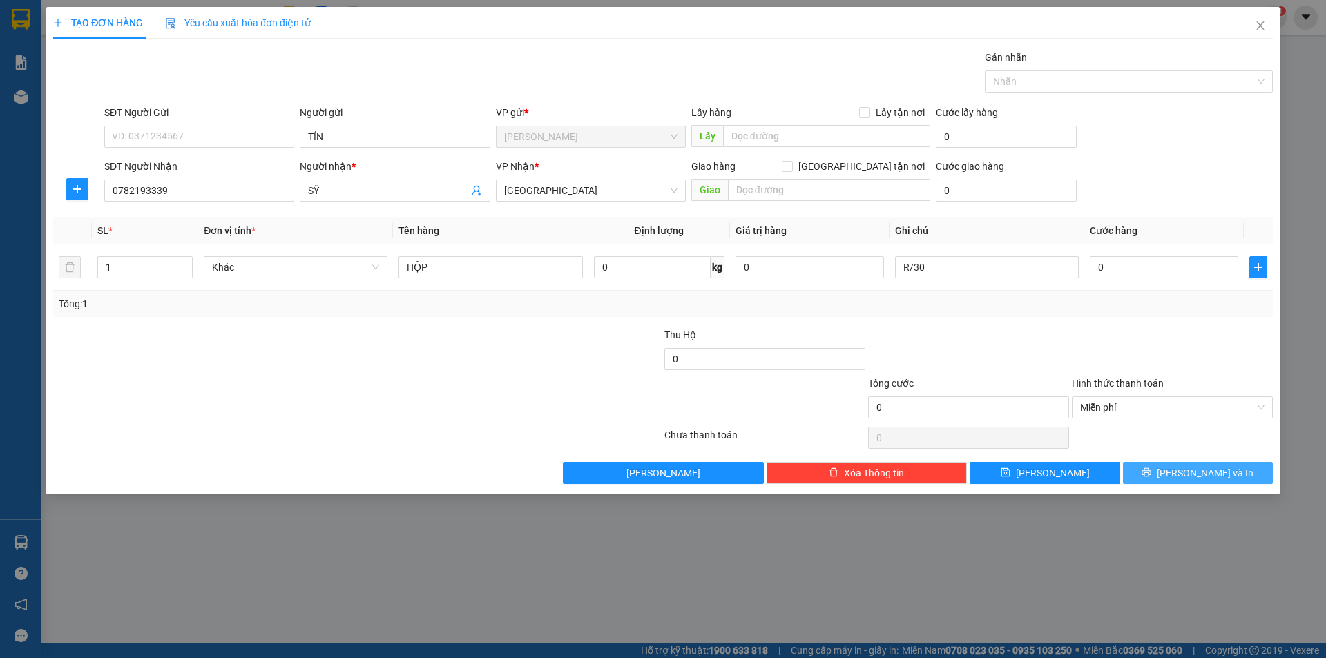
click at [1186, 471] on span "[PERSON_NAME] và In" at bounding box center [1205, 472] width 97 height 15
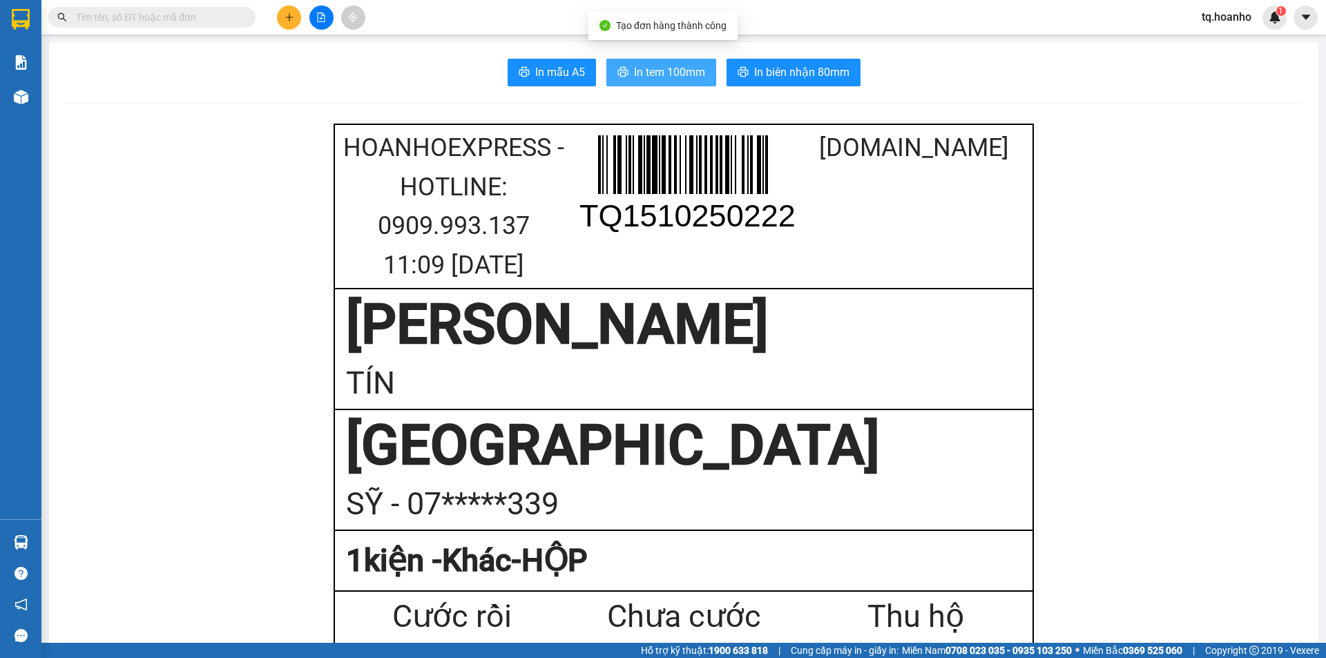
click at [654, 61] on button "In tem 100mm" at bounding box center [661, 73] width 110 height 28
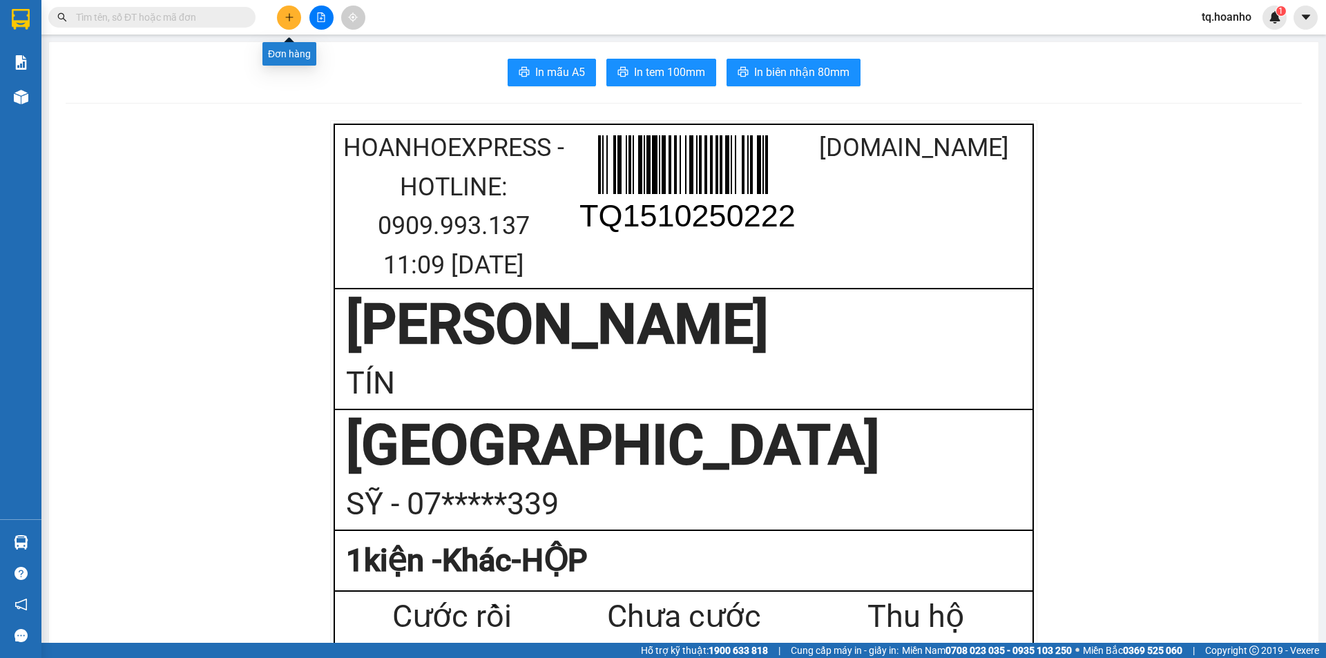
click at [299, 14] on button at bounding box center [289, 18] width 24 height 24
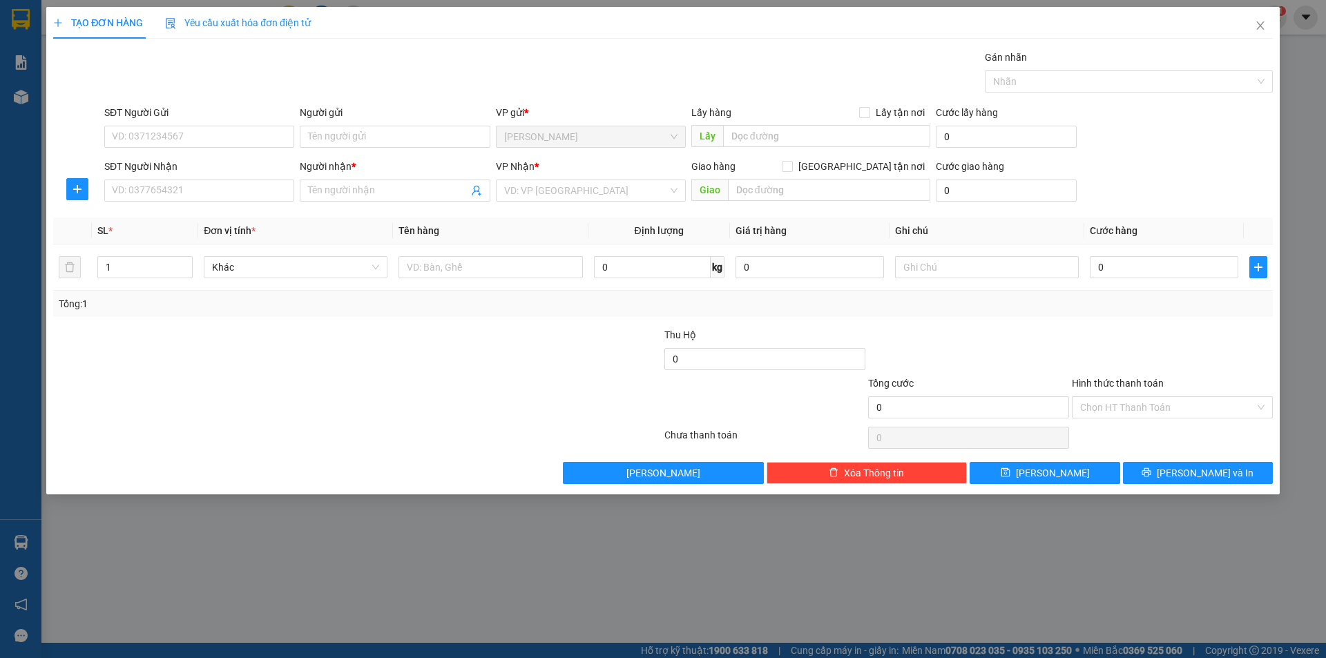
click at [253, 179] on div "SĐT Người Nhận" at bounding box center [199, 169] width 190 height 21
click at [256, 188] on input "SĐT Người Nhận" at bounding box center [199, 191] width 190 height 22
click at [193, 193] on input "SĐT Người Nhận" at bounding box center [199, 191] width 190 height 22
click at [195, 198] on input "SĐT Người Nhận" at bounding box center [199, 191] width 190 height 22
click at [164, 200] on input "SĐT Người Nhận" at bounding box center [199, 191] width 190 height 22
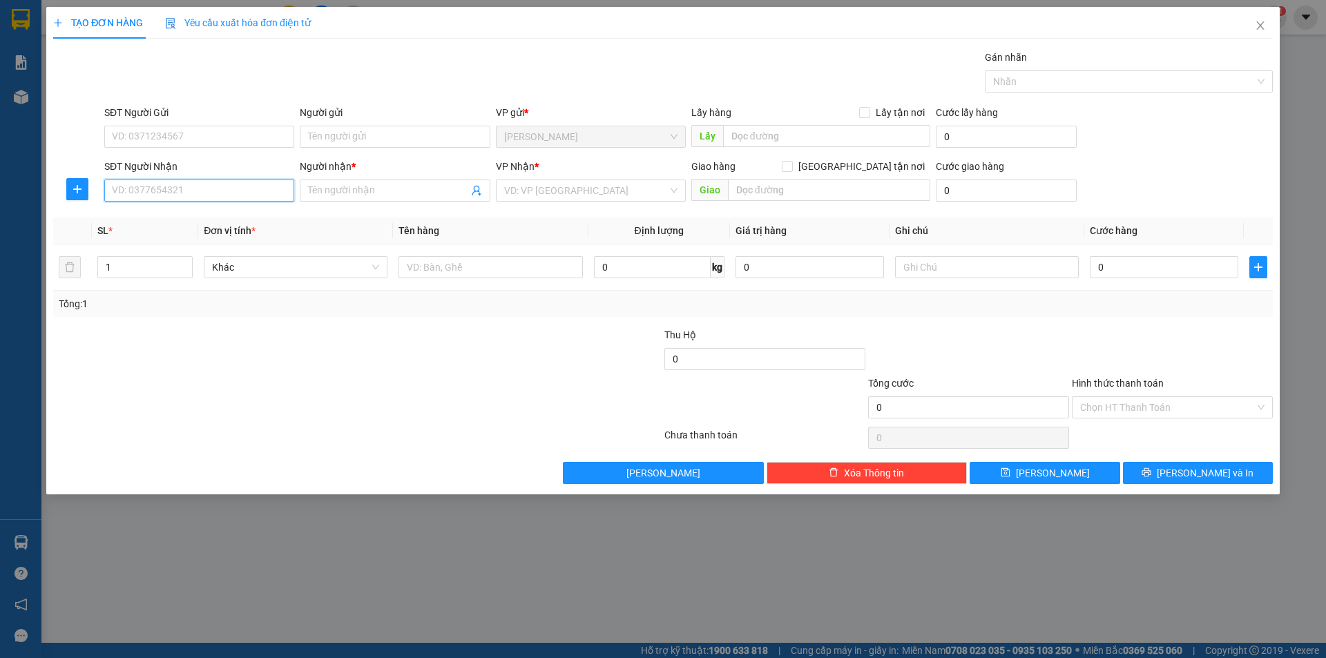
click at [280, 188] on input "SĐT Người Nhận" at bounding box center [199, 191] width 190 height 22
click at [204, 215] on div "0386136818 - VY" at bounding box center [199, 218] width 173 height 15
type input "0386136818"
type input "VY"
type input "0386136818"
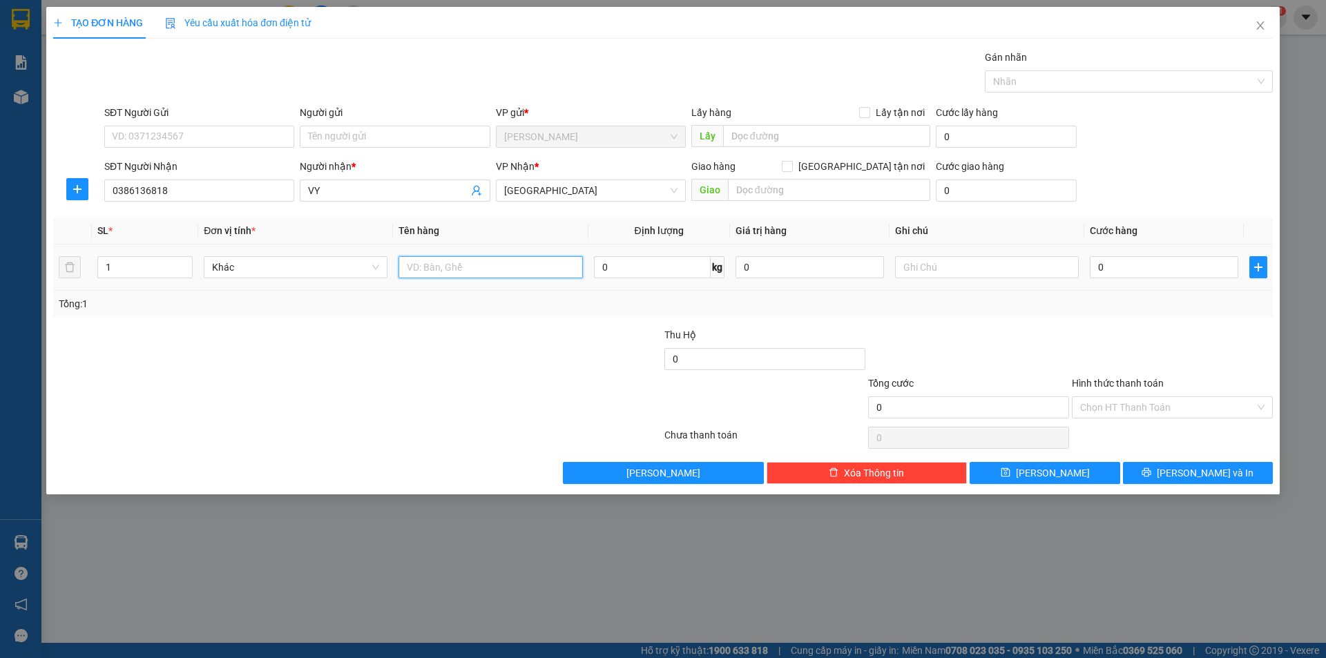
click at [468, 262] on input "text" at bounding box center [490, 267] width 184 height 22
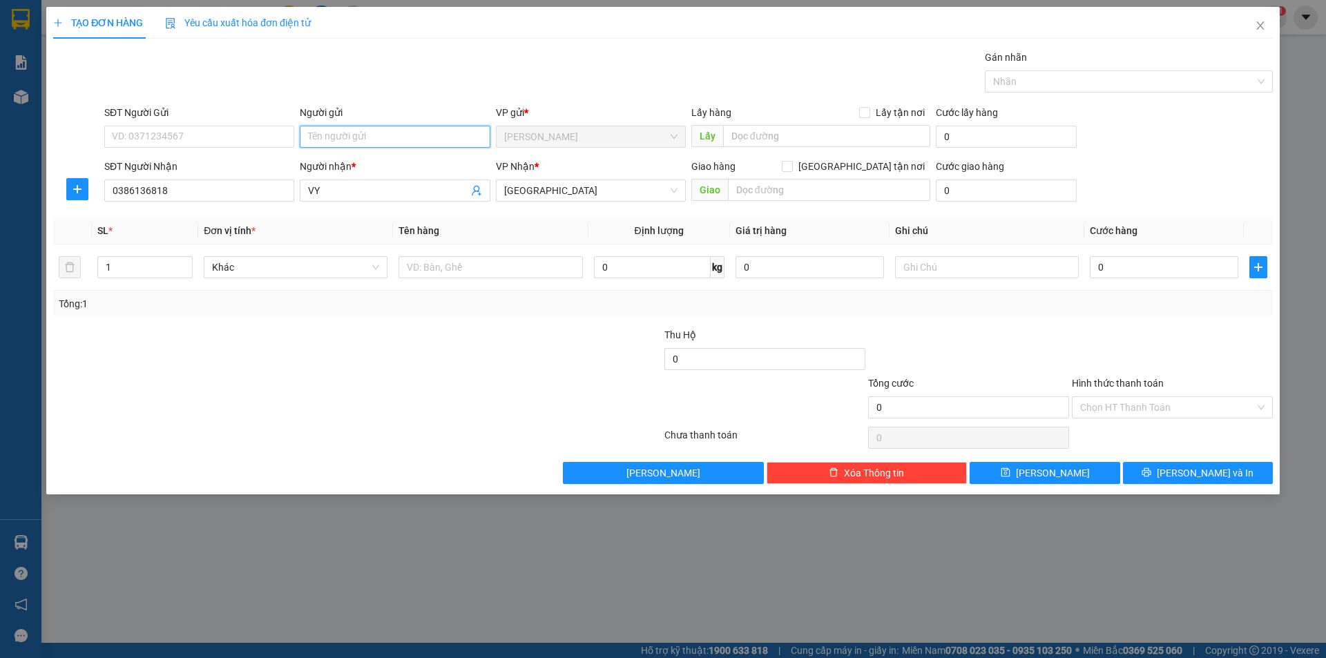
click at [427, 135] on input "Người gửi" at bounding box center [395, 137] width 190 height 22
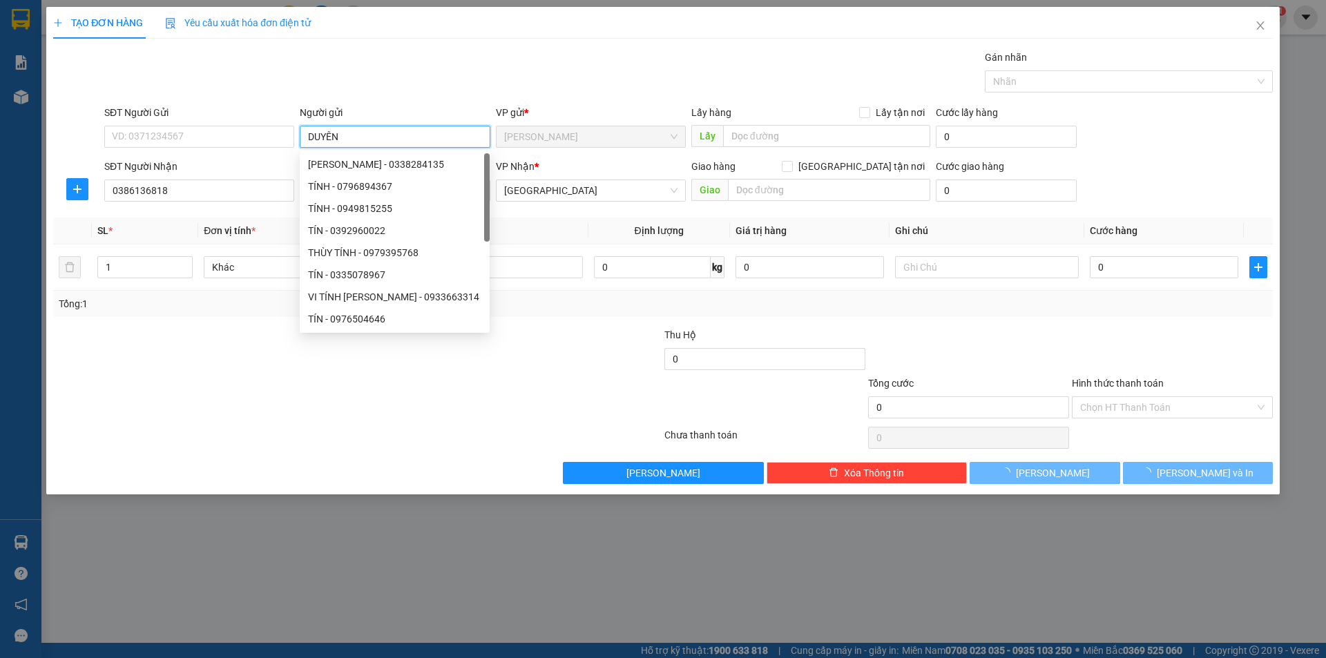
type input "DUYÊN"
drag, startPoint x: 173, startPoint y: 422, endPoint x: 149, endPoint y: 335, distance: 90.1
click at [174, 394] on div at bounding box center [255, 400] width 407 height 48
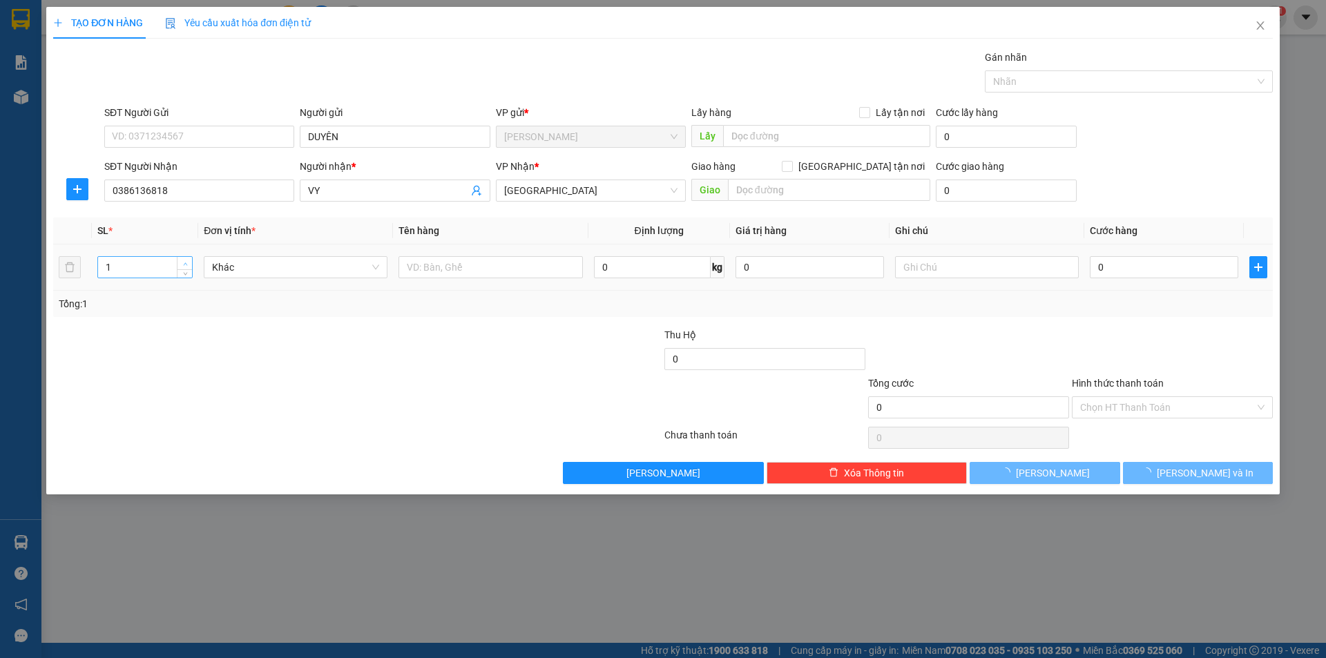
type input "2"
click at [183, 260] on span "up" at bounding box center [185, 264] width 8 height 8
drag, startPoint x: 166, startPoint y: 418, endPoint x: 359, endPoint y: 371, distance: 198.9
click at [168, 419] on div at bounding box center [255, 400] width 407 height 48
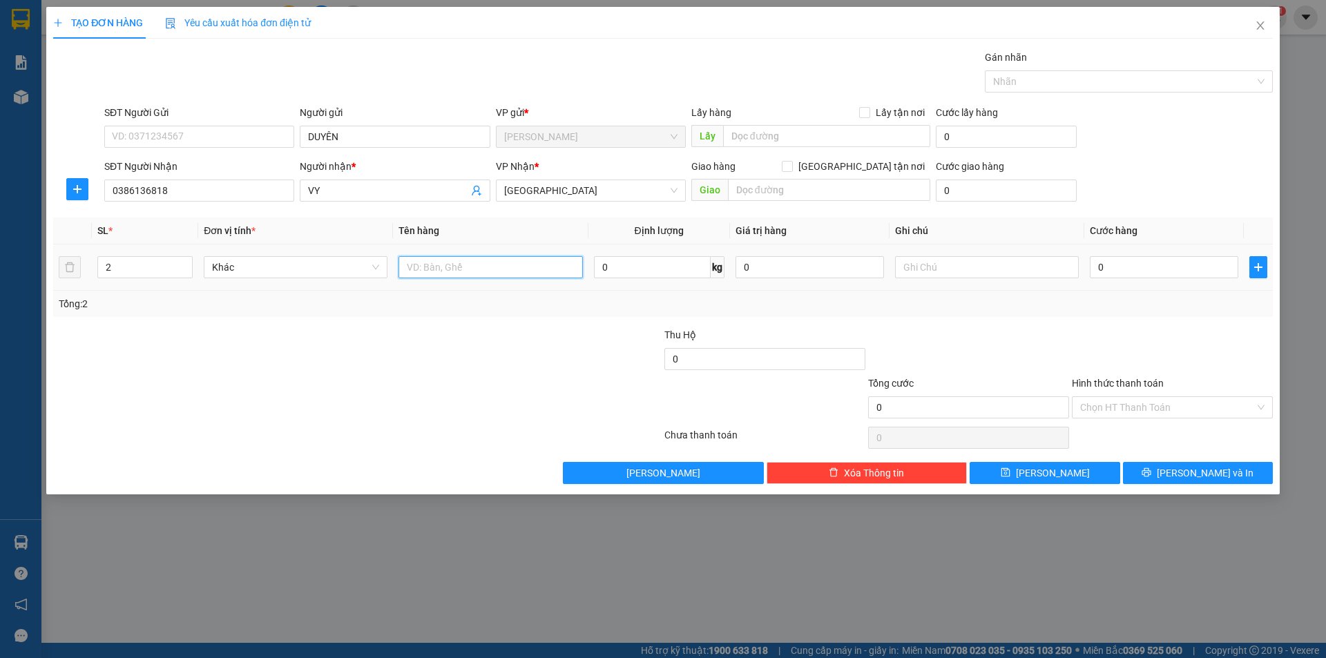
click at [544, 261] on input "text" at bounding box center [490, 267] width 184 height 22
click at [551, 261] on input "BỊCH" at bounding box center [490, 267] width 184 height 22
type input "BỊCH+T XỐP"
click at [958, 266] on input "text" at bounding box center [987, 267] width 184 height 22
type input "R/70"
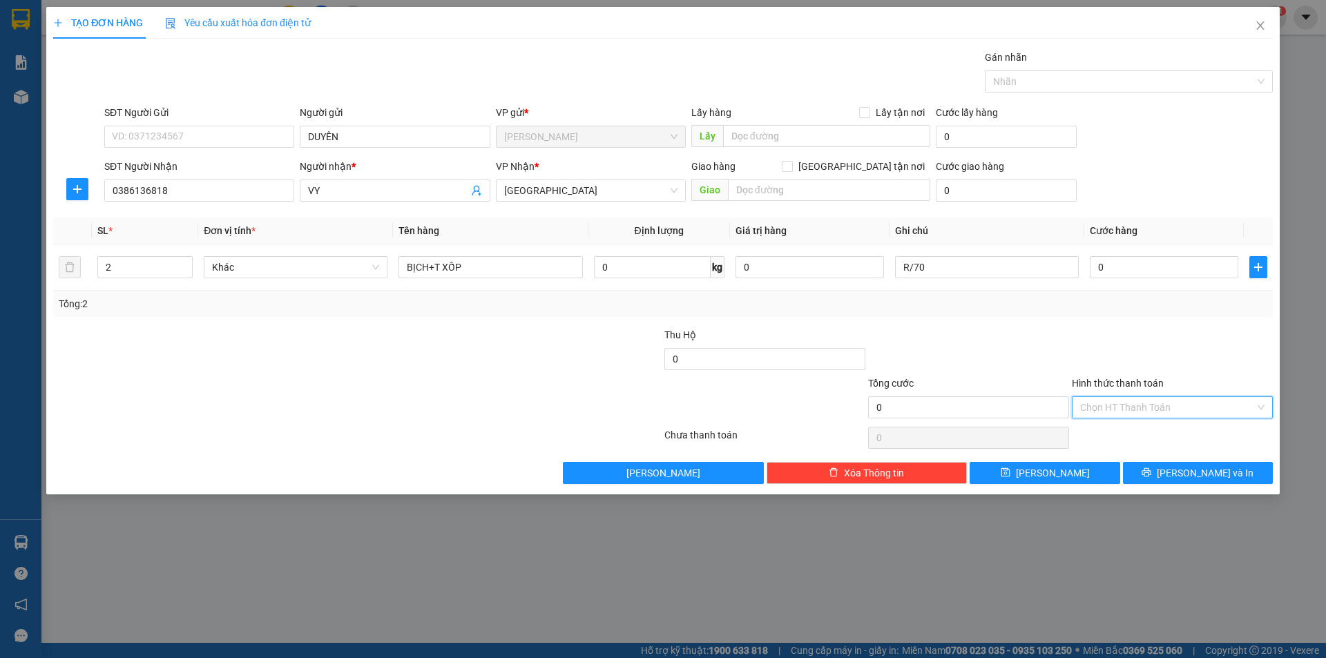
click at [1112, 405] on input "Hình thức thanh toán" at bounding box center [1167, 407] width 175 height 21
drag, startPoint x: 1096, startPoint y: 459, endPoint x: 1138, endPoint y: 470, distance: 42.9
click at [1099, 459] on div "Miễn phí" at bounding box center [1172, 456] width 184 height 15
click at [1140, 465] on button "[PERSON_NAME] và In" at bounding box center [1198, 473] width 150 height 22
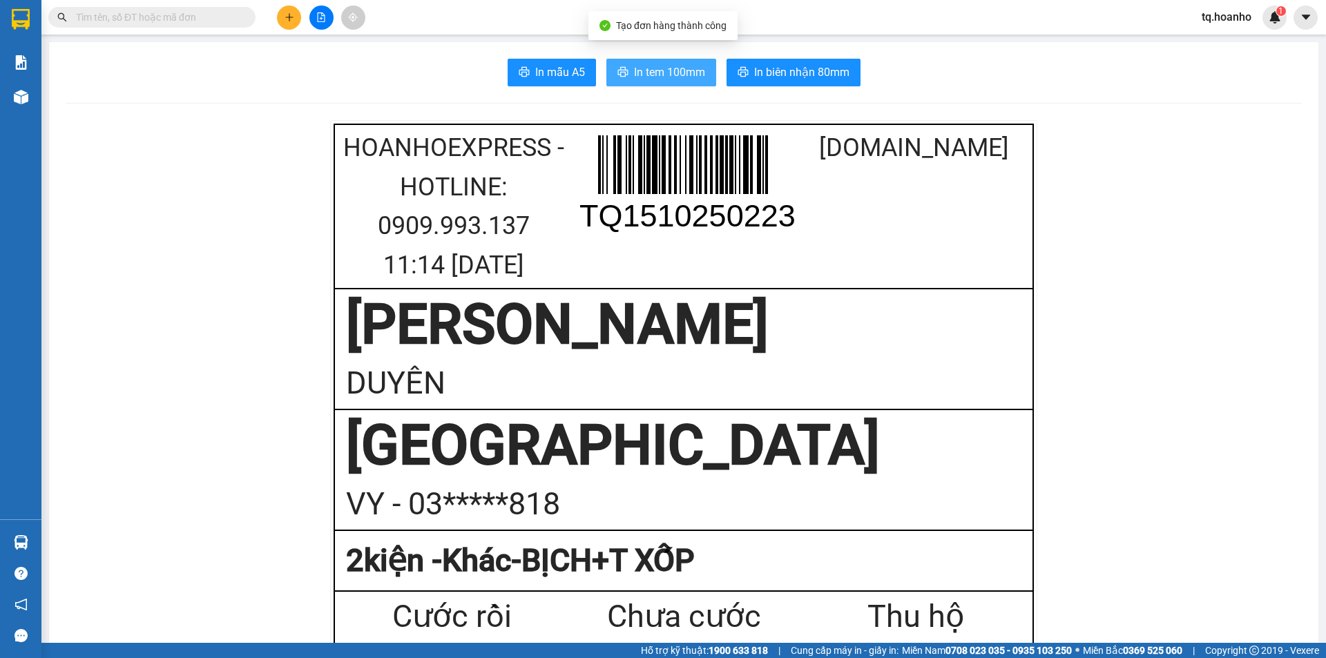
click at [692, 75] on span "In tem 100mm" at bounding box center [669, 72] width 71 height 17
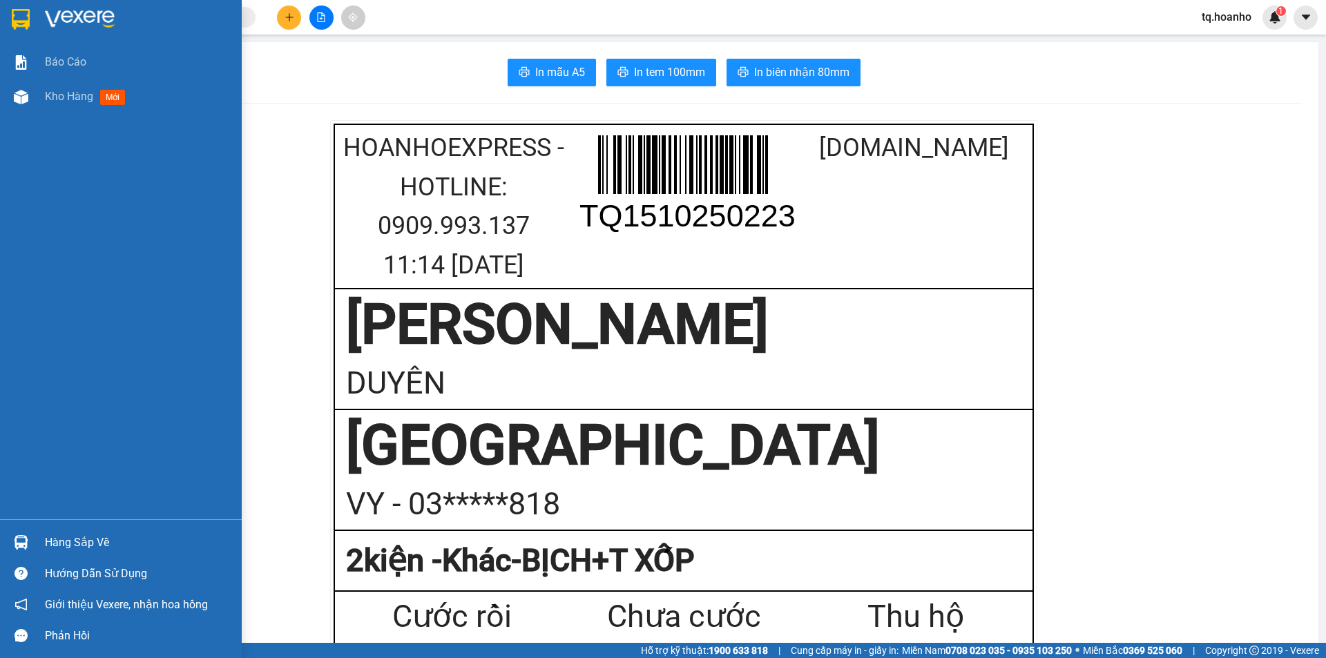
click at [74, 18] on img at bounding box center [80, 19] width 70 height 21
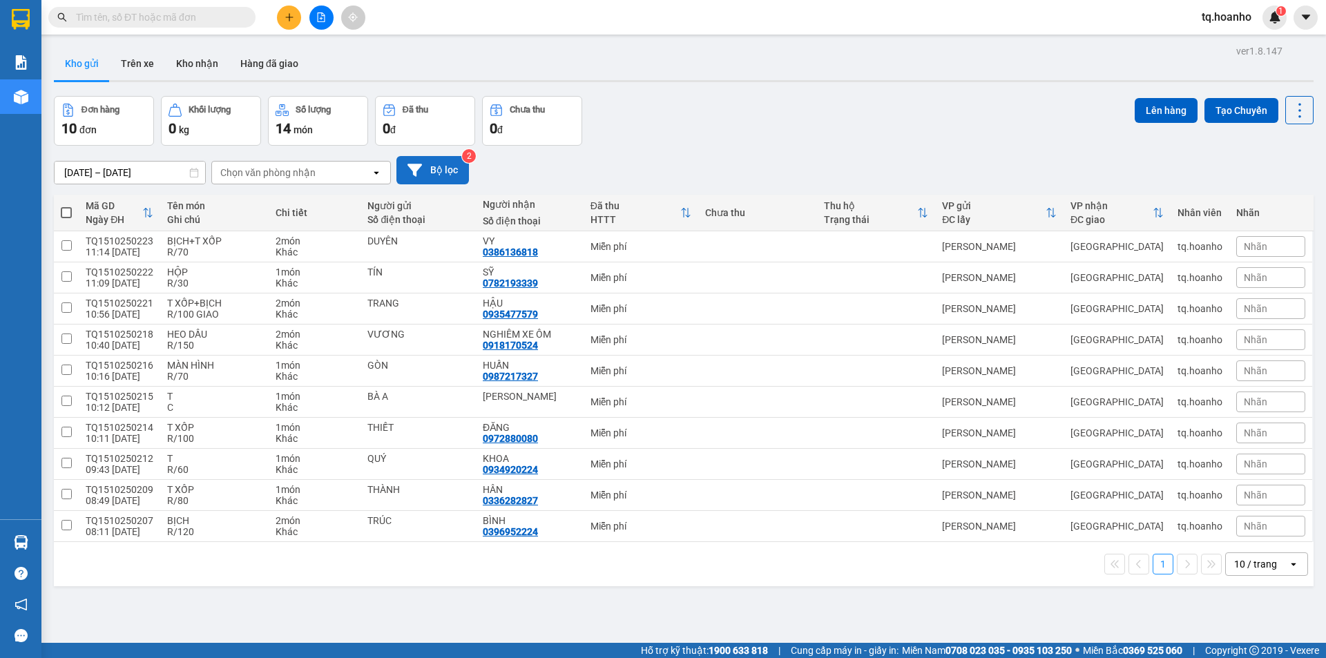
click at [426, 178] on button "Bộ lọc" at bounding box center [432, 170] width 72 height 28
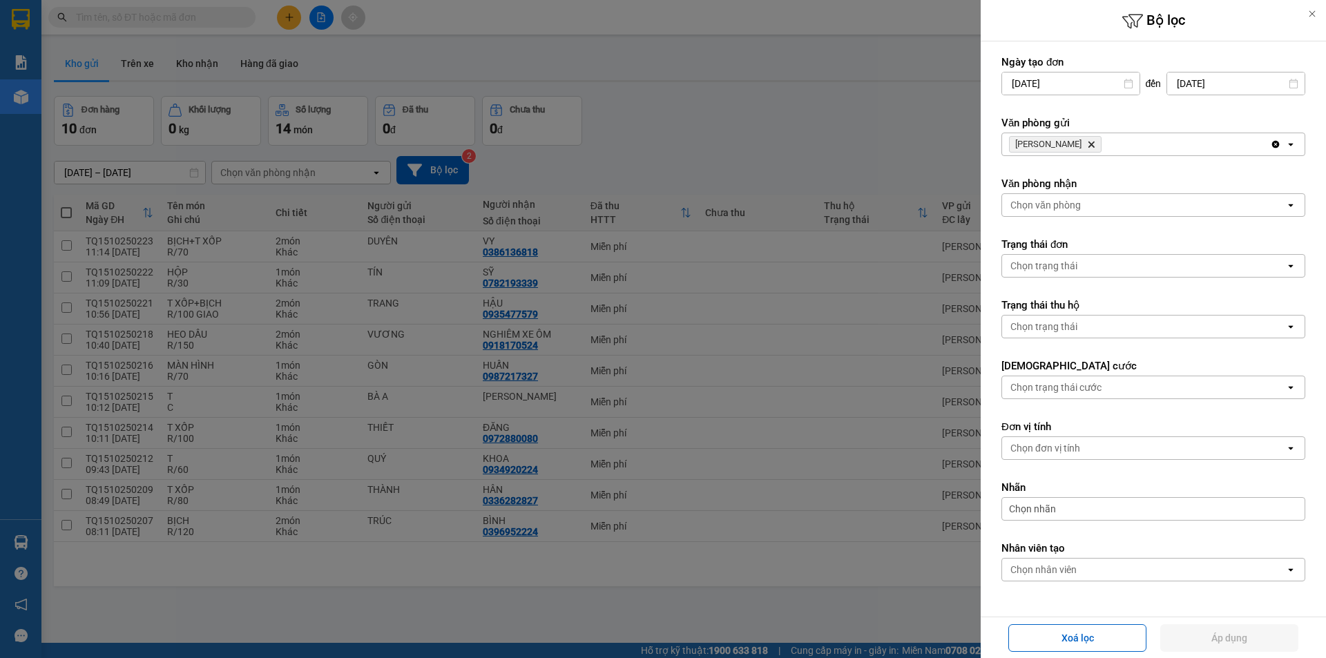
click at [1074, 144] on span "TAM QUAN Delete" at bounding box center [1055, 144] width 93 height 17
click at [1087, 144] on icon "Delete" at bounding box center [1091, 144] width 8 height 8
click at [1072, 144] on div "Chọn văn phòng" at bounding box center [1045, 144] width 70 height 14
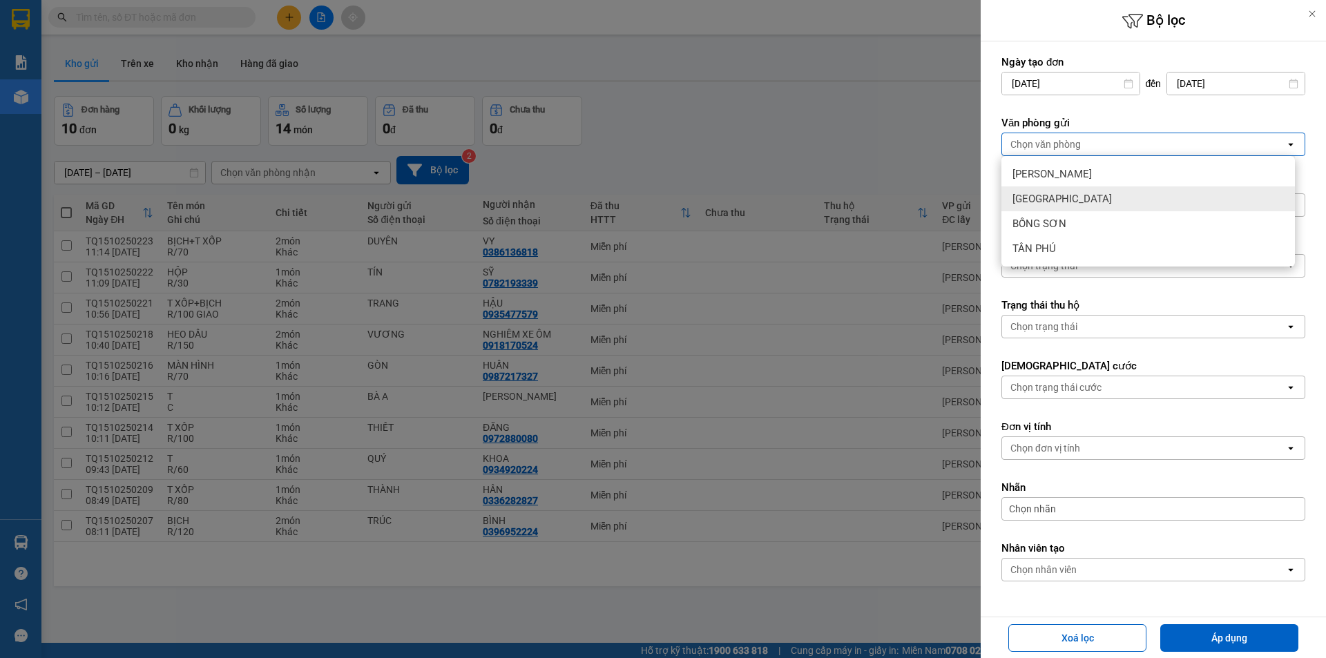
click at [1051, 197] on span "[GEOGRAPHIC_DATA]" at bounding box center [1061, 199] width 99 height 14
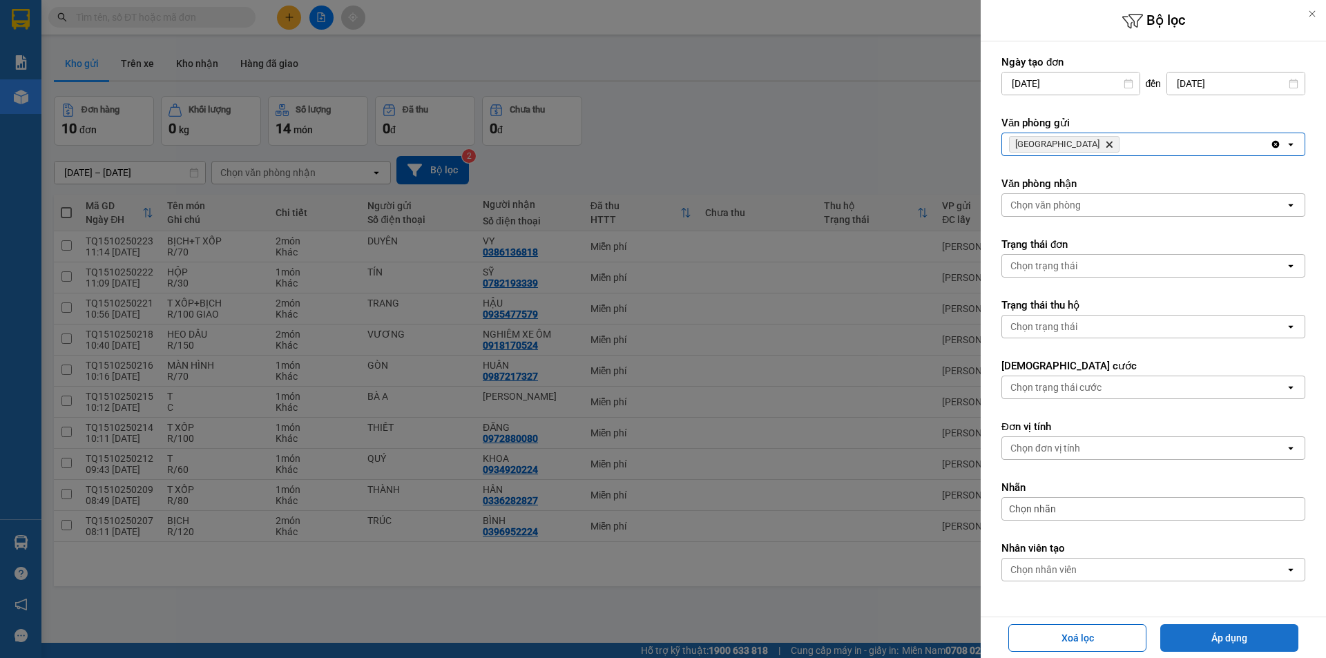
click at [1215, 645] on button "Áp dụng" at bounding box center [1229, 638] width 138 height 28
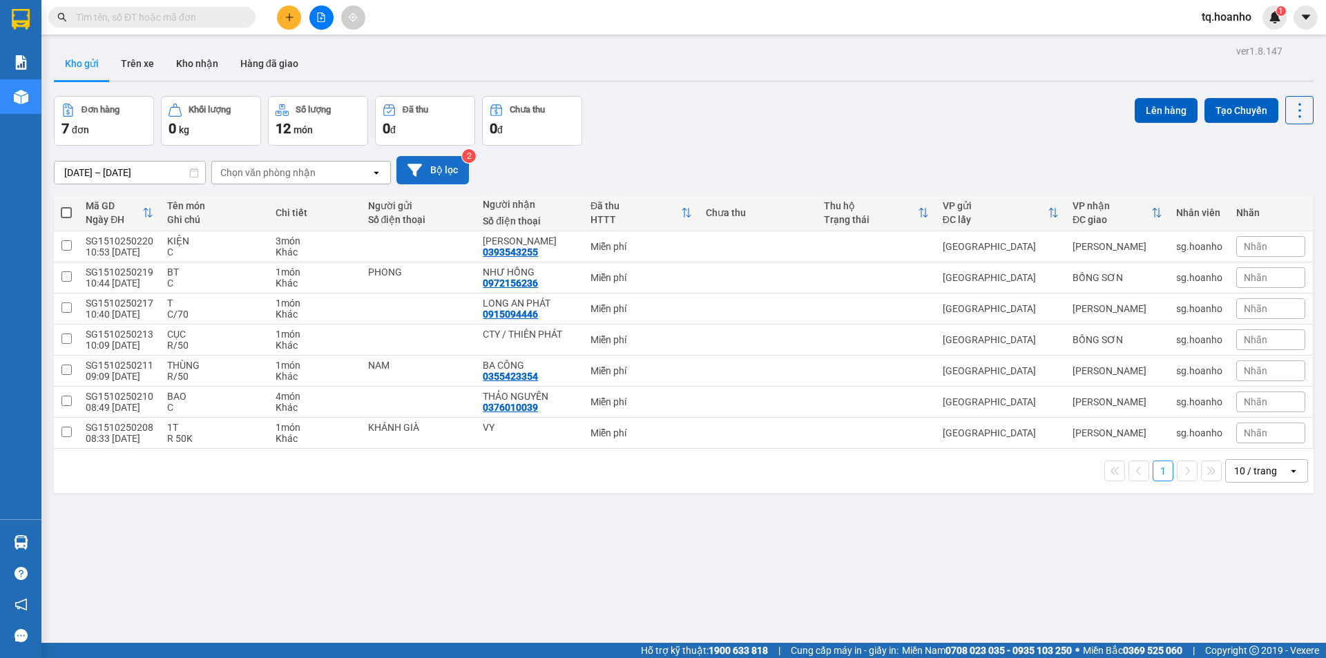
click at [441, 175] on button "Bộ lọc" at bounding box center [432, 170] width 72 height 28
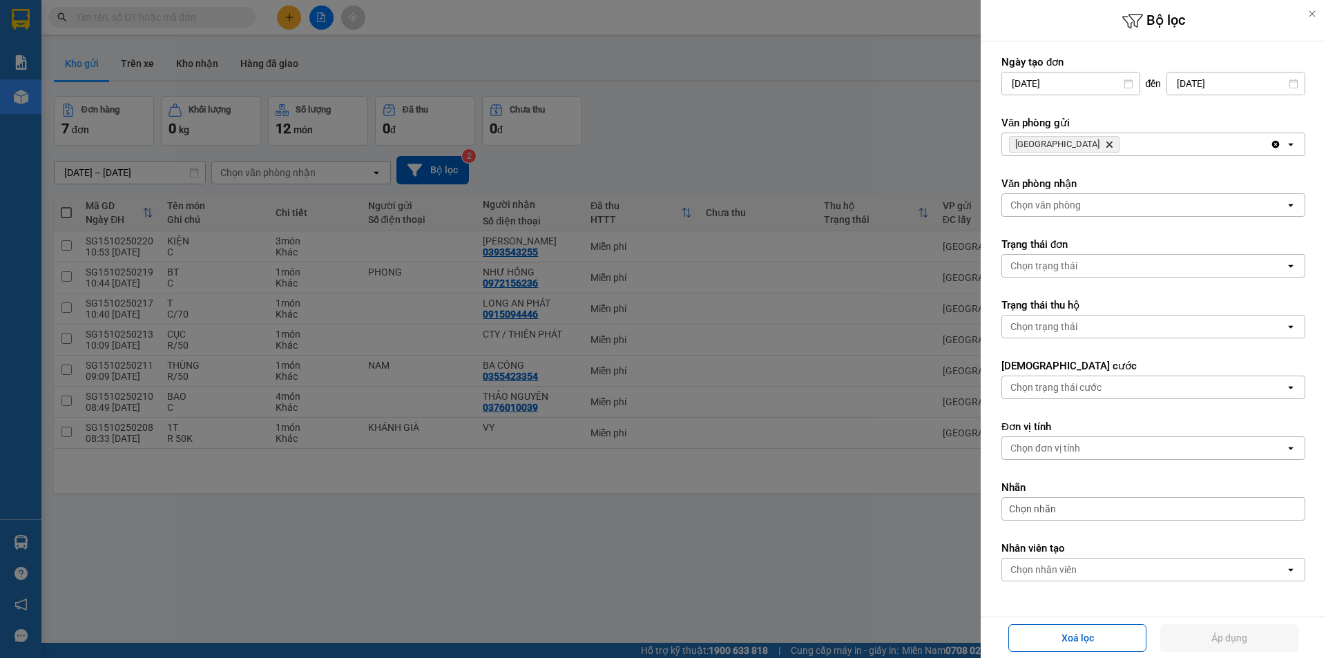
click at [1054, 143] on span "SÀI GÒN Delete" at bounding box center [1064, 144] width 110 height 17
click at [1106, 144] on icon "SÀI GÒN, close by backspace" at bounding box center [1109, 145] width 6 height 6
click at [1058, 144] on div "Chọn văn phòng" at bounding box center [1045, 144] width 70 height 14
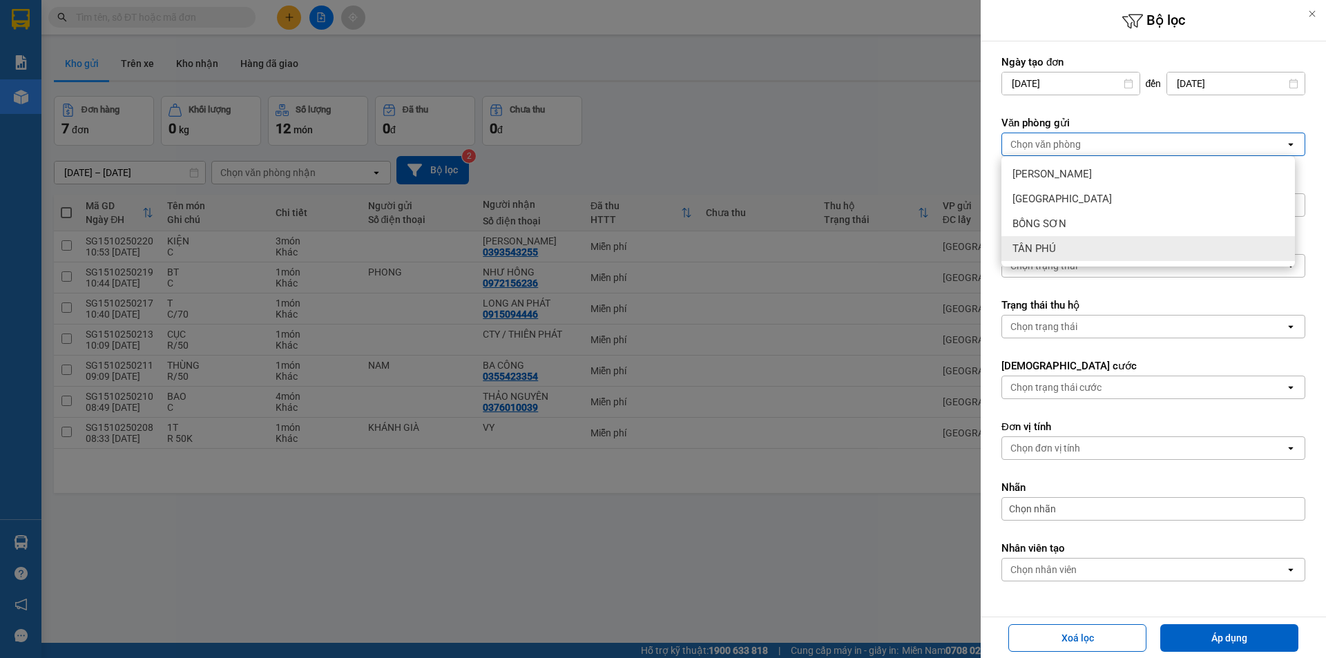
drag, startPoint x: 1043, startPoint y: 242, endPoint x: 1325, endPoint y: 638, distance: 485.7
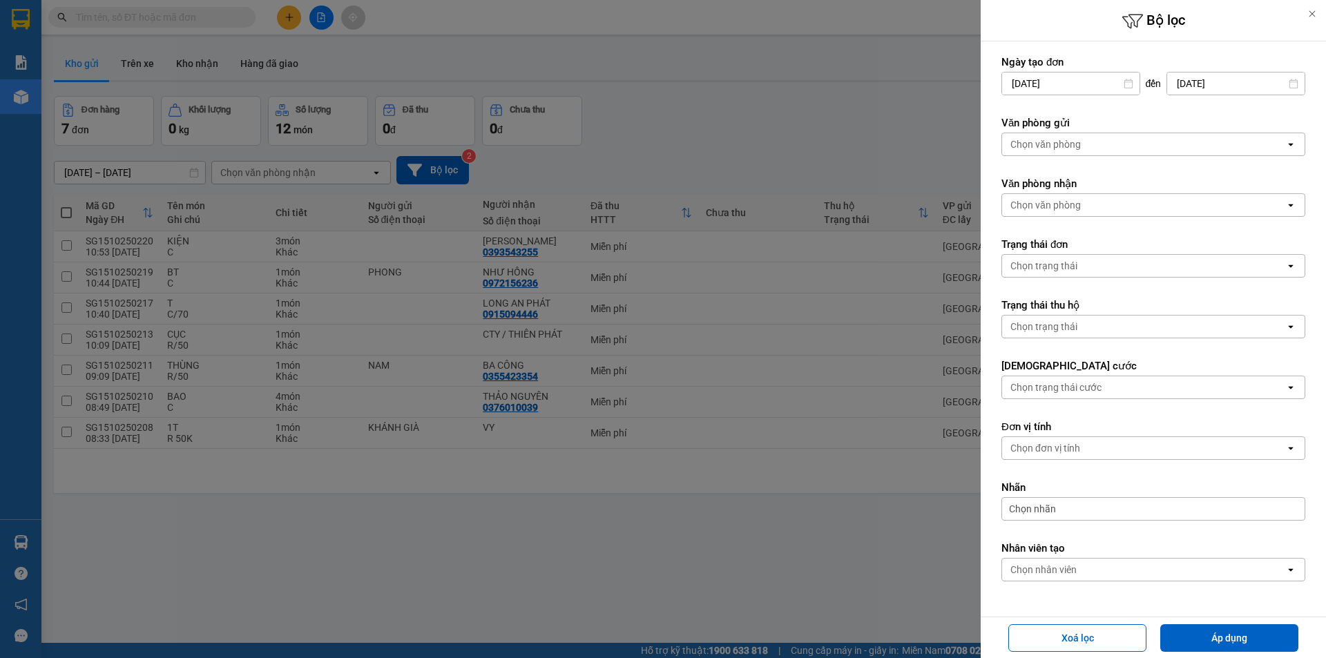
click at [1052, 148] on div "Chọn văn phòng" at bounding box center [1045, 144] width 70 height 14
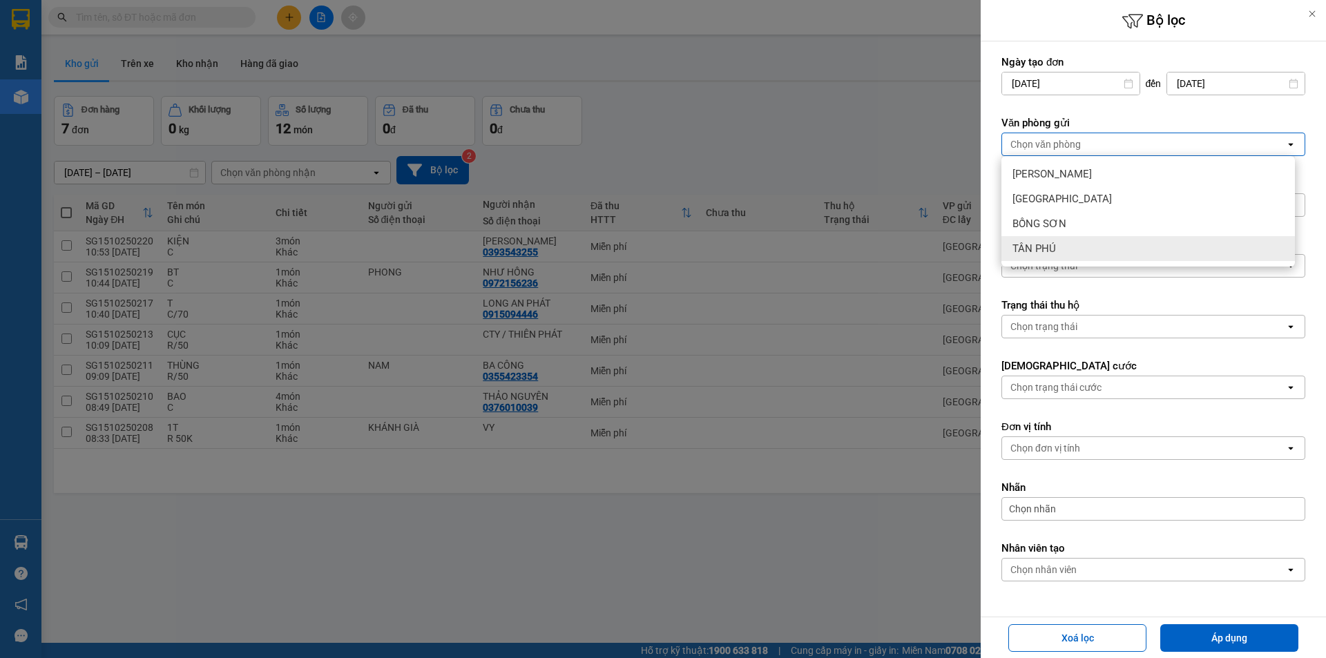
click at [1038, 245] on span "TÂN PHÚ" at bounding box center [1033, 249] width 43 height 14
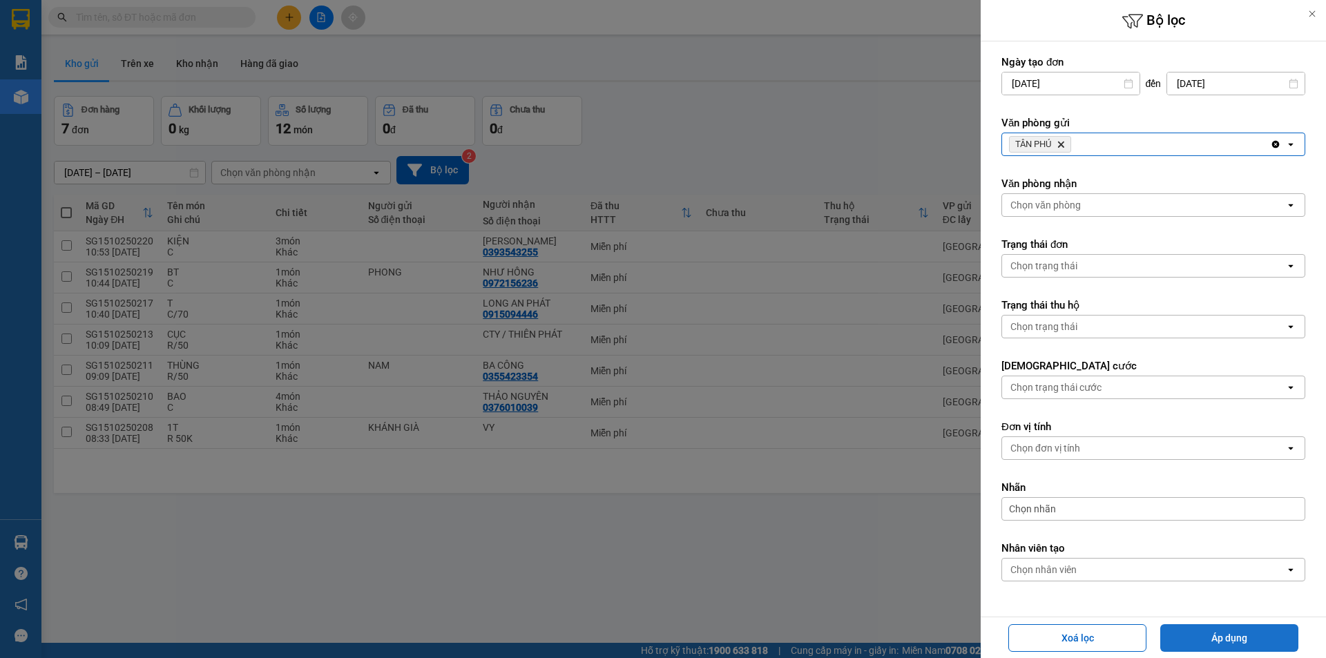
click at [1215, 640] on button "Áp dụng" at bounding box center [1229, 638] width 138 height 28
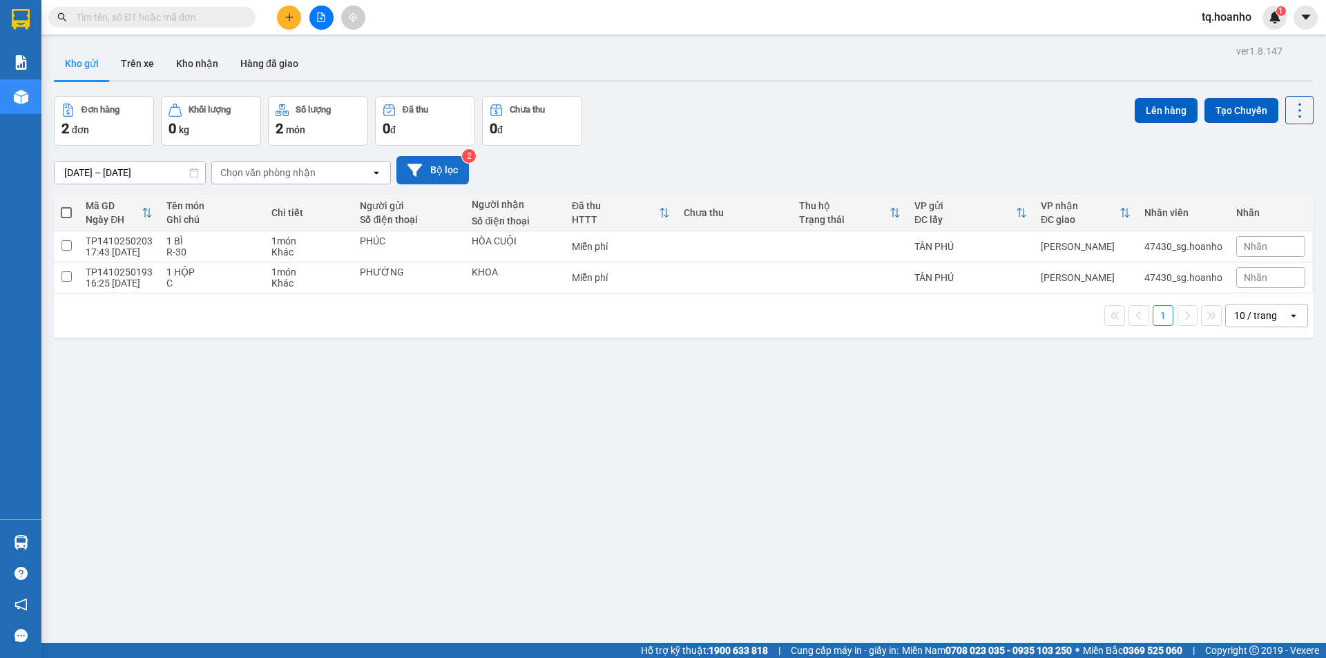
click at [439, 168] on button "Bộ lọc" at bounding box center [432, 170] width 72 height 28
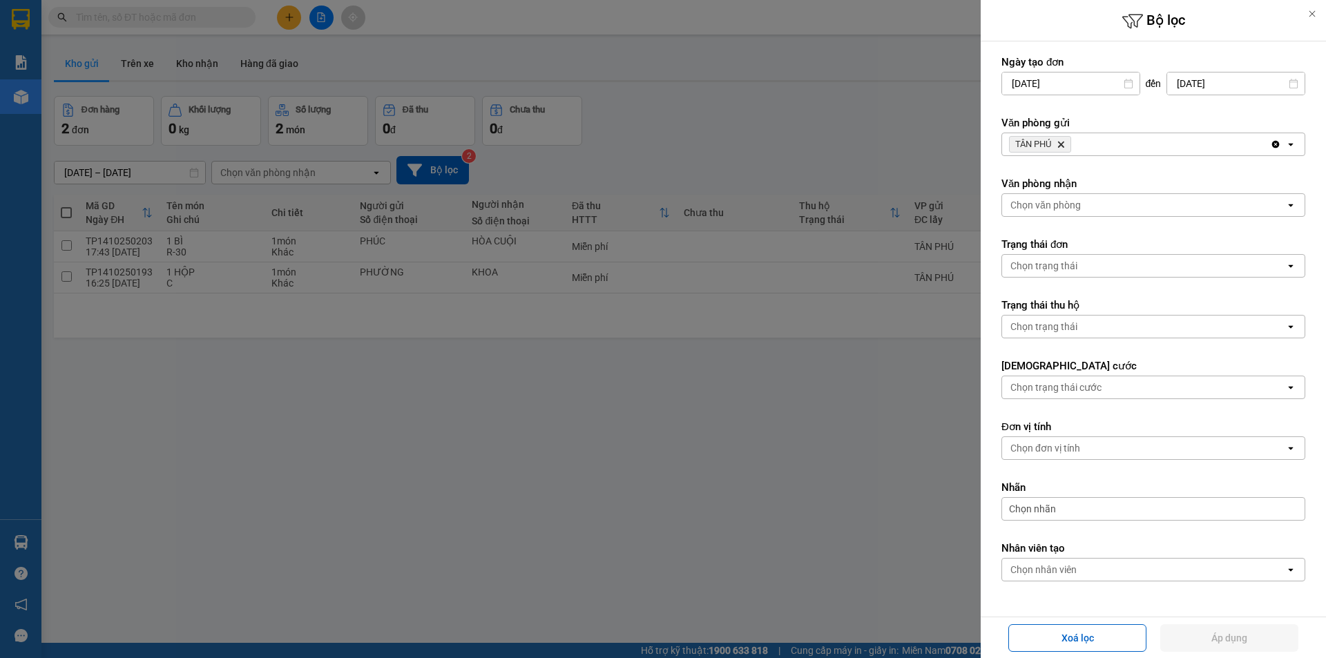
click at [1049, 142] on span "TÂN PHÚ" at bounding box center [1033, 144] width 36 height 11
click at [1061, 143] on icon "TÂN PHÚ, close by backspace" at bounding box center [1061, 145] width 6 height 6
click at [1061, 143] on div "Chọn văn phòng" at bounding box center [1045, 144] width 70 height 14
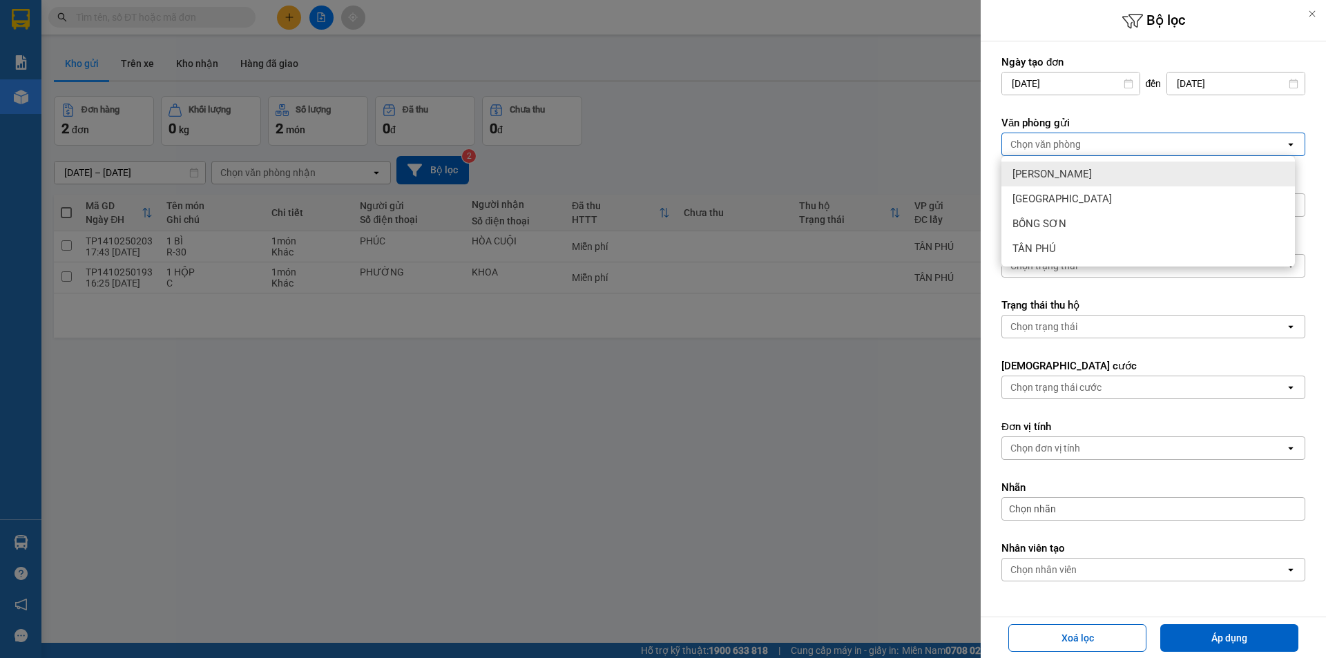
click at [1065, 179] on div "[PERSON_NAME]" at bounding box center [1147, 174] width 293 height 25
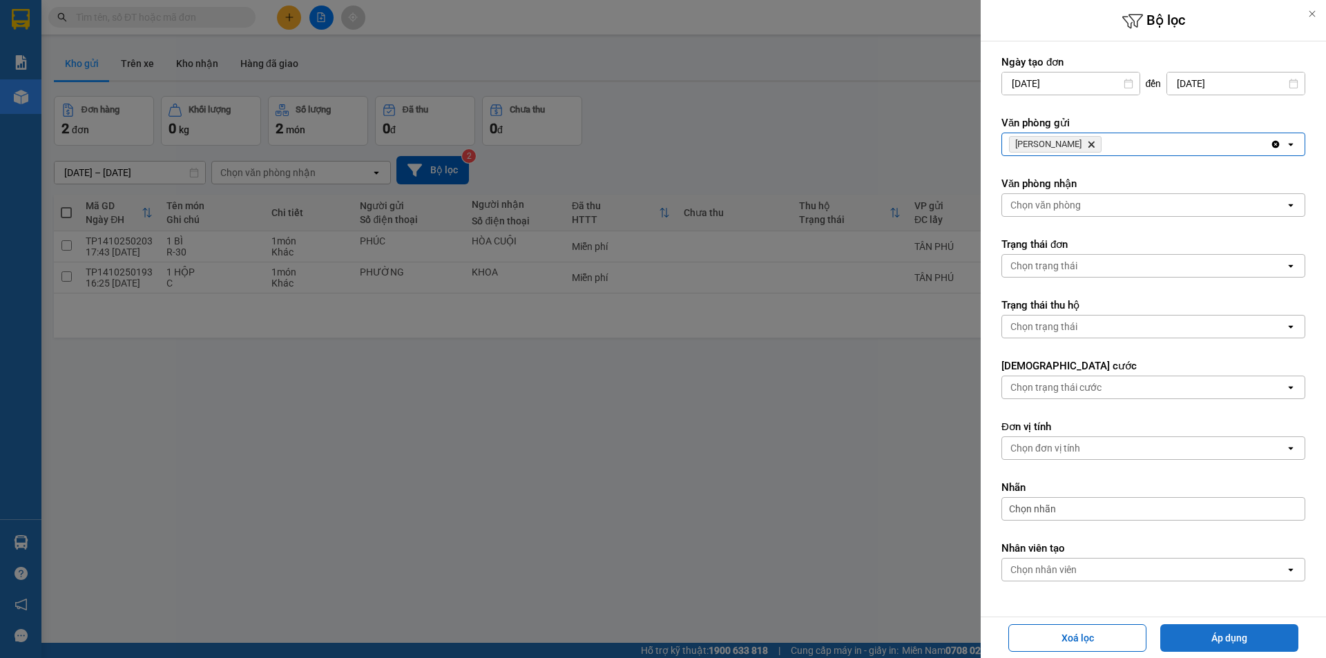
click at [1227, 642] on button "Áp dụng" at bounding box center [1229, 638] width 138 height 28
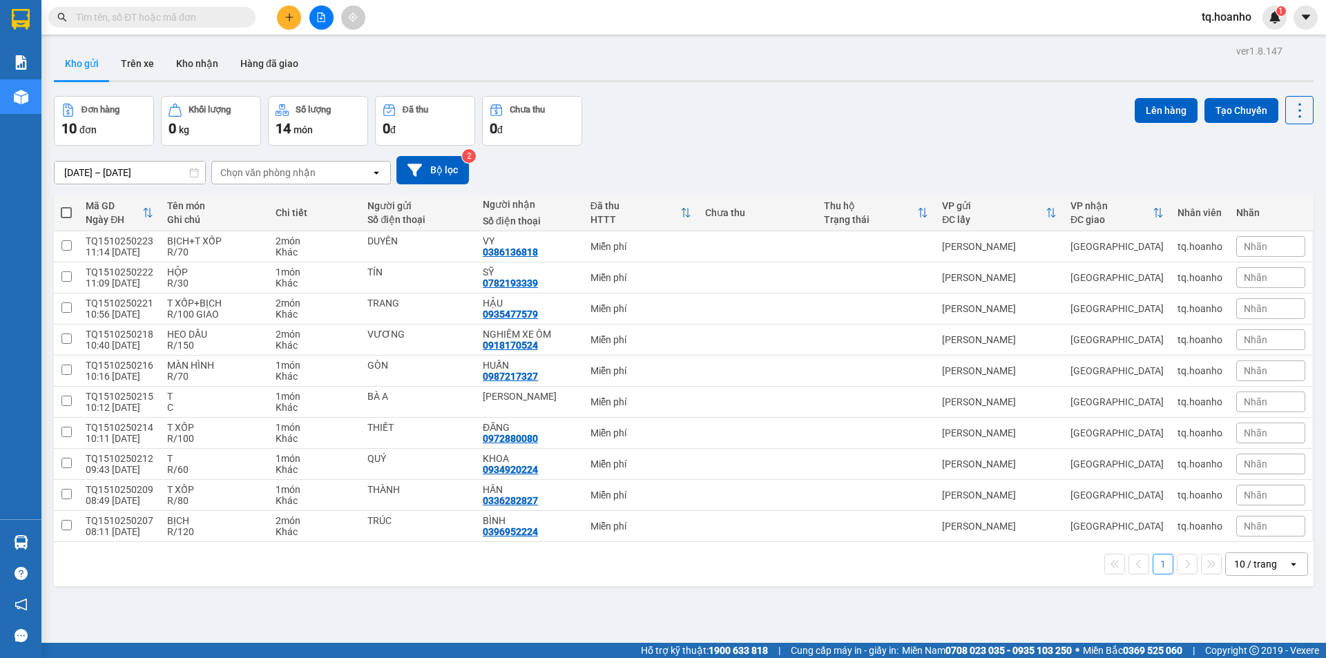
click at [288, 17] on icon "plus" at bounding box center [289, 17] width 8 height 1
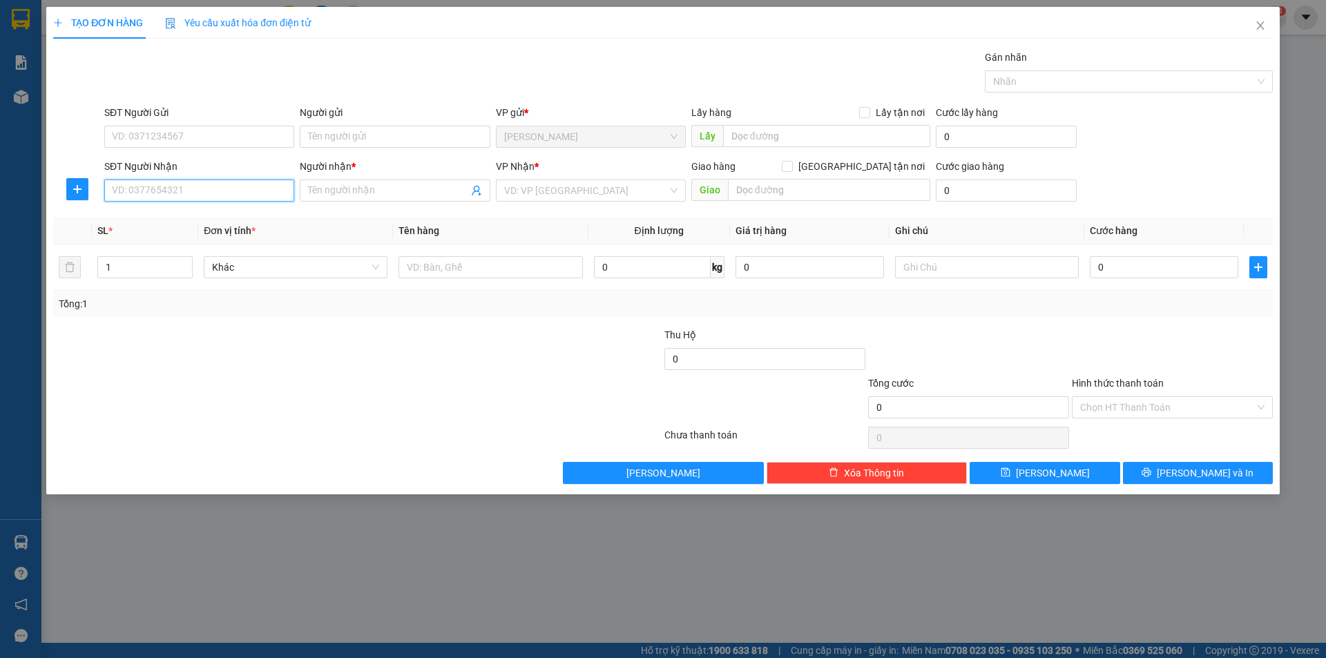
click at [266, 195] on input "SĐT Người Nhận" at bounding box center [199, 191] width 190 height 22
drag, startPoint x: 200, startPoint y: 195, endPoint x: 0, endPoint y: 48, distance: 248.4
click at [182, 193] on input "SĐT Người Nhận" at bounding box center [199, 191] width 190 height 22
type input "0356180399"
click at [195, 212] on div "0356180399 - CHẨN" at bounding box center [199, 218] width 173 height 15
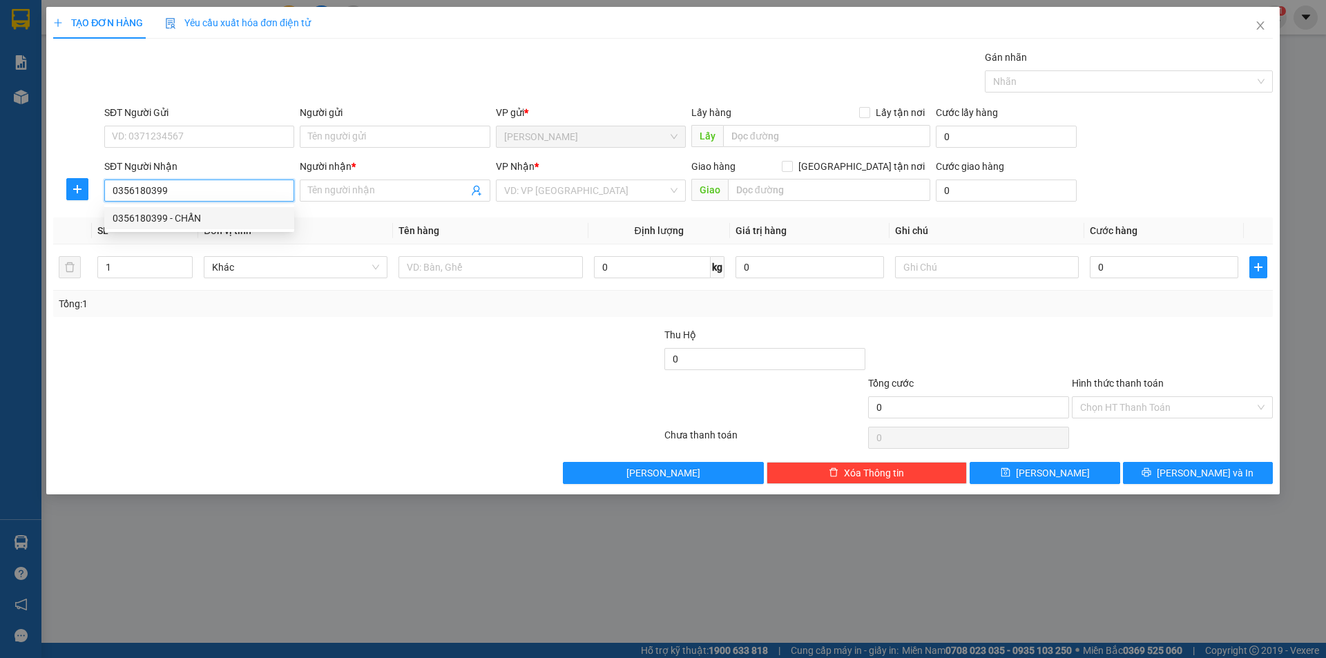
type input "CHẨN"
type input "0356180399"
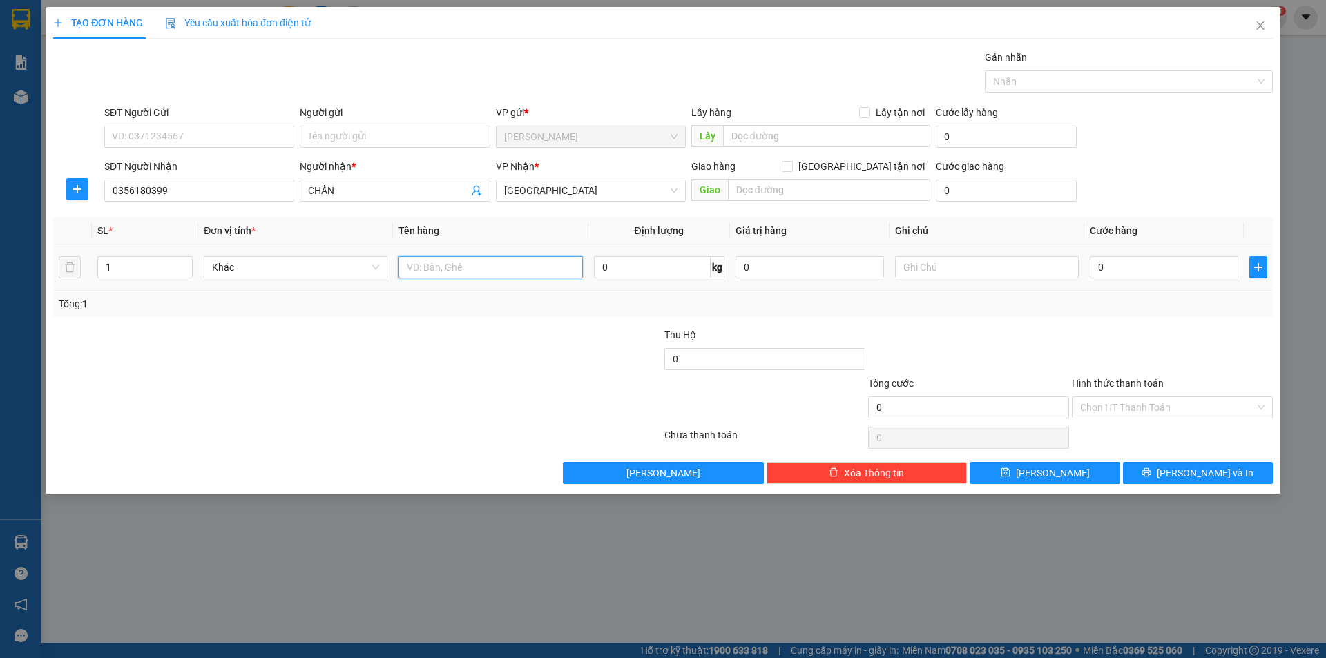
click at [519, 272] on input "text" at bounding box center [490, 267] width 184 height 22
type input "T XỐP"
click at [934, 269] on input "text" at bounding box center [987, 267] width 184 height 22
type input "R/70"
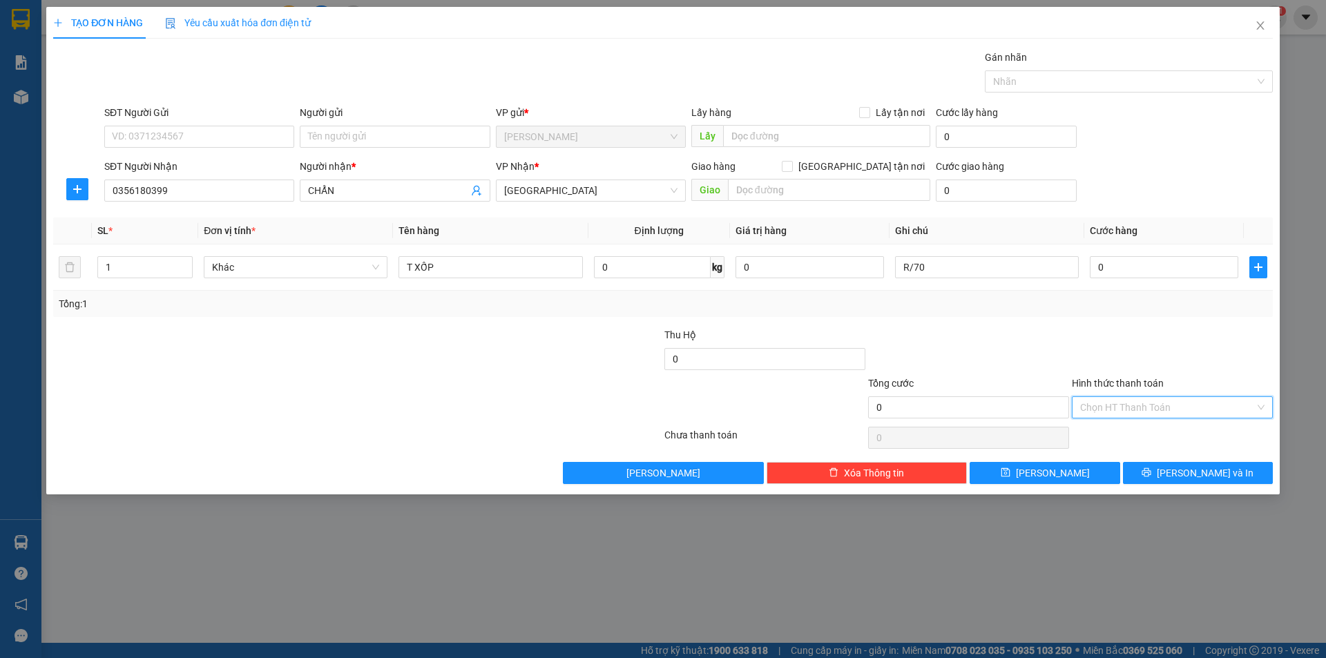
drag, startPoint x: 1143, startPoint y: 406, endPoint x: 1105, endPoint y: 456, distance: 63.1
click at [1131, 411] on input "Hình thức thanh toán" at bounding box center [1167, 407] width 175 height 21
click at [1103, 459] on div "Miễn phí" at bounding box center [1172, 456] width 184 height 15
drag, startPoint x: 1063, startPoint y: 472, endPoint x: 1072, endPoint y: 449, distance: 23.6
click at [1064, 465] on button "[PERSON_NAME]" at bounding box center [1044, 473] width 150 height 22
